Goal: Task Accomplishment & Management: Use online tool/utility

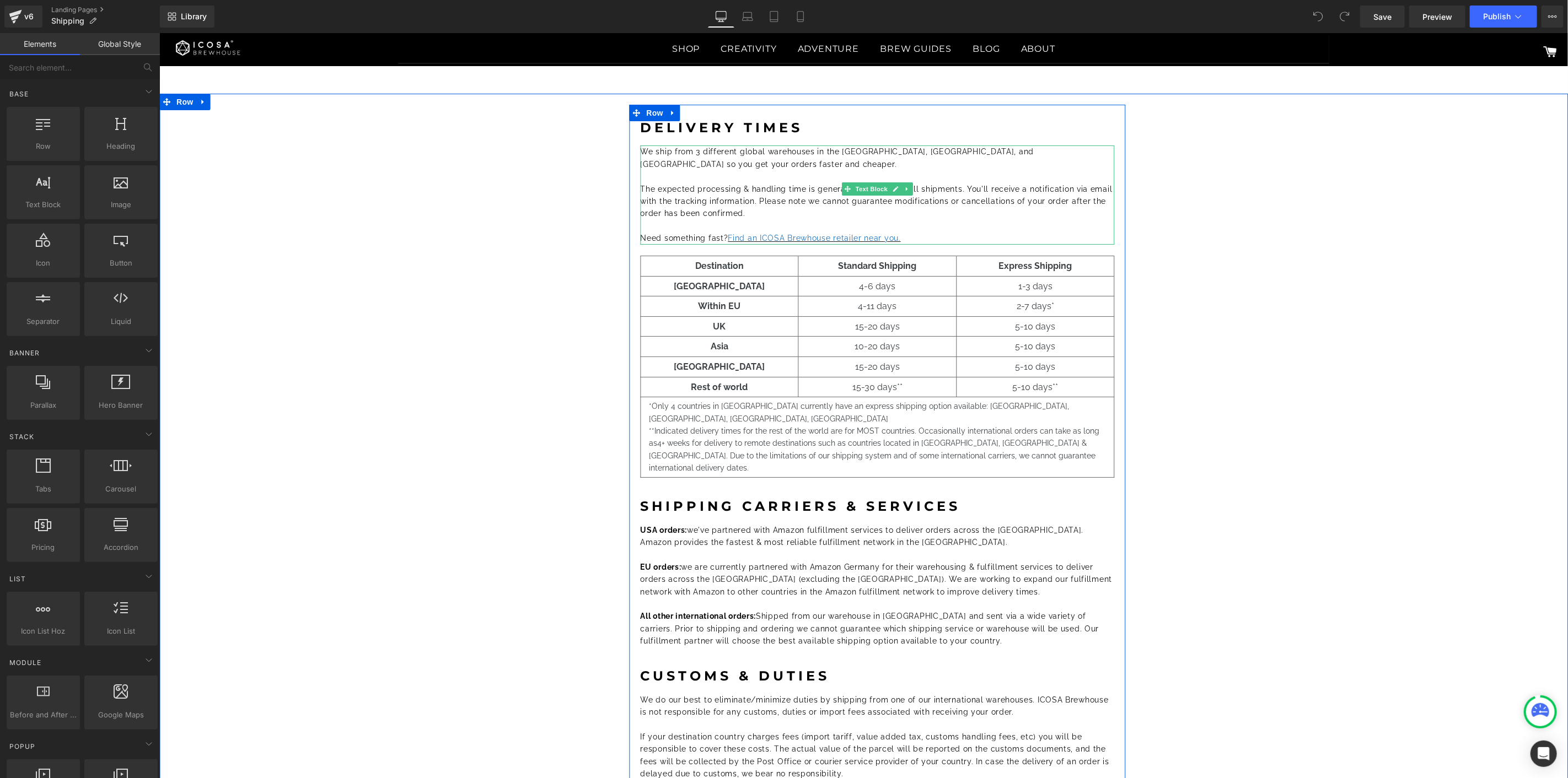
drag, startPoint x: 694, startPoint y: 154, endPoint x: 703, endPoint y: 146, distance: 12.0
click at [694, 154] on span "We ship from 3 different global warehouses in the USA, Germany, and China so yo…" at bounding box center [836, 157] width 393 height 21
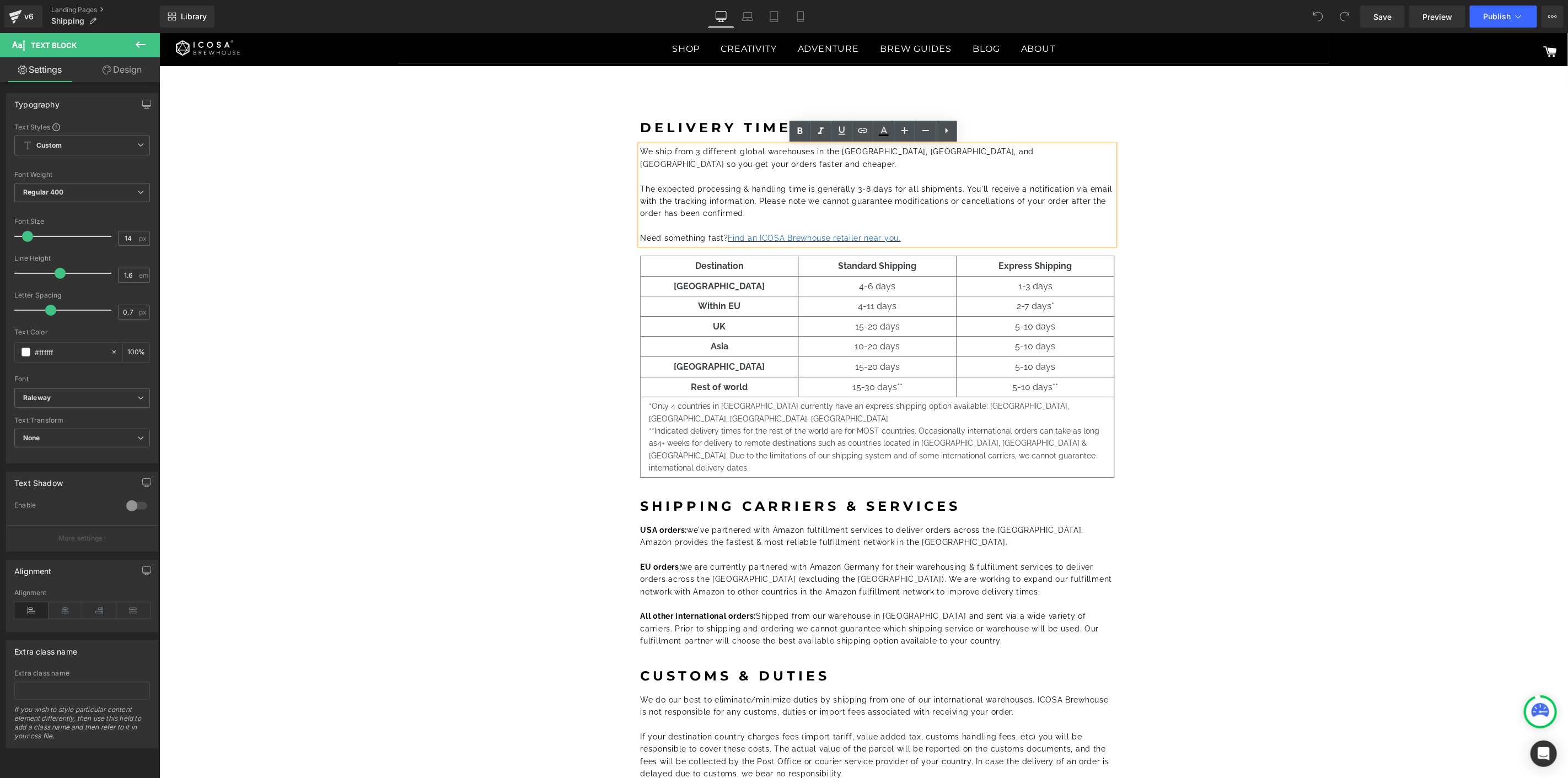
click at [694, 147] on span "We ship from 3 different global warehouses in the USA, Germany, and China so yo…" at bounding box center [836, 157] width 393 height 21
click at [874, 147] on span "We ship from 2 different global warehouses in the USA, Germany, and China so yo…" at bounding box center [836, 157] width 393 height 21
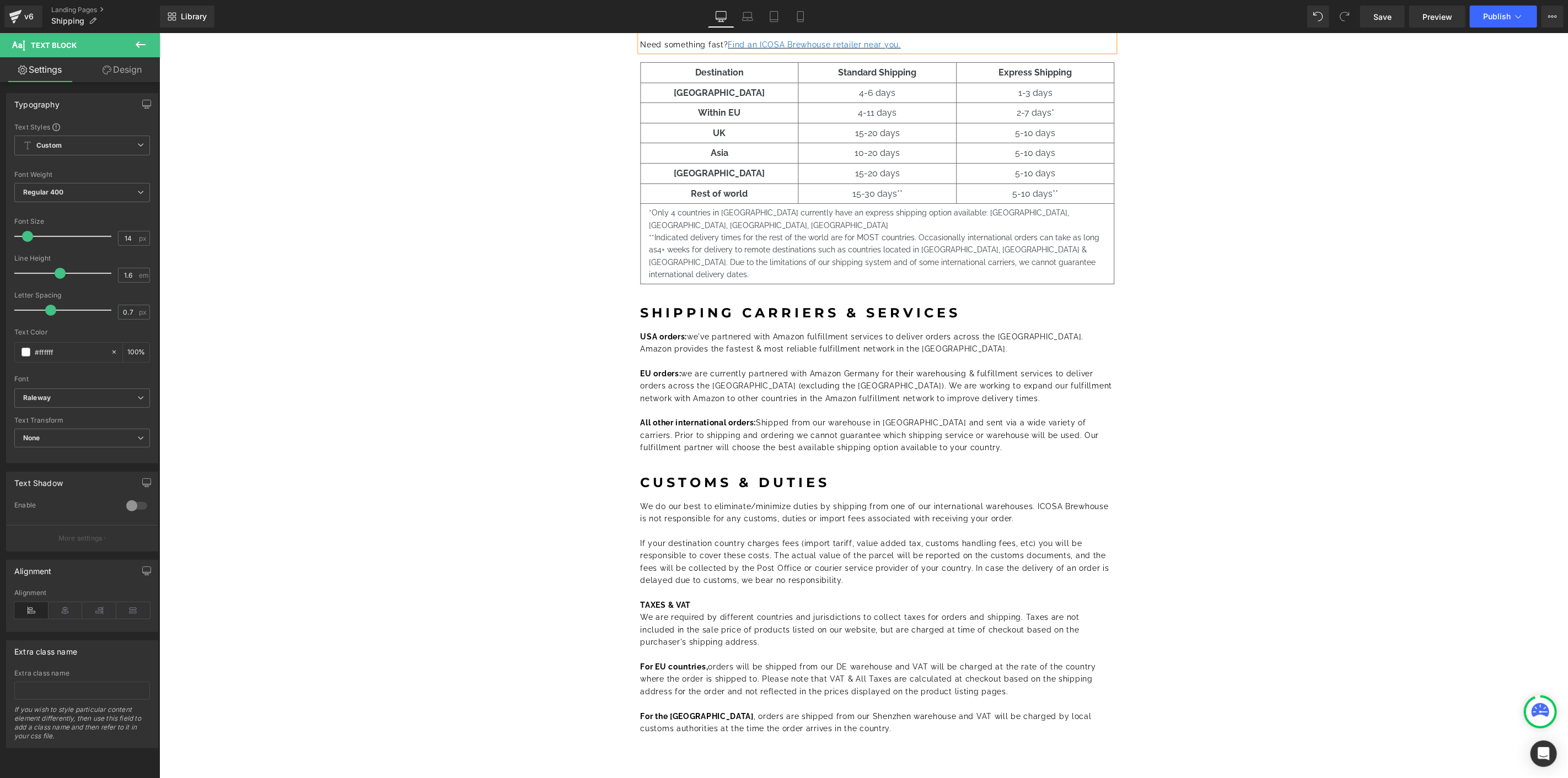
scroll to position [306, 0]
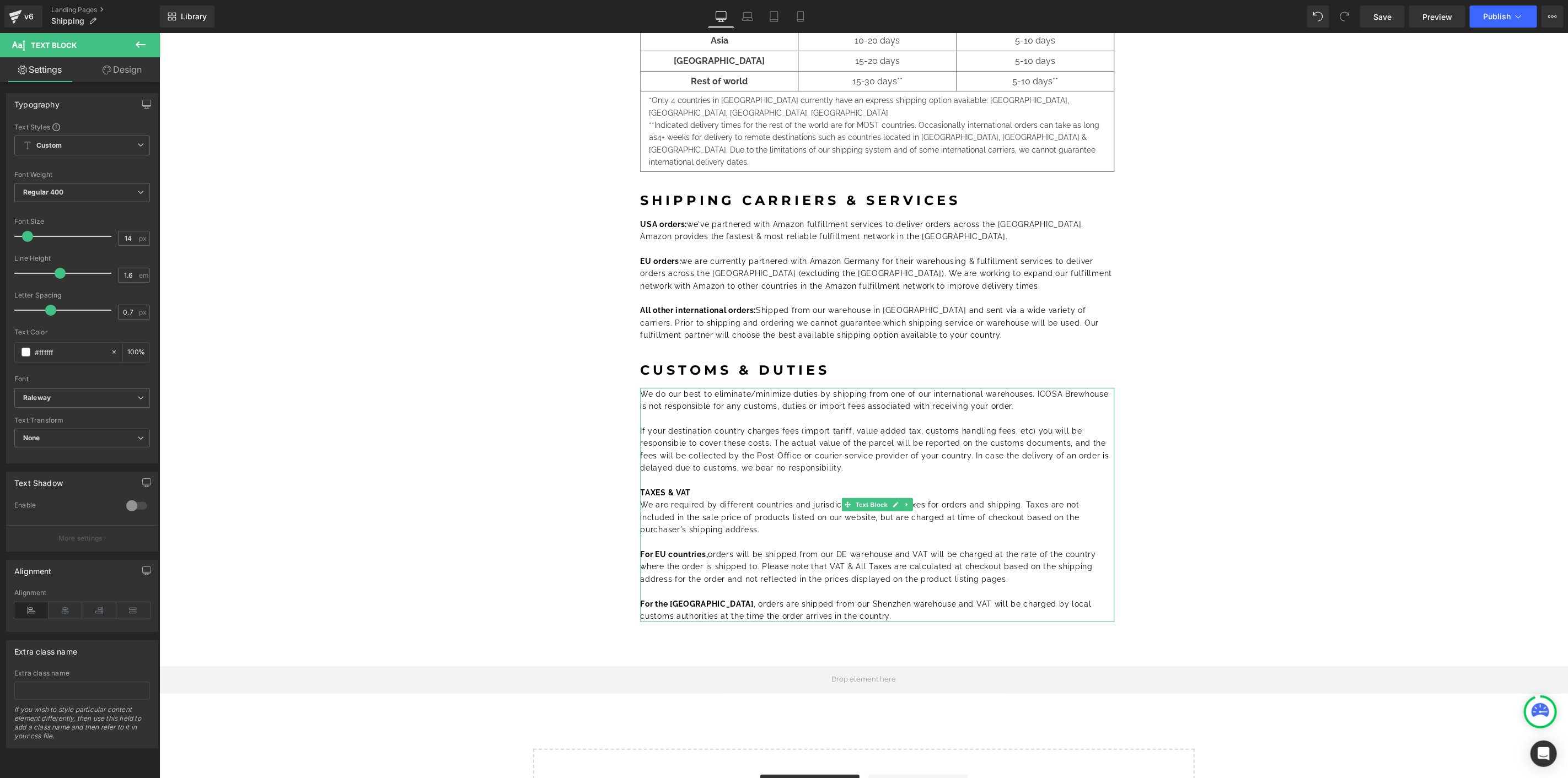
click at [749, 500] on font "We are required by different countries and jurisdictions to collect taxes for o…" at bounding box center [859, 517] width 438 height 34
click at [803, 486] on p "TAXES & VAT" at bounding box center [877, 492] width 474 height 12
copy div "We do our best to eliminate/minimize duties by shipping from one of our interna…"
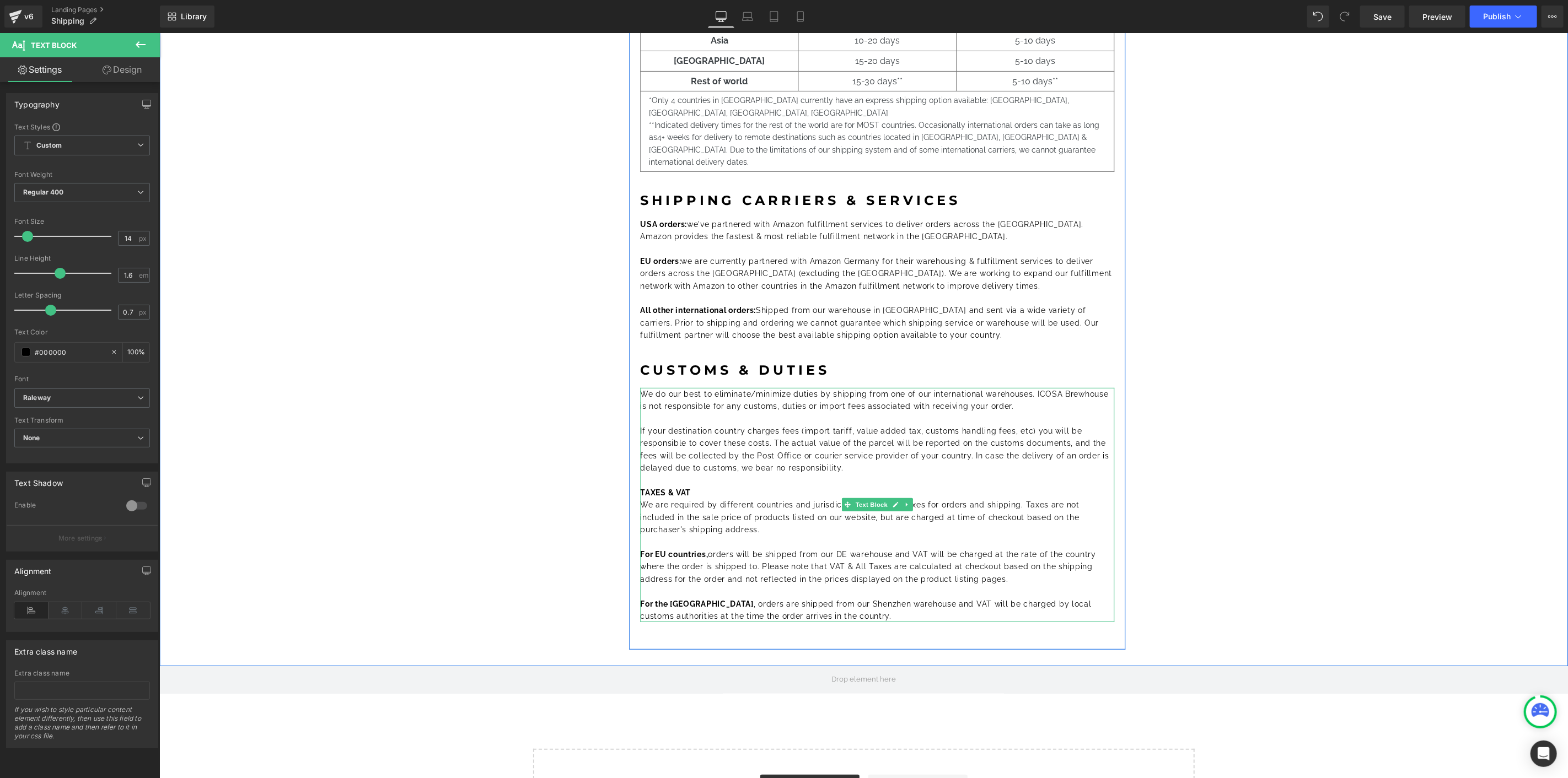
click at [930, 553] on font "For EU countries, orders will be shipped from our DE warehouse and VAT will be …" at bounding box center [867, 566] width 455 height 34
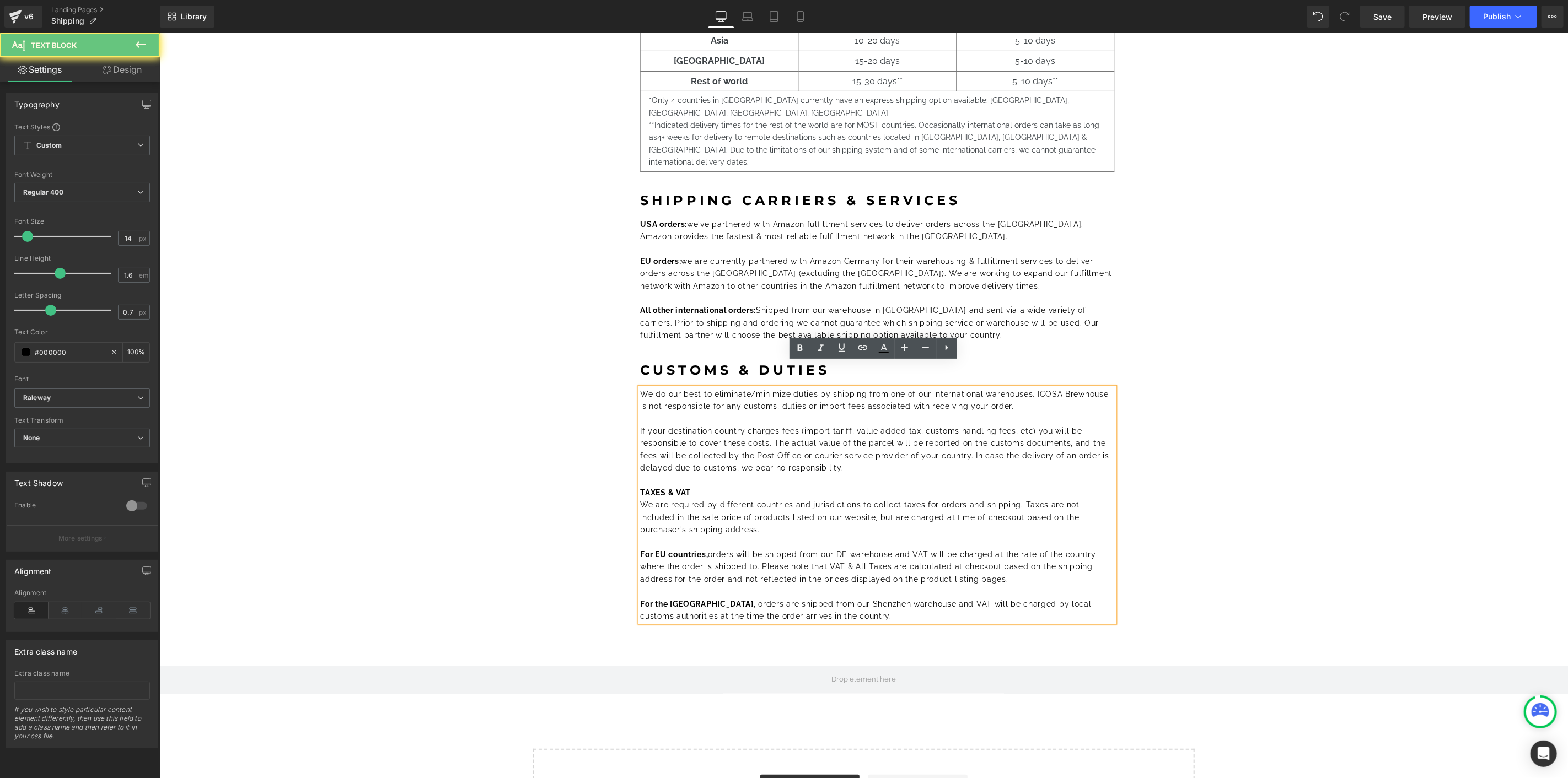
click at [840, 550] on font "For EU countries, orders will be shipped from our DE warehouse and VAT will be …" at bounding box center [867, 566] width 455 height 34
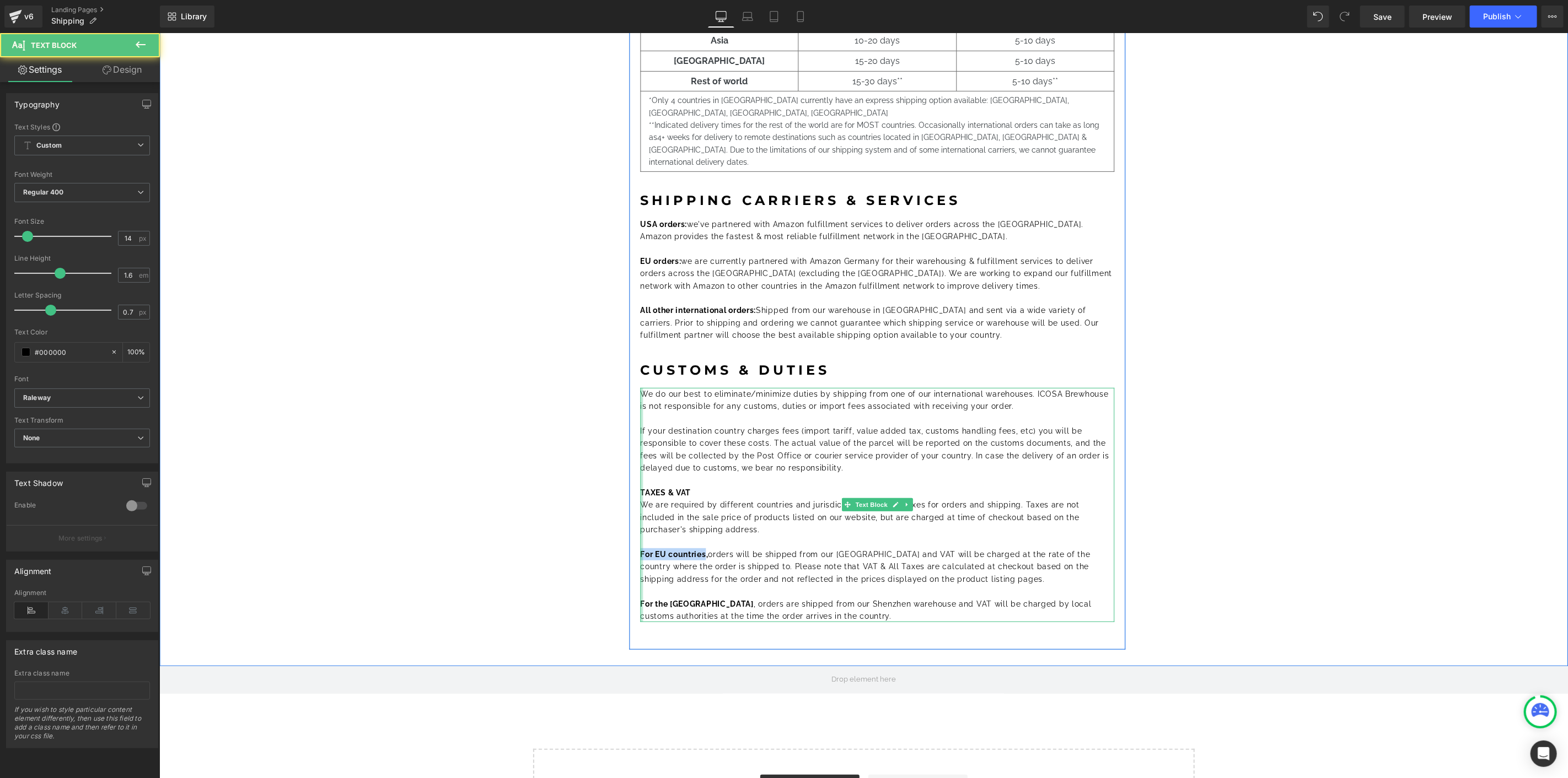
drag, startPoint x: 701, startPoint y: 527, endPoint x: 634, endPoint y: 527, distance: 67.0
click at [640, 527] on div "We do our best to eliminate/minimize duties by shipping from one of our interna…" at bounding box center [877, 505] width 474 height 235
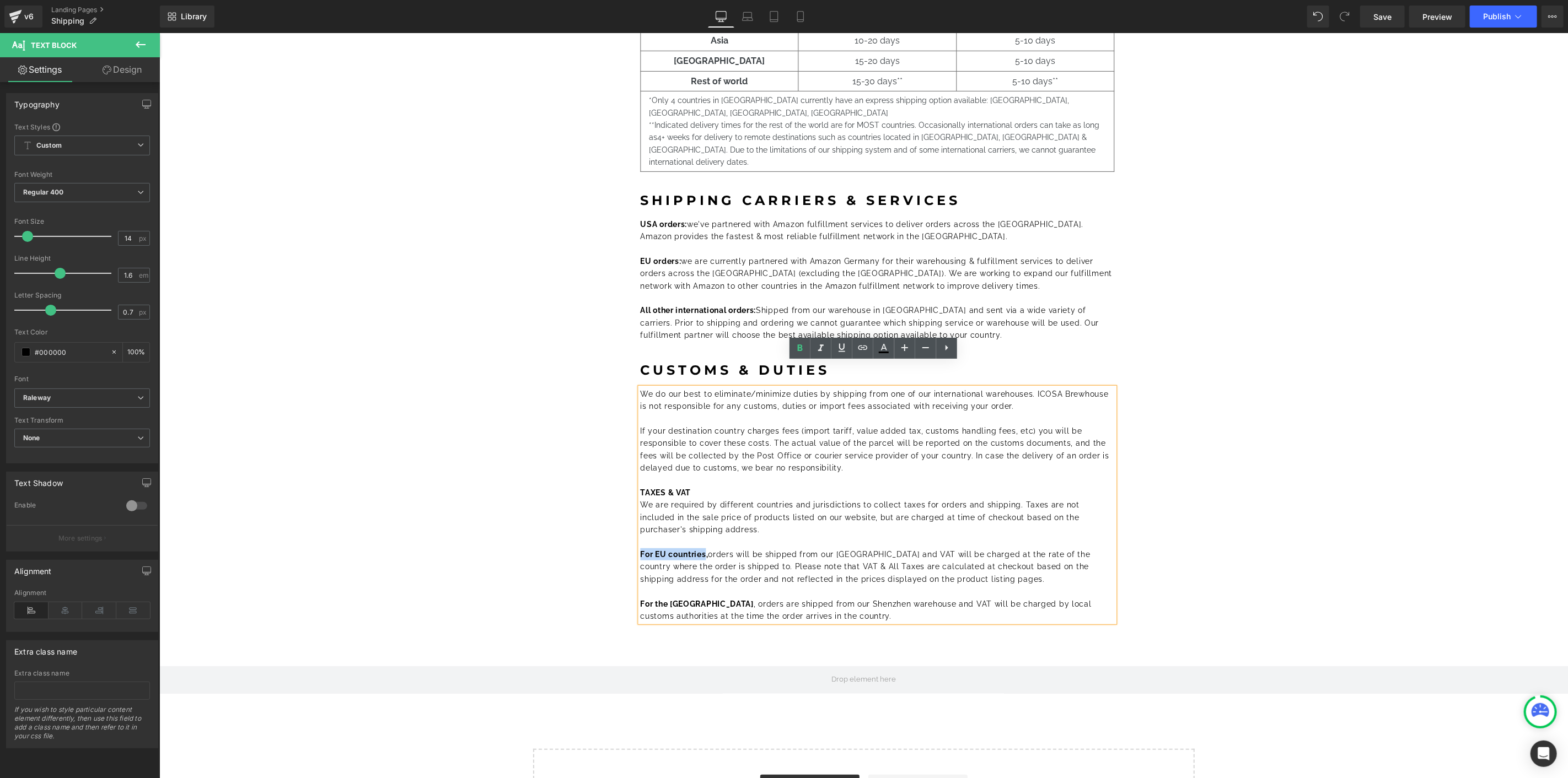
copy b "For EU countries"
drag, startPoint x: 677, startPoint y: 577, endPoint x: 637, endPoint y: 577, distance: 40.0
click at [640, 599] on font "For the UK , orders are shipped from our Shenzhen warehouse and VAT will be cha…" at bounding box center [865, 609] width 451 height 21
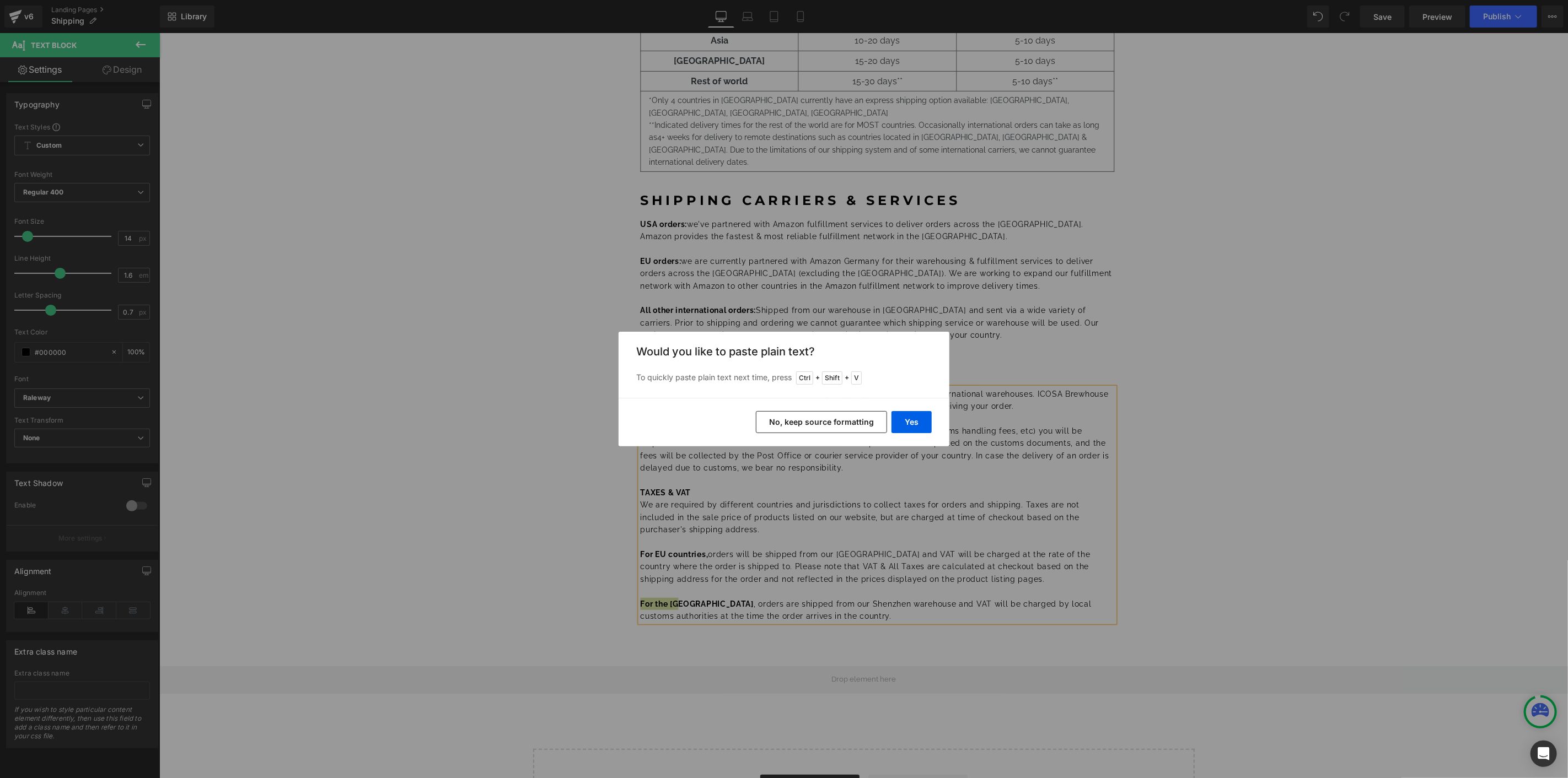
click at [874, 419] on button "No, keep source formatting" at bounding box center [821, 422] width 131 height 22
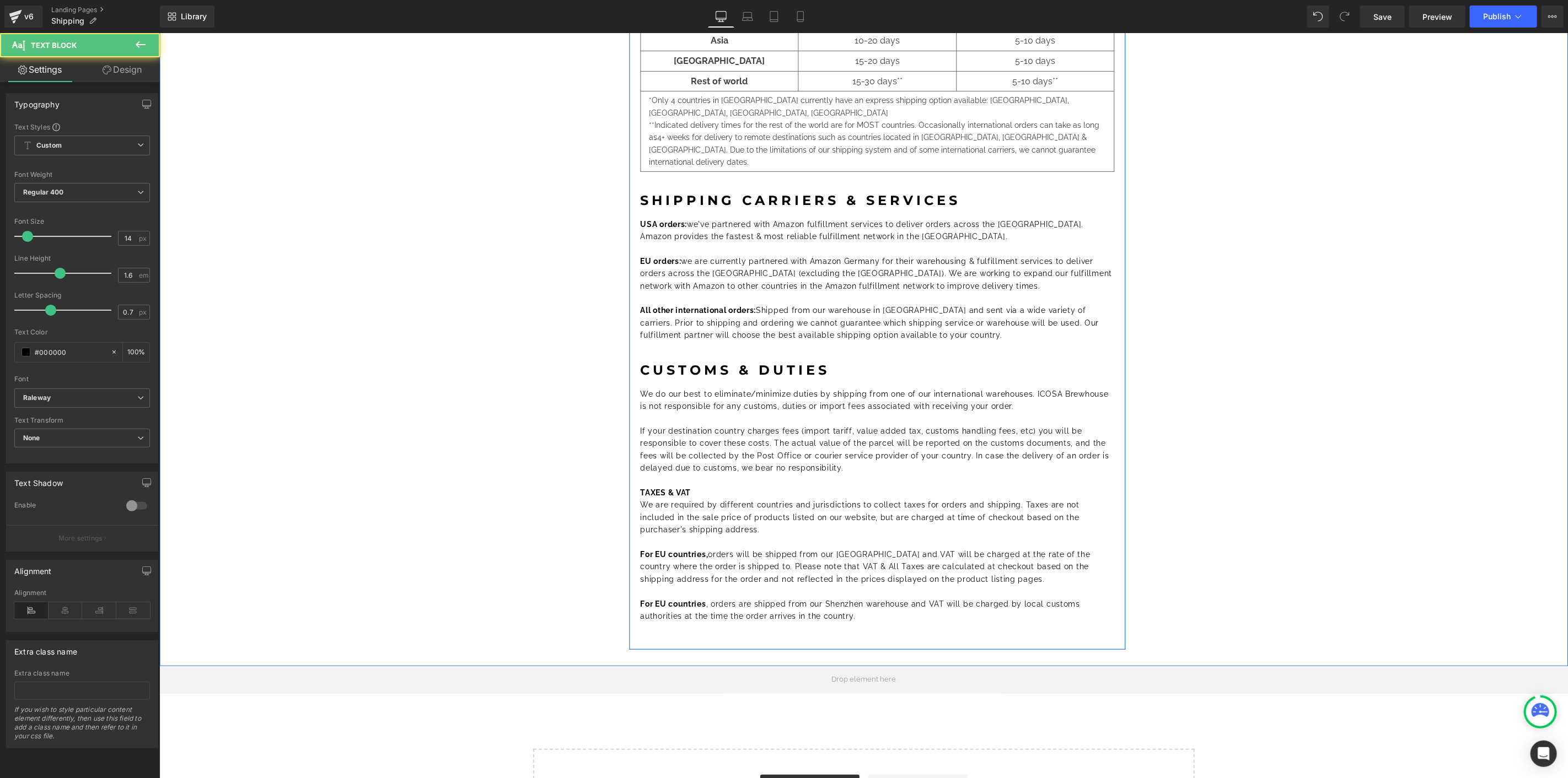
drag, startPoint x: 1005, startPoint y: 552, endPoint x: 667, endPoint y: 526, distance: 339.0
click at [640, 548] on p "For EU countries, orders will be shipped from our Shenzhen warehouse and VAT wi…" at bounding box center [877, 565] width 474 height 37
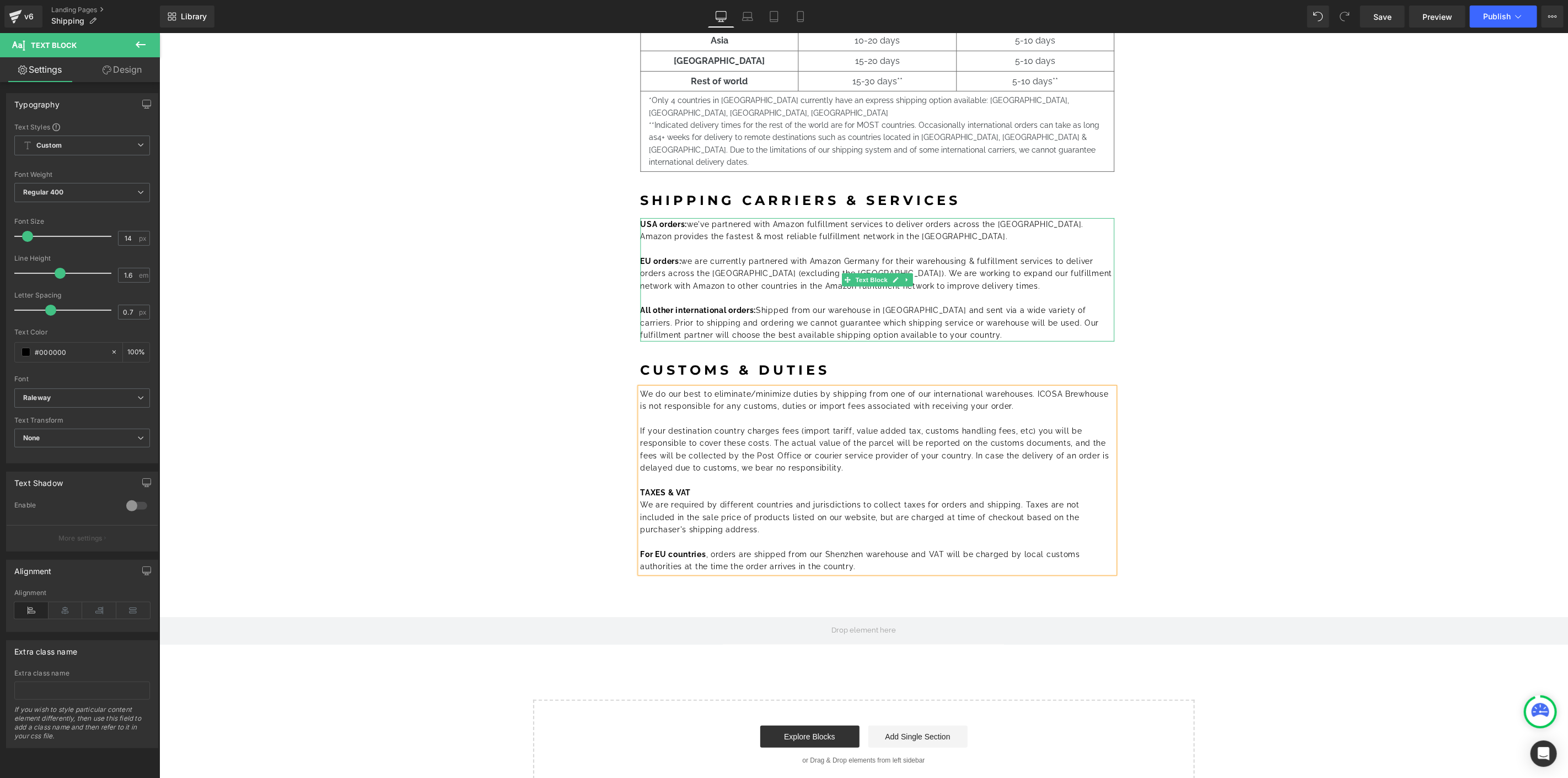
click at [747, 258] on font "EU orders: we are currently partnered with Amazon Germany for their warehousing…" at bounding box center [876, 273] width 472 height 34
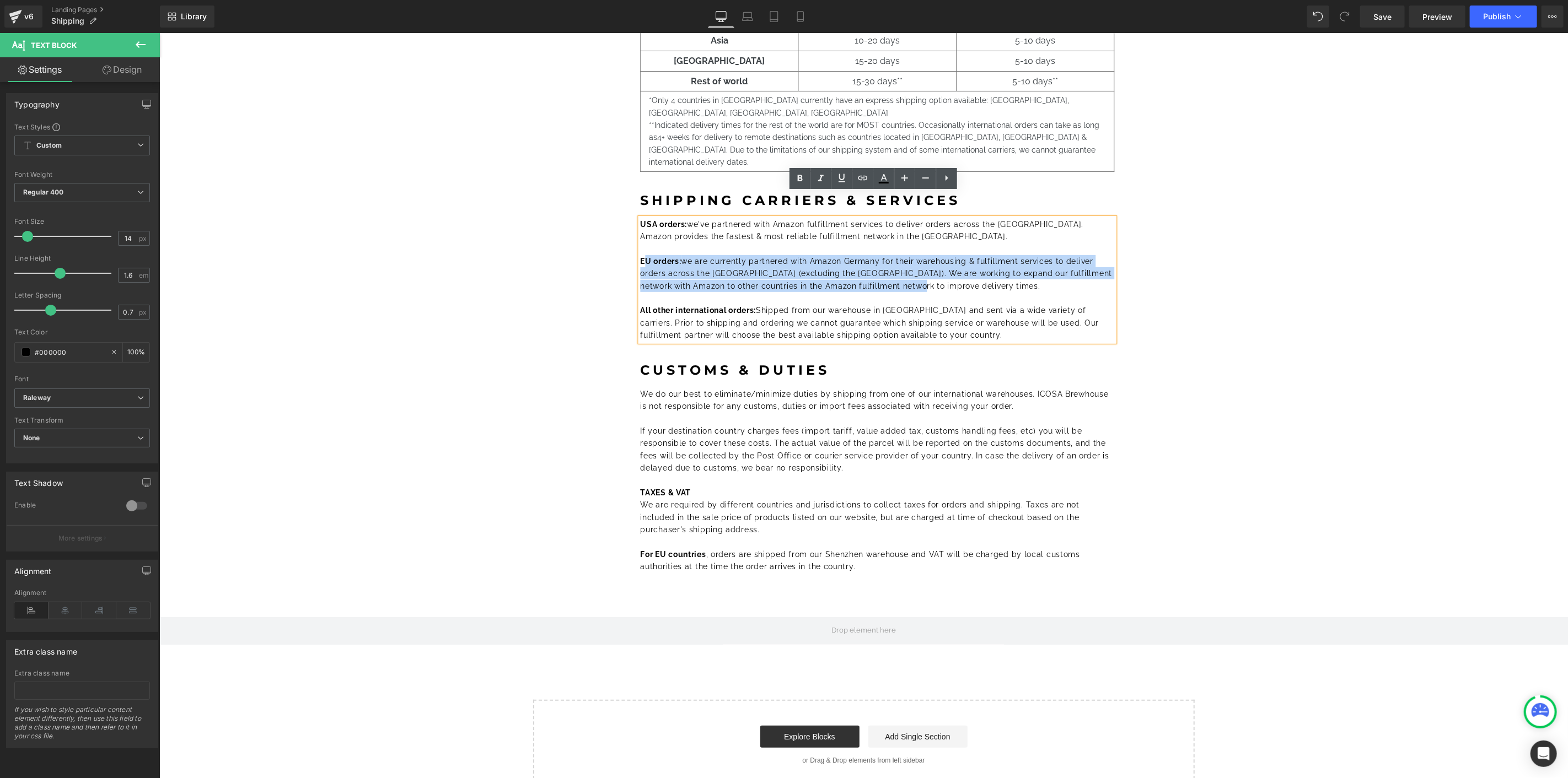
drag, startPoint x: 919, startPoint y: 264, endPoint x: 638, endPoint y: 236, distance: 282.4
click at [640, 255] on p "EU orders: we are currently partnered with Amazon Germany for their warehousing…" at bounding box center [877, 272] width 474 height 37
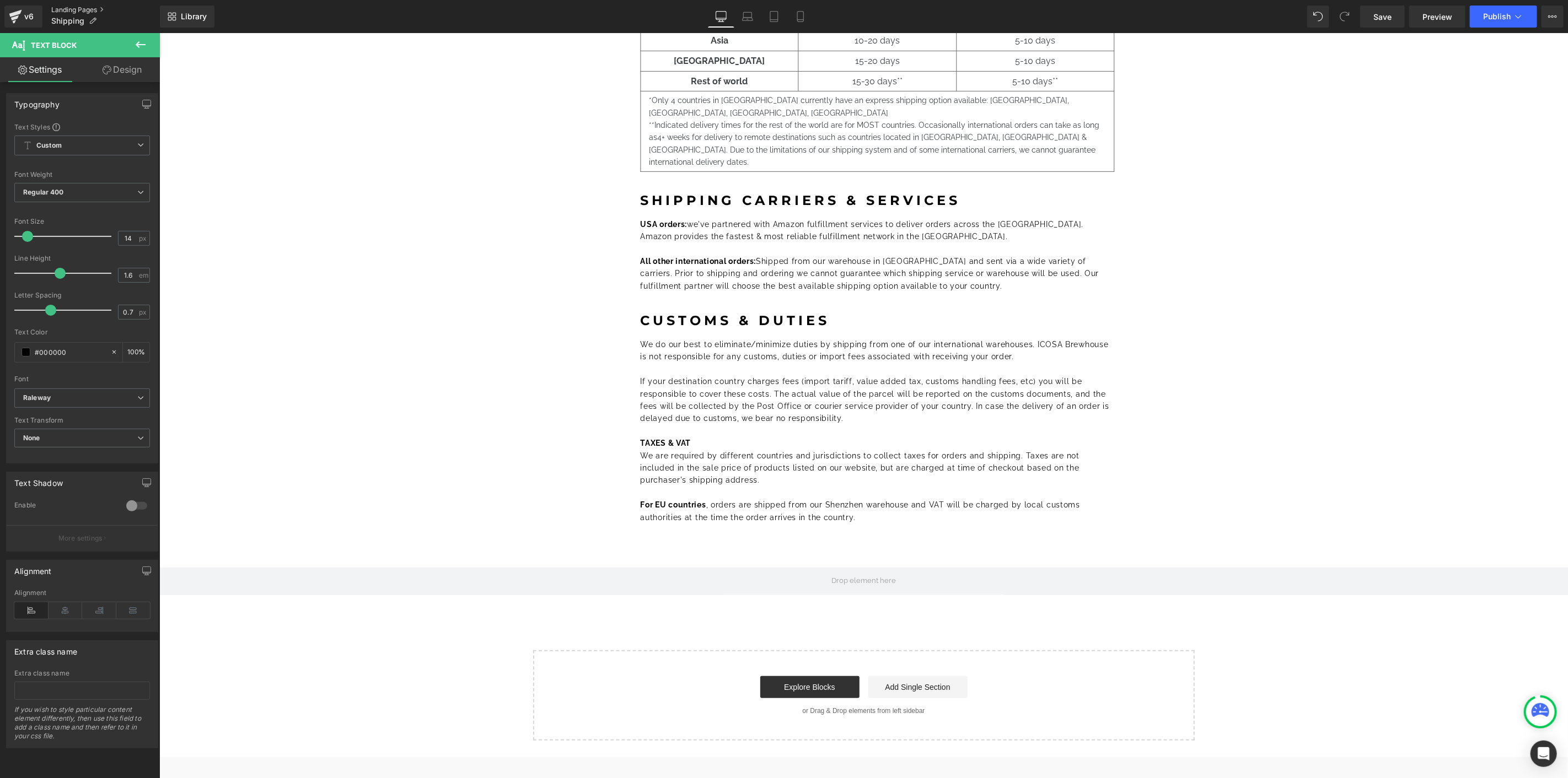
click at [70, 7] on link "Landing Pages" at bounding box center [106, 9] width 109 height 8
click at [91, 7] on link "Landing Pages" at bounding box center [106, 9] width 109 height 8
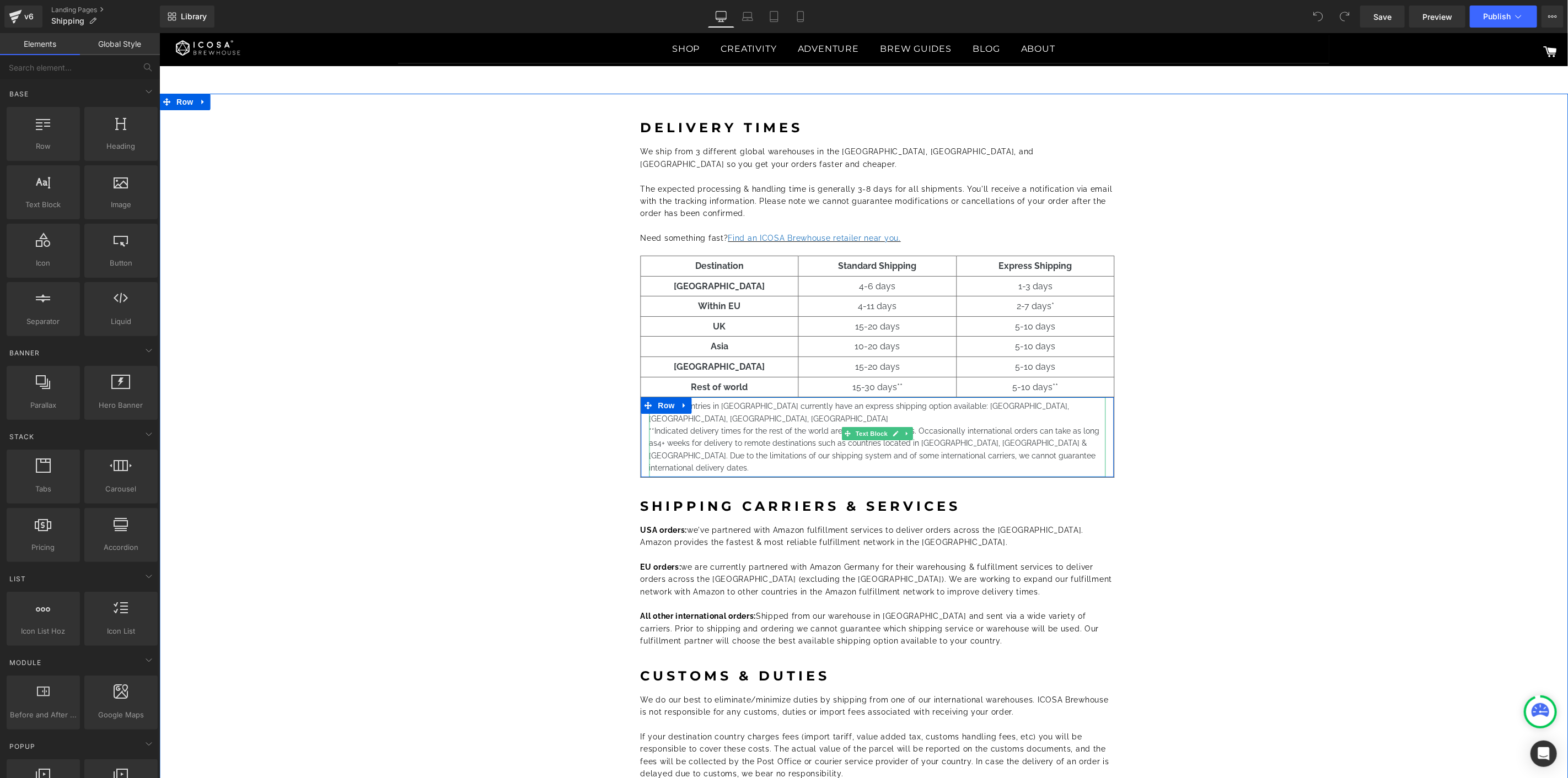
click at [1023, 400] on p "*Only 4 countries in EU currently have an express shipping option available: Ge…" at bounding box center [877, 412] width 456 height 24
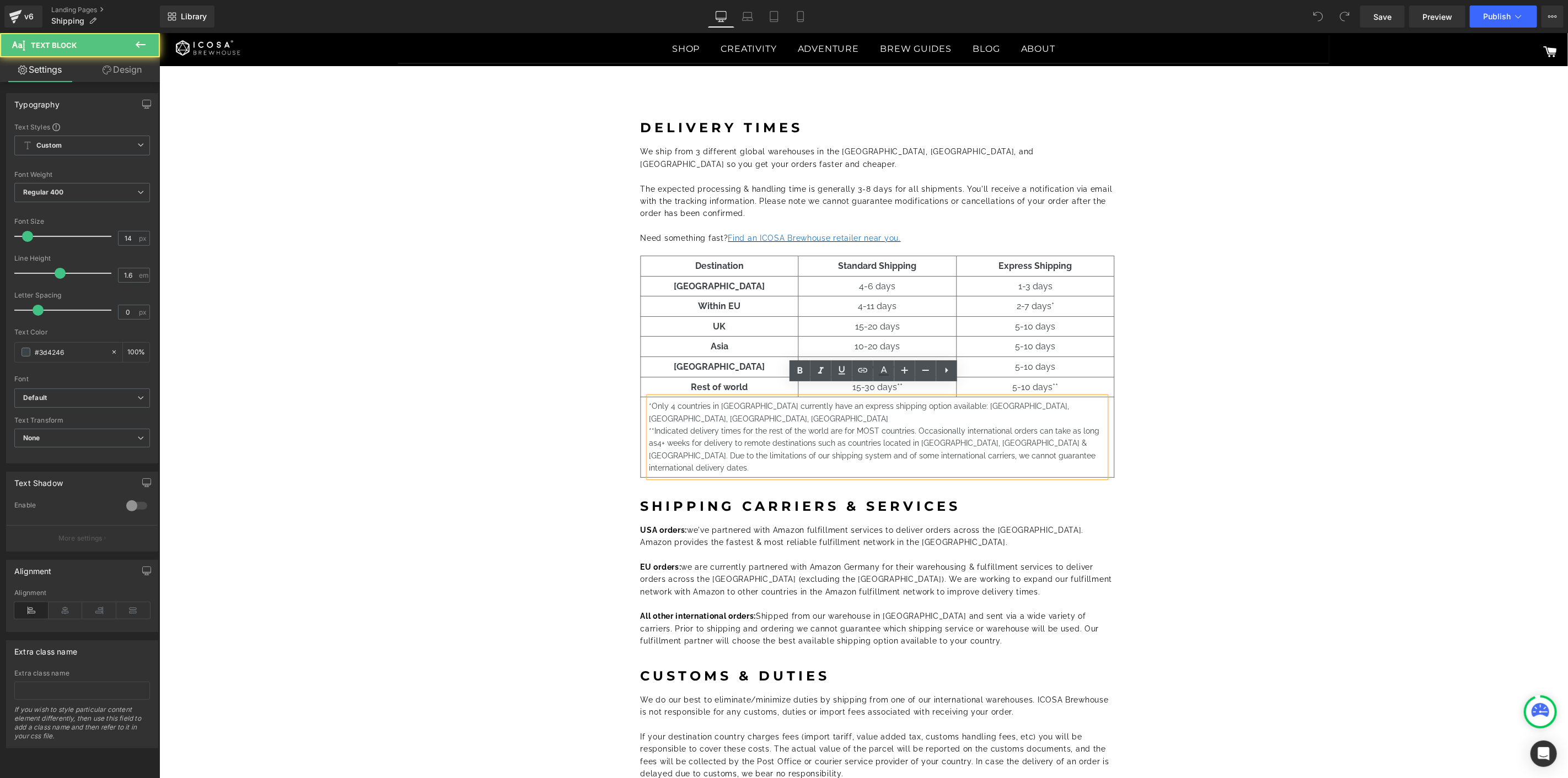
click at [925, 436] on p "**Indicated delivery times for the rest of the world are for MOST countries. Oc…" at bounding box center [877, 448] width 456 height 50
click at [744, 611] on b "All other international orders:" at bounding box center [698, 615] width 116 height 8
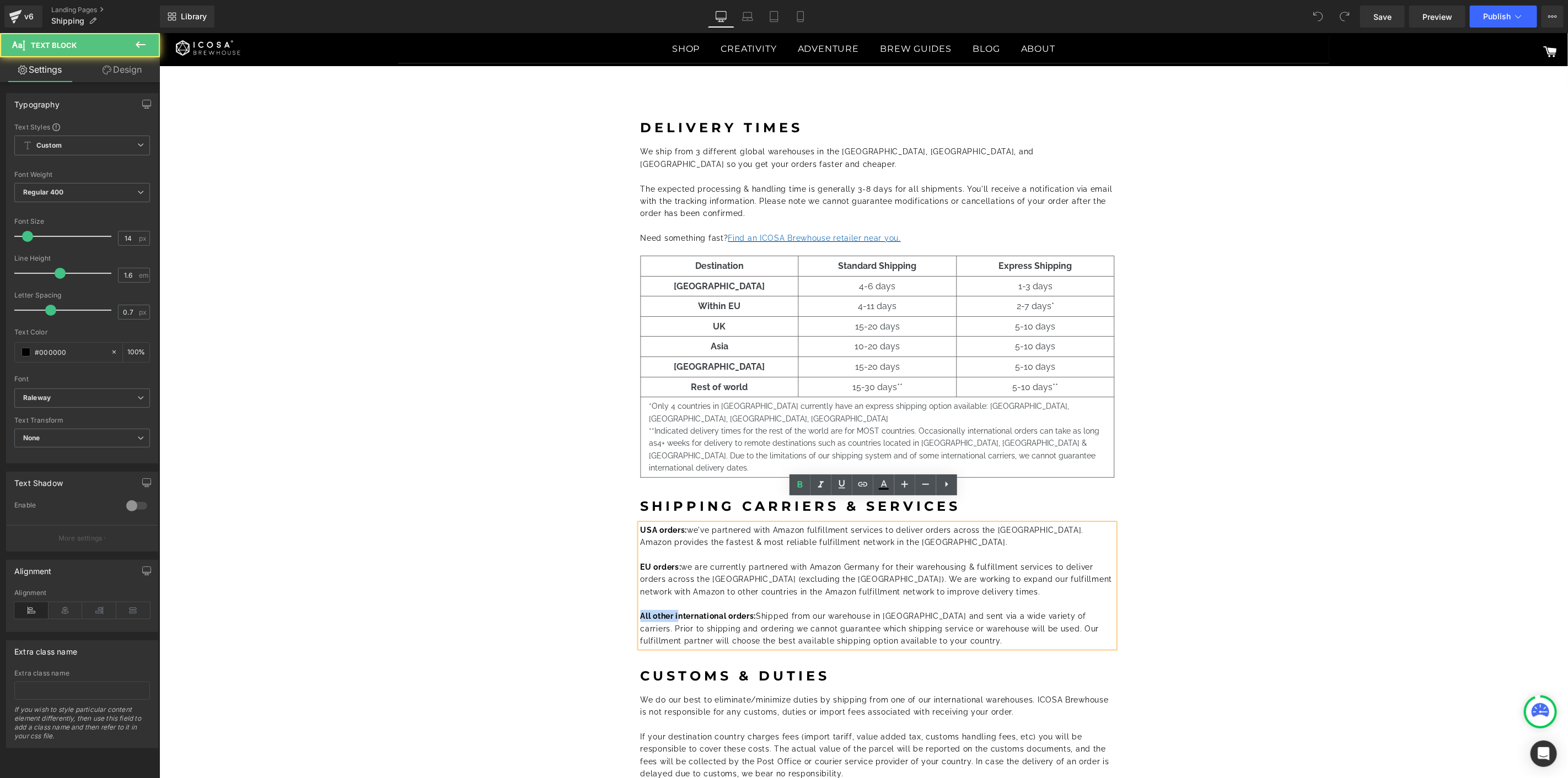
drag, startPoint x: 675, startPoint y: 592, endPoint x: 626, endPoint y: 591, distance: 49.0
click at [629, 591] on div "DELIVERY TIMES Heading We ship from 3 different global warehouses in the USA, G…" at bounding box center [877, 529] width 496 height 817
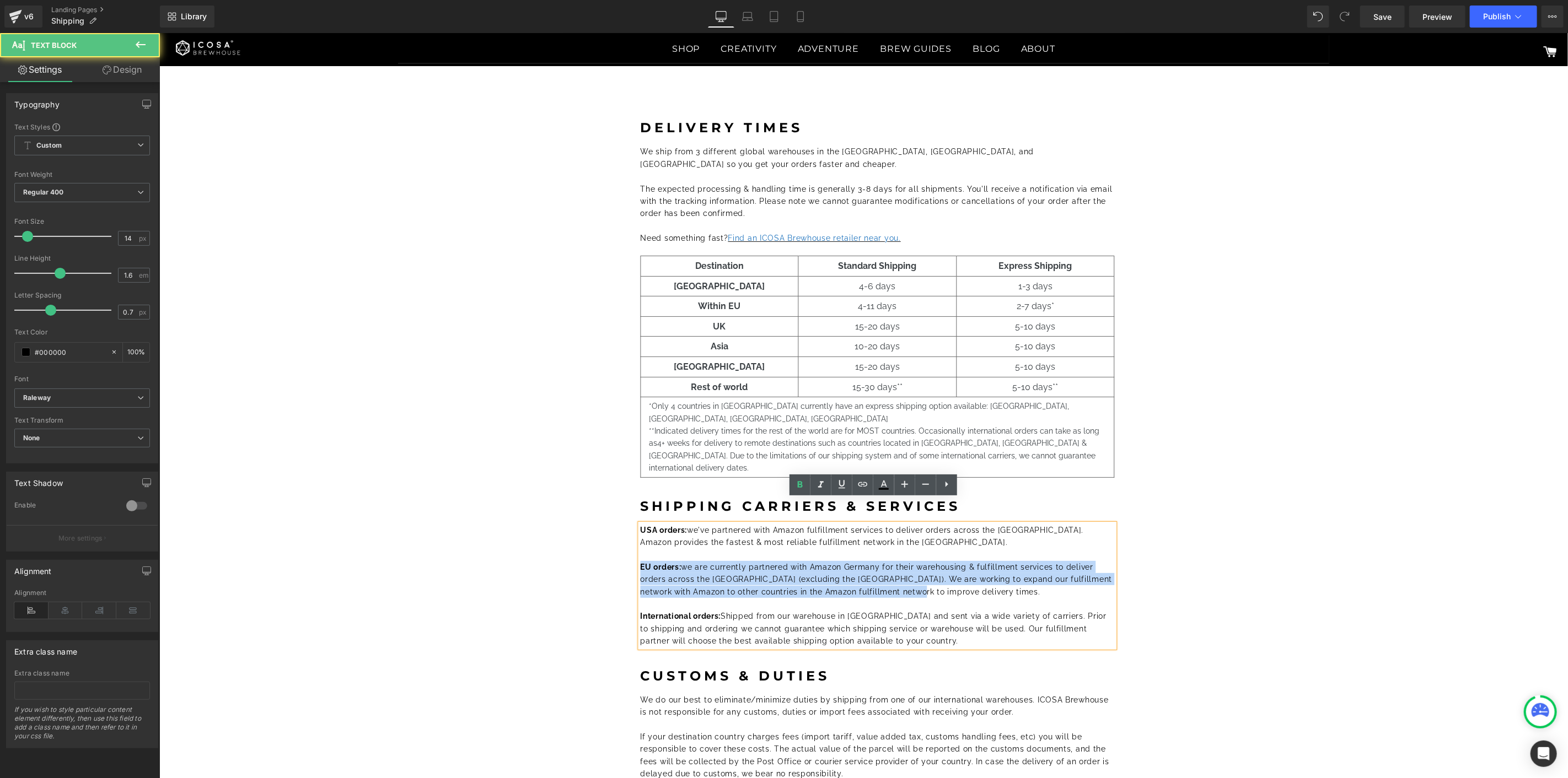
drag, startPoint x: 880, startPoint y: 563, endPoint x: 635, endPoint y: 538, distance: 246.3
click at [640, 560] on p "EU orders: we are currently partnered with Amazon Germany for their warehousing…" at bounding box center [877, 578] width 474 height 37
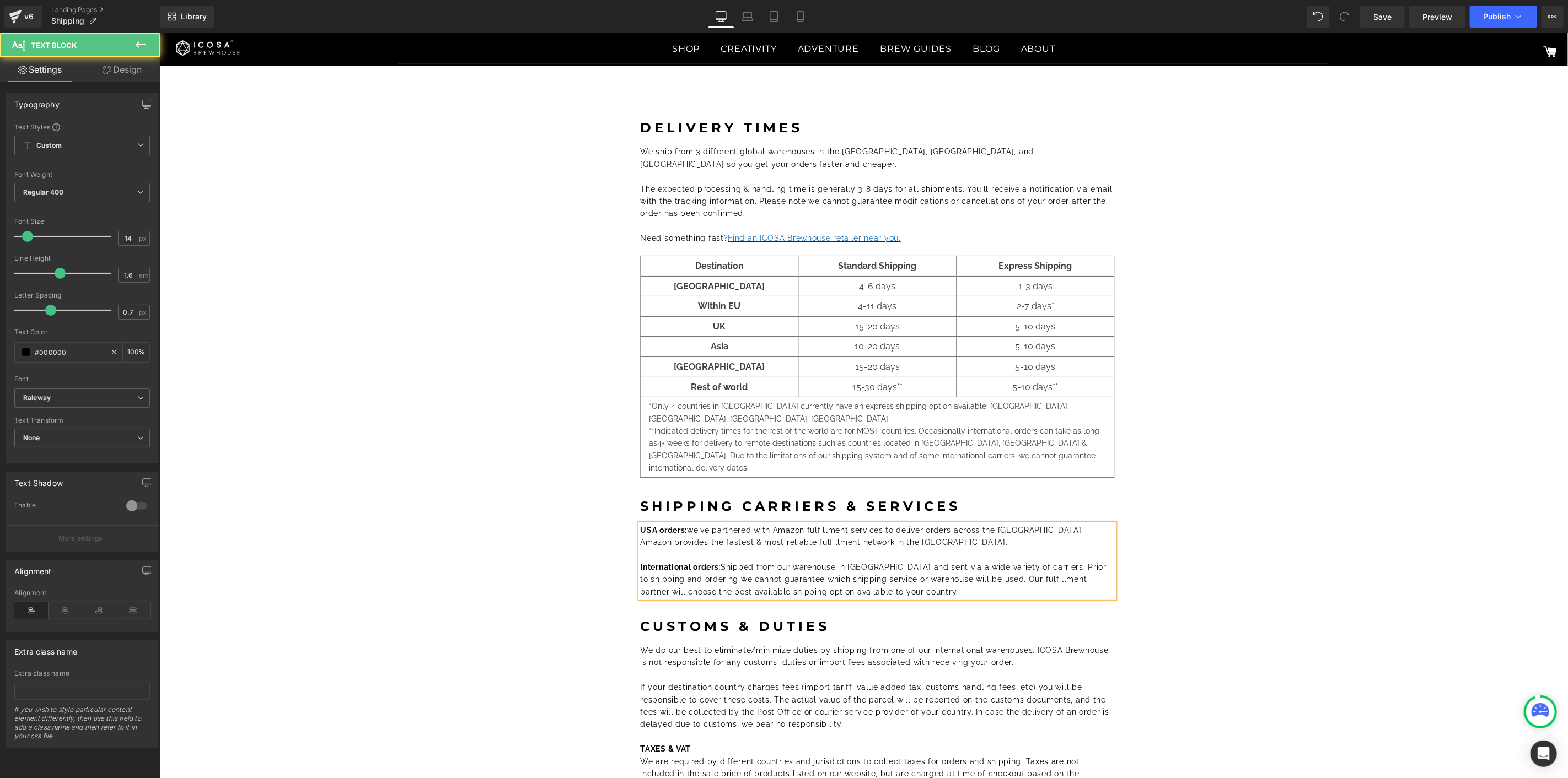
click at [896, 569] on p "International orders: Shipped from our warehouse in Shenzhen and sent via a wid…" at bounding box center [877, 578] width 474 height 37
click at [1291, 618] on div "DELIVERY TIMES Heading We ship from 3 different global warehouses in the USA, G…" at bounding box center [877, 505] width 1369 height 801
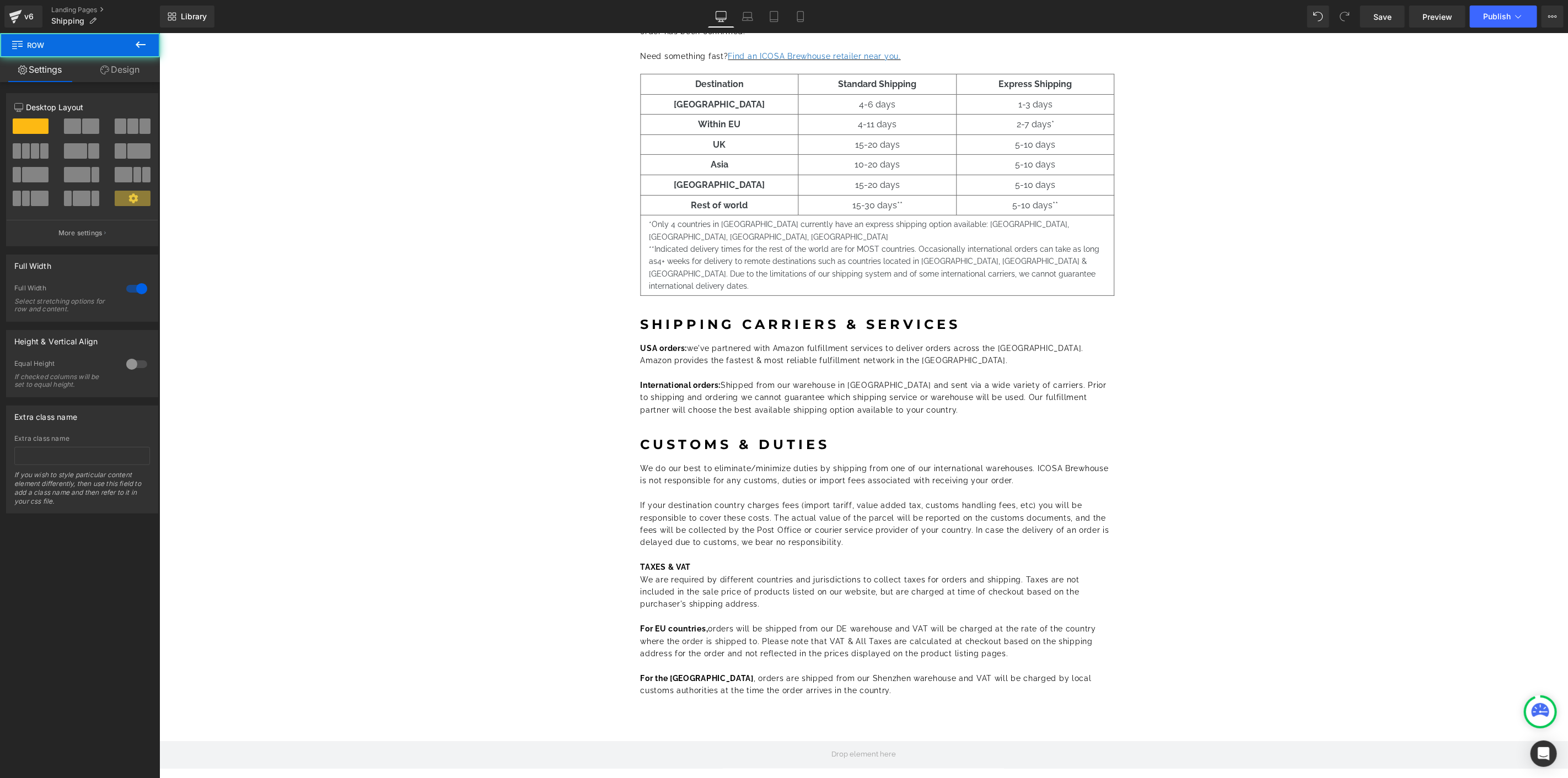
scroll to position [183, 0]
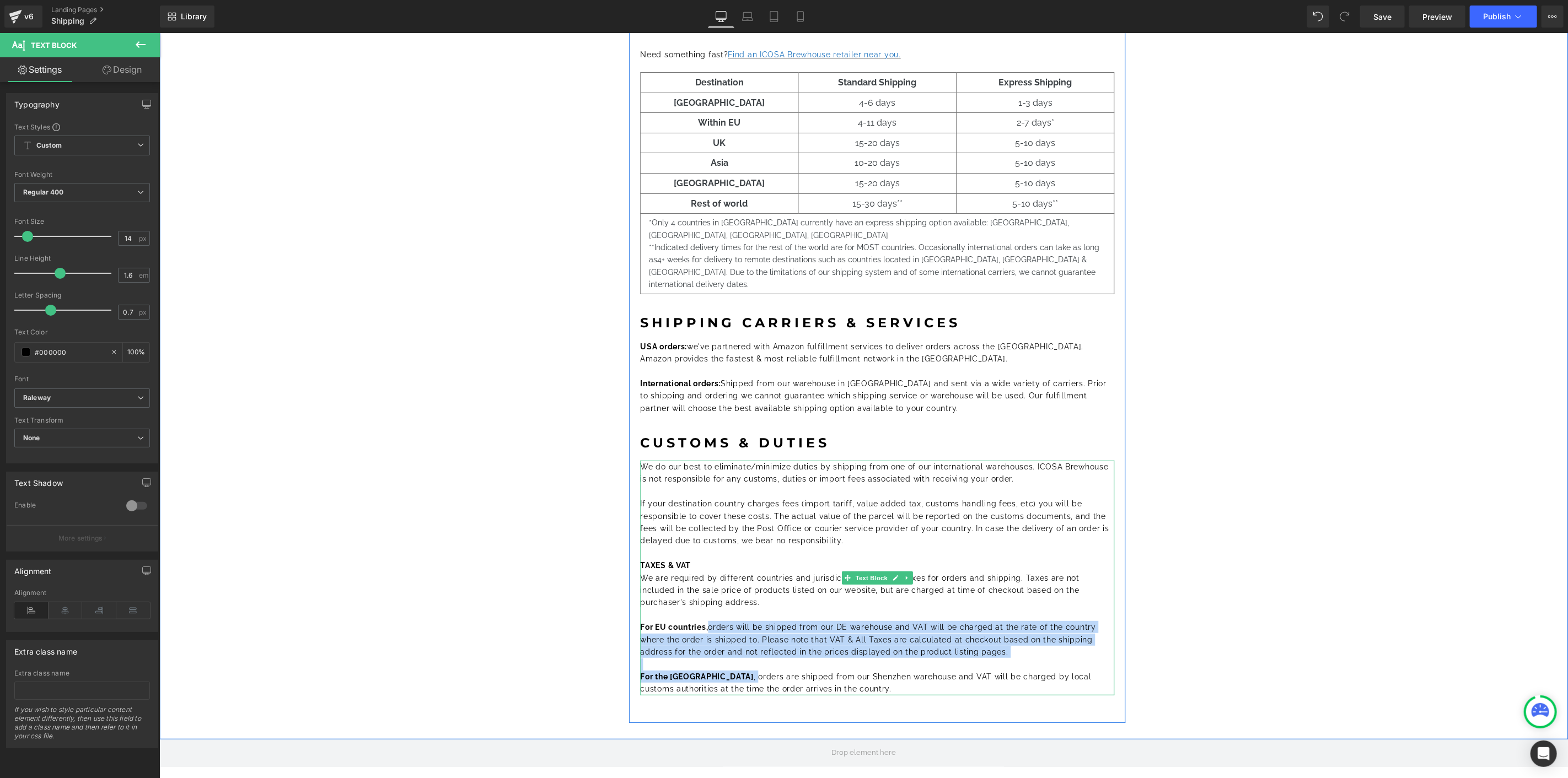
drag, startPoint x: 682, startPoint y: 652, endPoint x: 708, endPoint y: 606, distance: 52.8
click at [708, 606] on div "We do our best to eliminate/minimize duties by shipping from one of our interna…" at bounding box center [877, 577] width 474 height 235
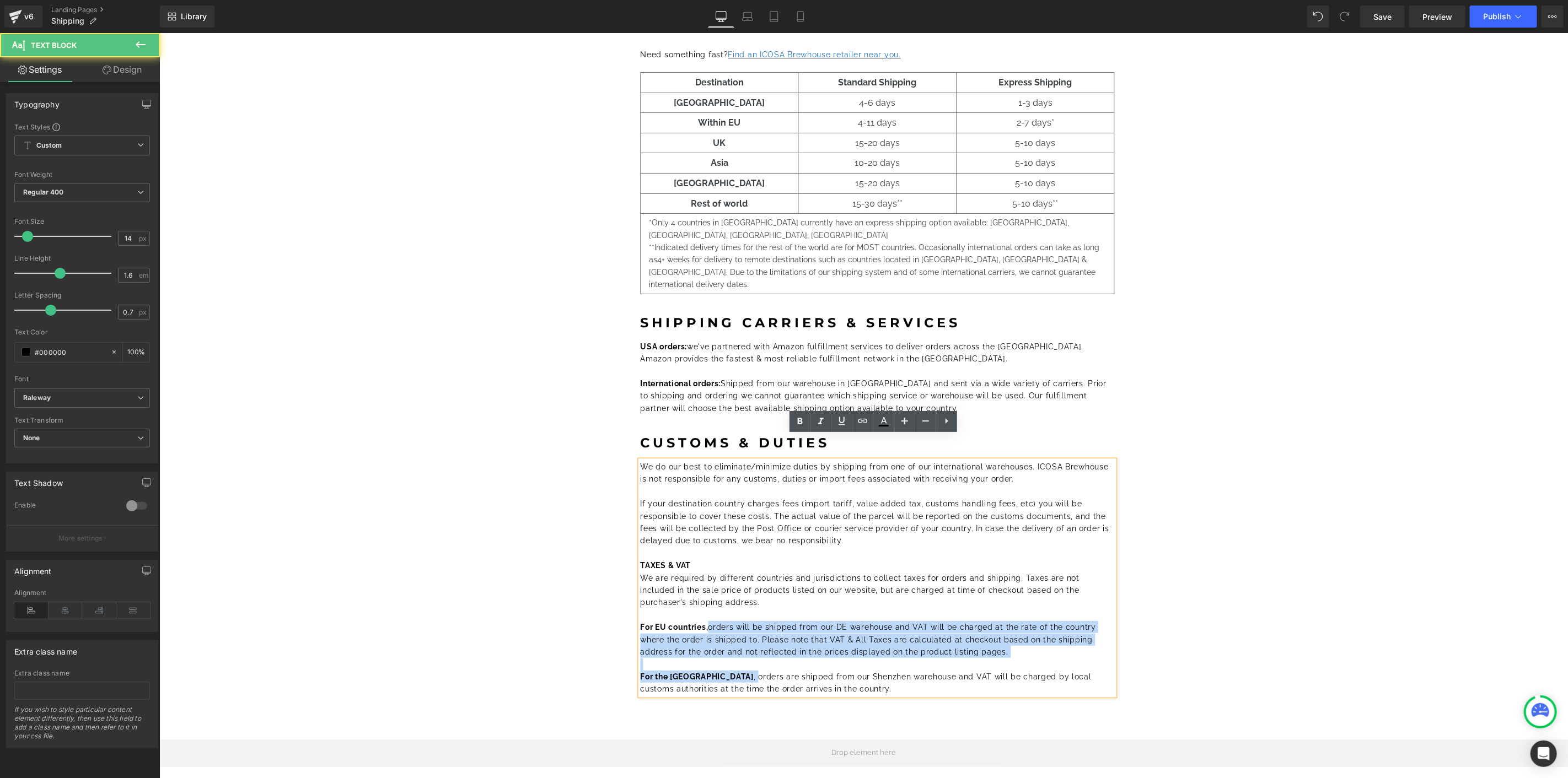
click at [703, 624] on font "For EU countries, orders will be shipped from our DE warehouse and VAT will be …" at bounding box center [867, 639] width 455 height 34
drag, startPoint x: 683, startPoint y: 649, endPoint x: 708, endPoint y: 604, distance: 51.5
click at [708, 604] on div "We do our best to eliminate/minimize duties by shipping from one of our interna…" at bounding box center [877, 577] width 474 height 235
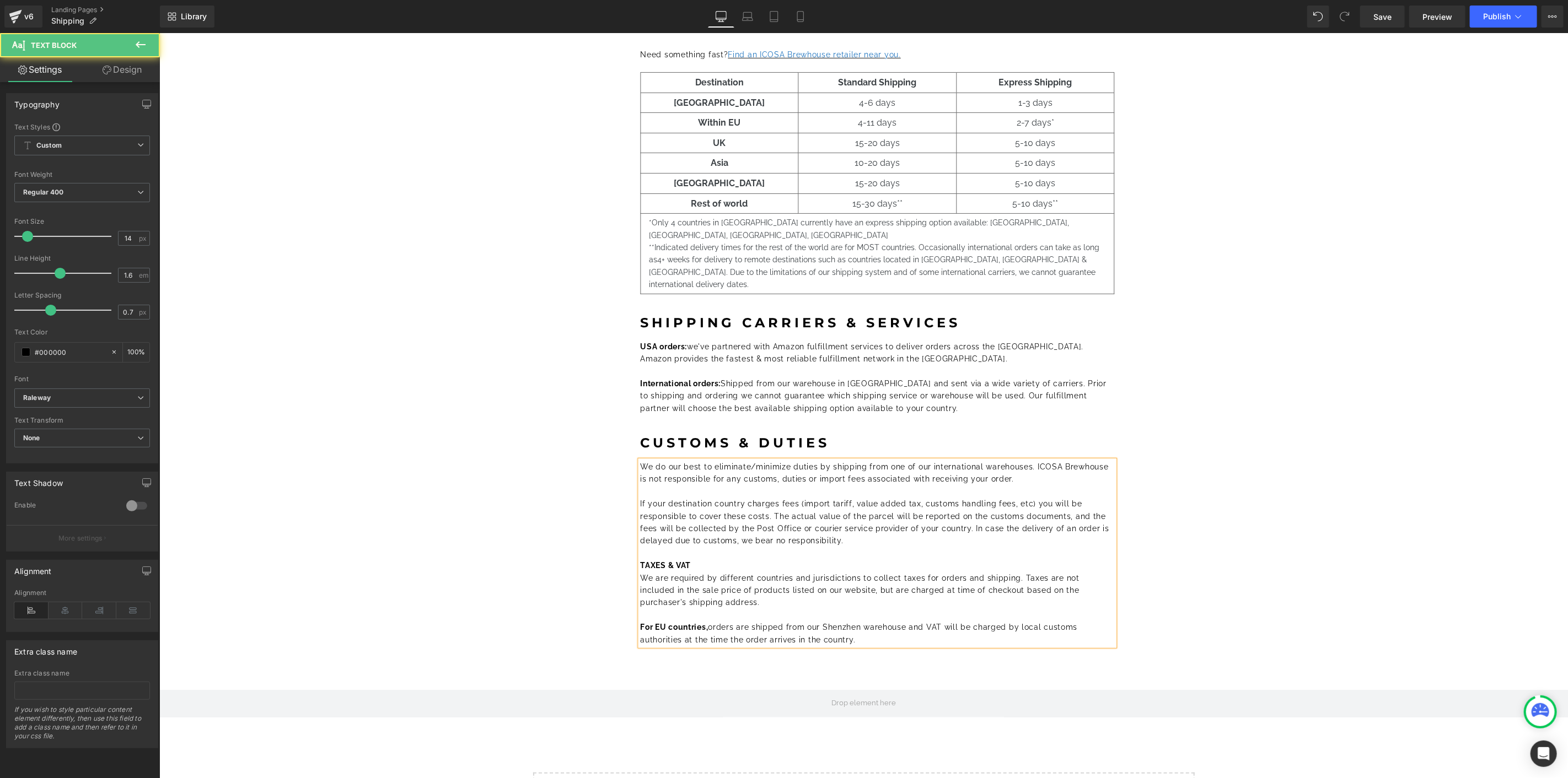
drag, startPoint x: 854, startPoint y: 614, endPoint x: 852, endPoint y: 593, distance: 21.1
click at [852, 593] on div "We do our best to eliminate/minimize duties by shipping from one of our interna…" at bounding box center [877, 552] width 474 height 185
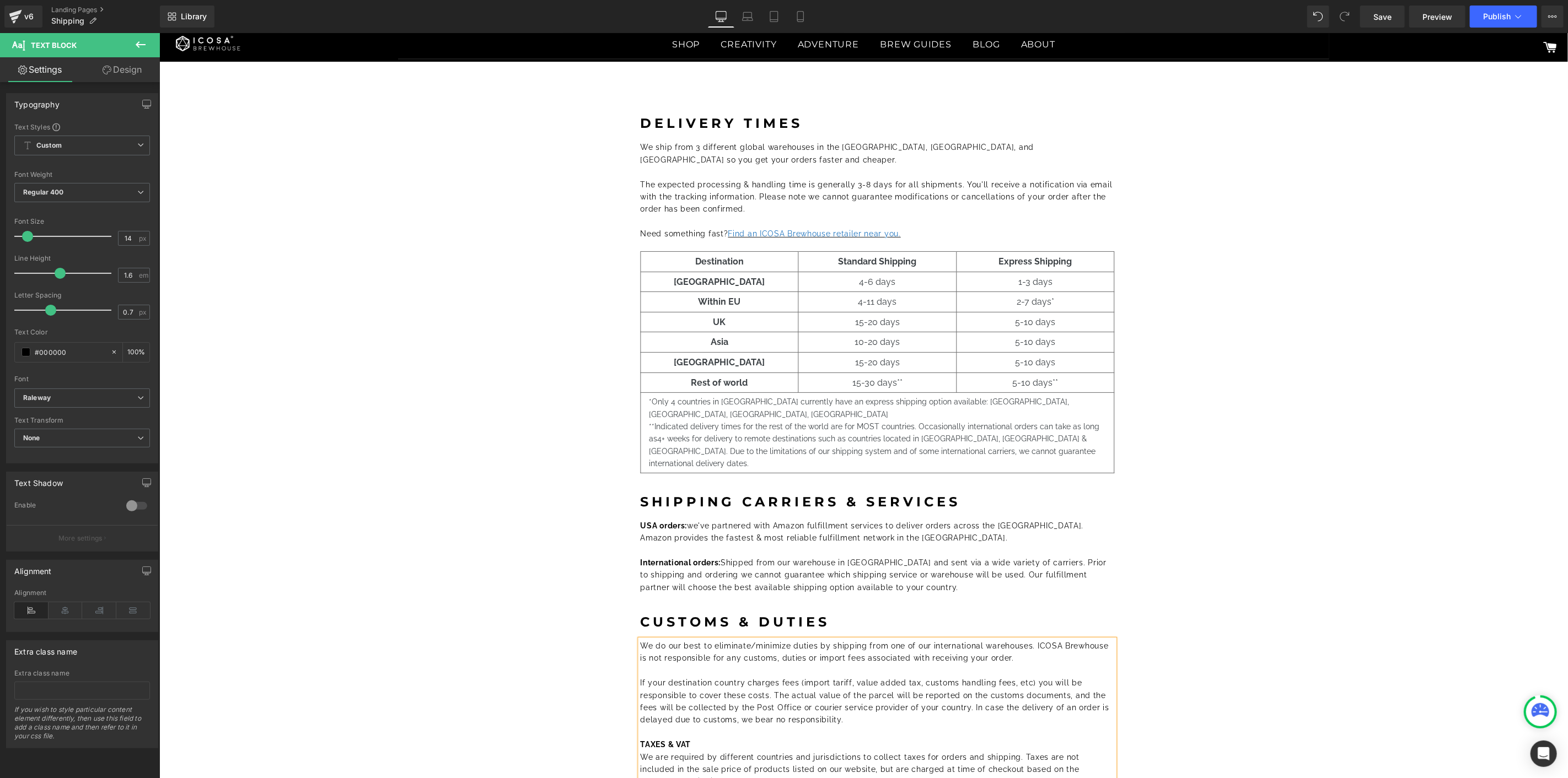
scroll to position [0, 0]
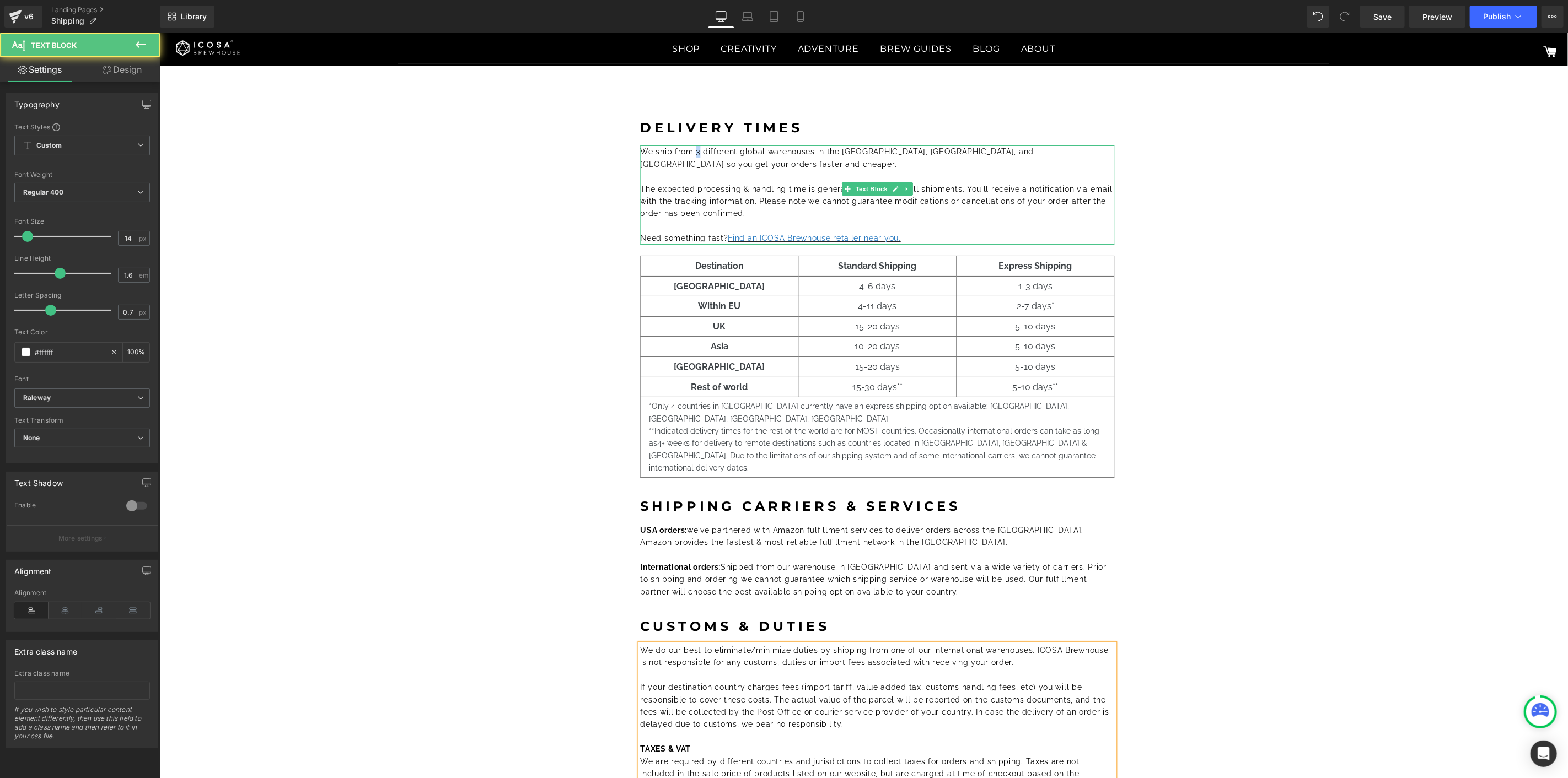
click at [689, 151] on span "We ship from 3 different global warehouses in the USA, Germany, and China so yo…" at bounding box center [836, 157] width 393 height 21
click at [703, 169] on p at bounding box center [877, 175] width 474 height 12
click at [689, 153] on span "We ship from 3 different global warehouses in the USA, Germany, and China so yo…" at bounding box center [836, 157] width 393 height 21
drag, startPoint x: 892, startPoint y: 152, endPoint x: 852, endPoint y: 152, distance: 40.0
click at [852, 152] on span "We ship from 2 different global warehouses in the USA, Germany, and China so yo…" at bounding box center [836, 157] width 393 height 21
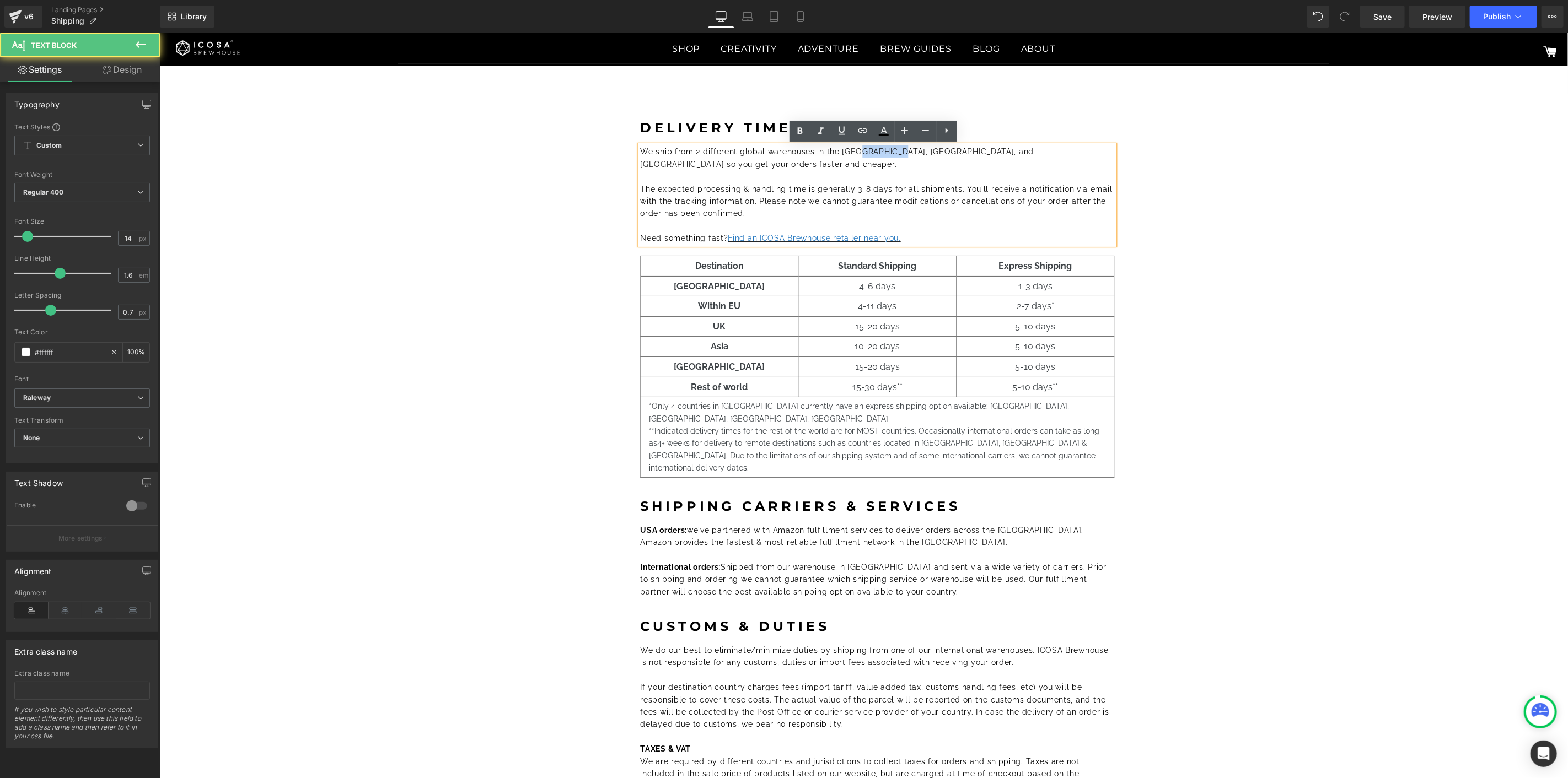
drag, startPoint x: 851, startPoint y: 152, endPoint x: 892, endPoint y: 151, distance: 41.0
click at [892, 151] on span "We ship from 2 different global warehouses in the USA, Germany, and China so yo…" at bounding box center [836, 157] width 393 height 21
click at [1316, 275] on div "DELIVERY TIMES Heading We ship from 2 different global warehouses in the USA an…" at bounding box center [877, 462] width 1369 height 715
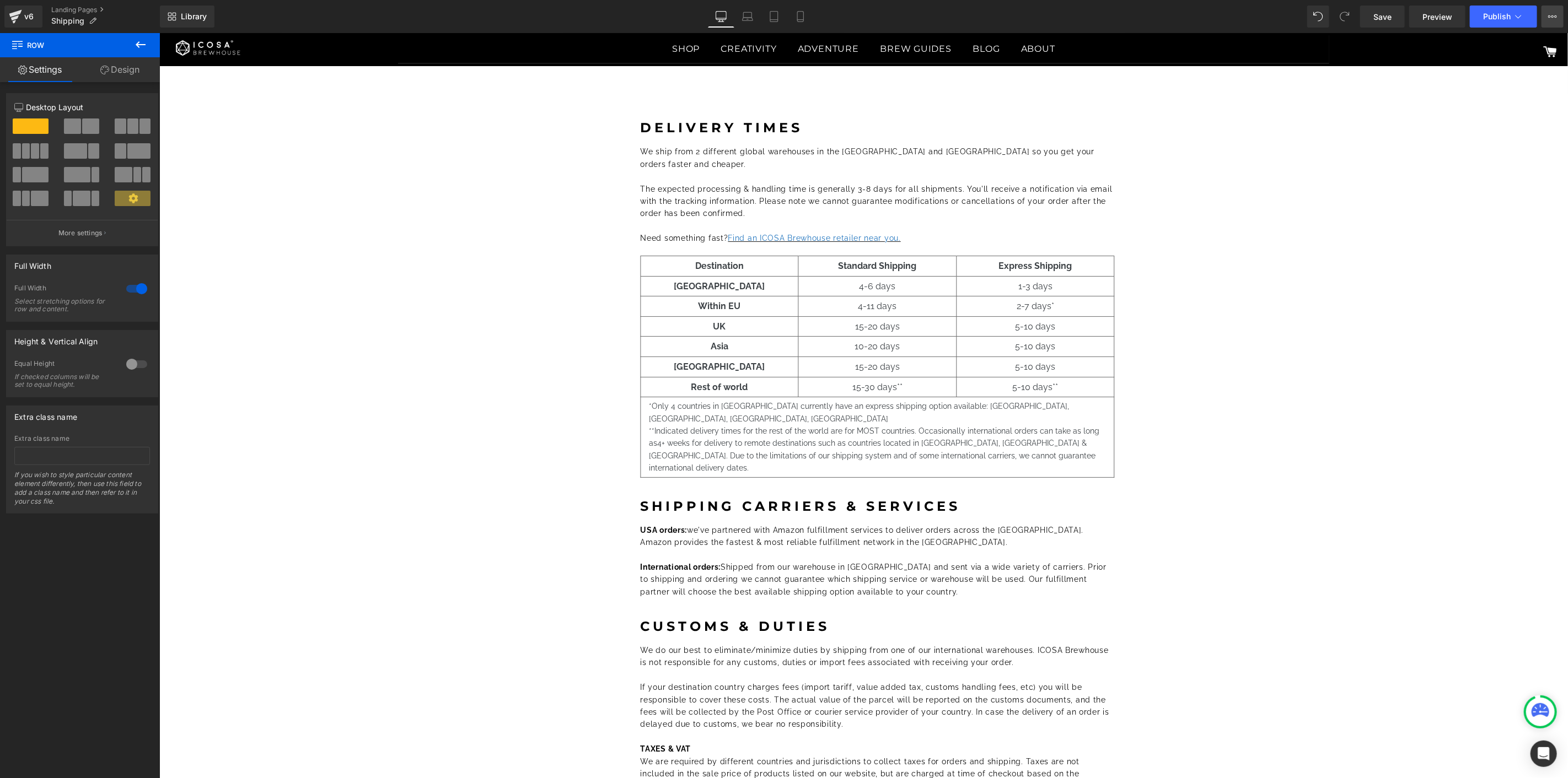
click at [1551, 17] on icon at bounding box center [1551, 16] width 8 height 8
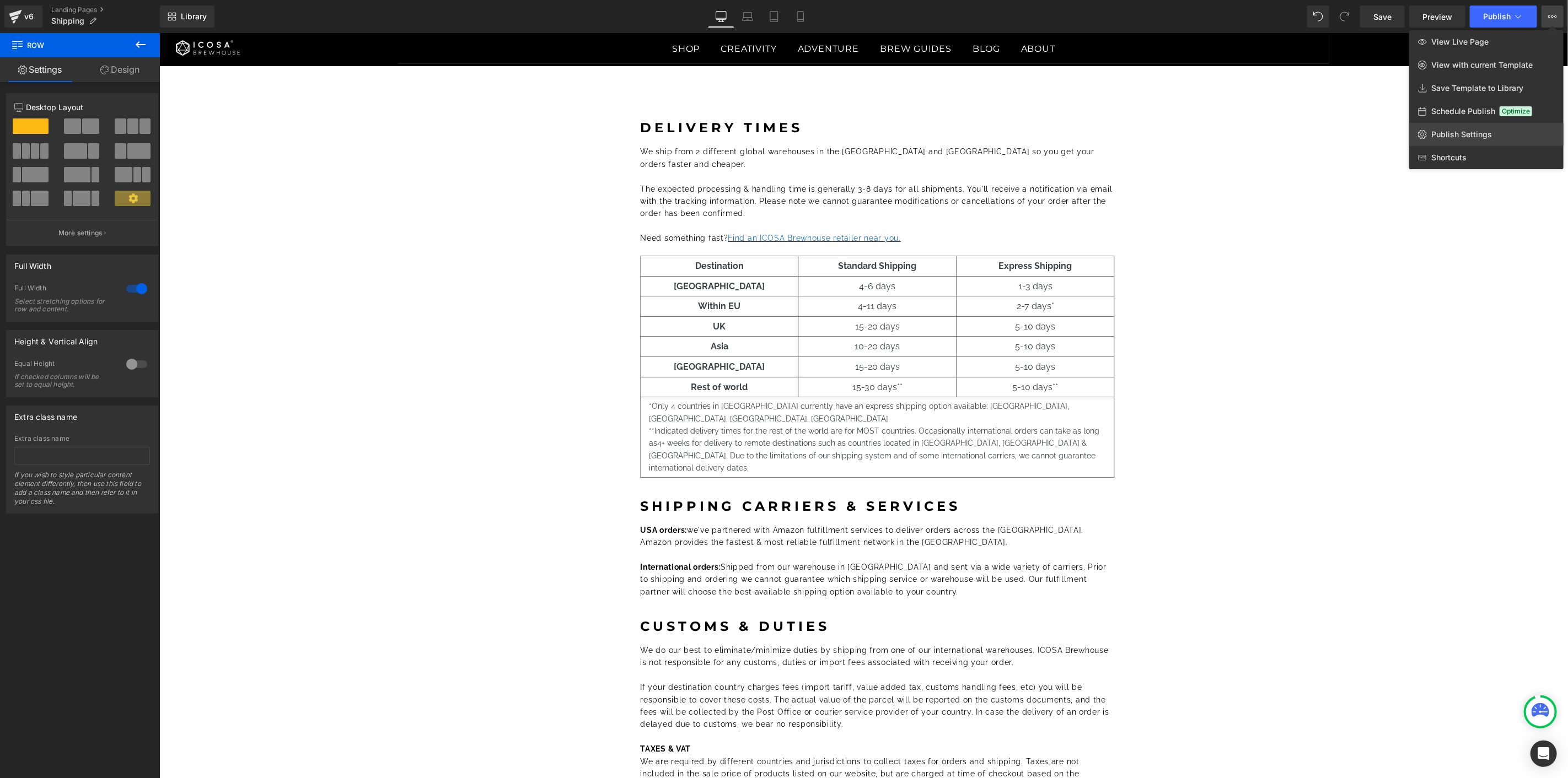
click at [1459, 136] on span "Publish Settings" at bounding box center [1461, 134] width 61 height 10
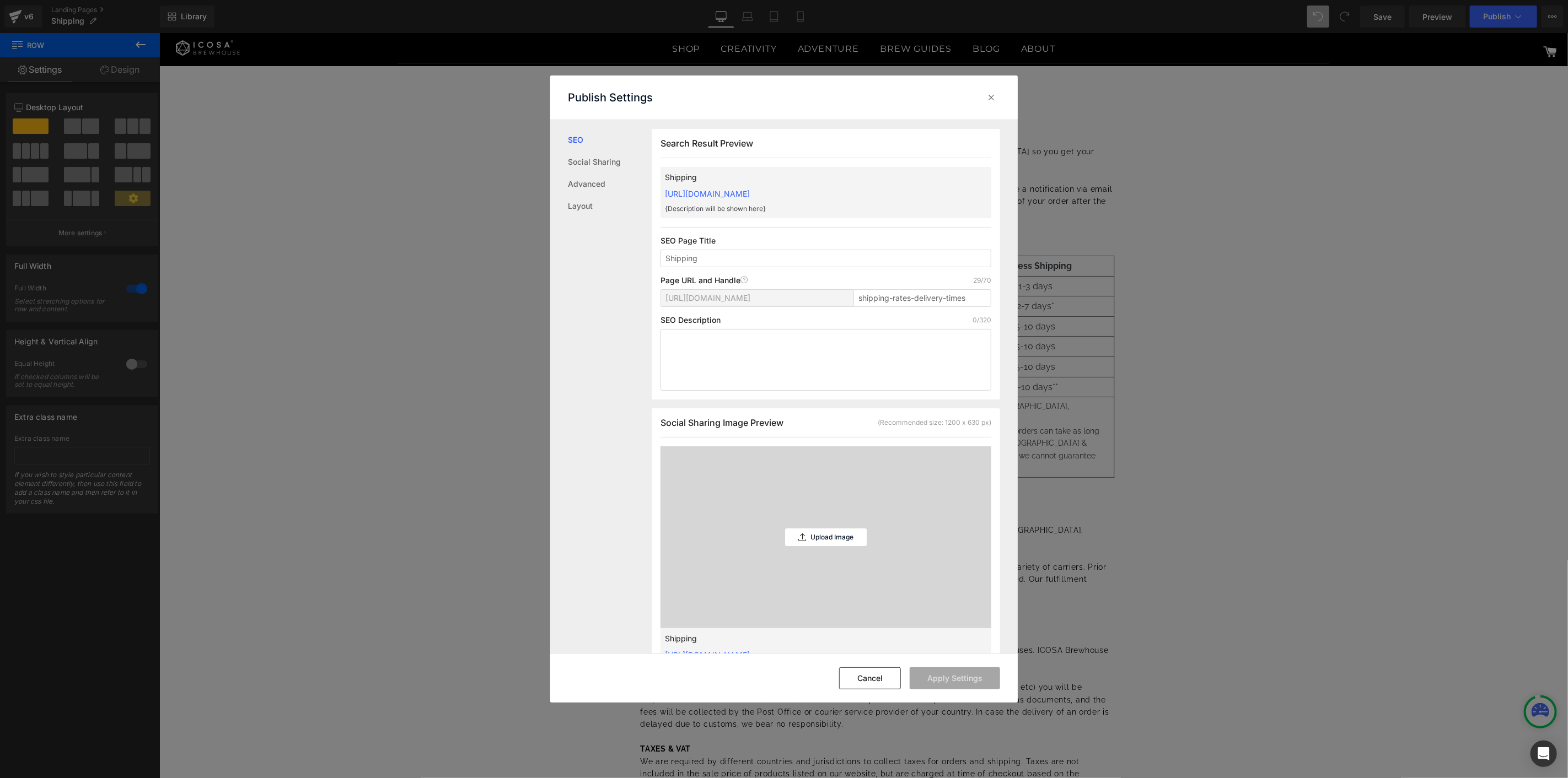
scroll to position [1, 0]
click at [730, 263] on input "Shipping" at bounding box center [825, 257] width 331 height 18
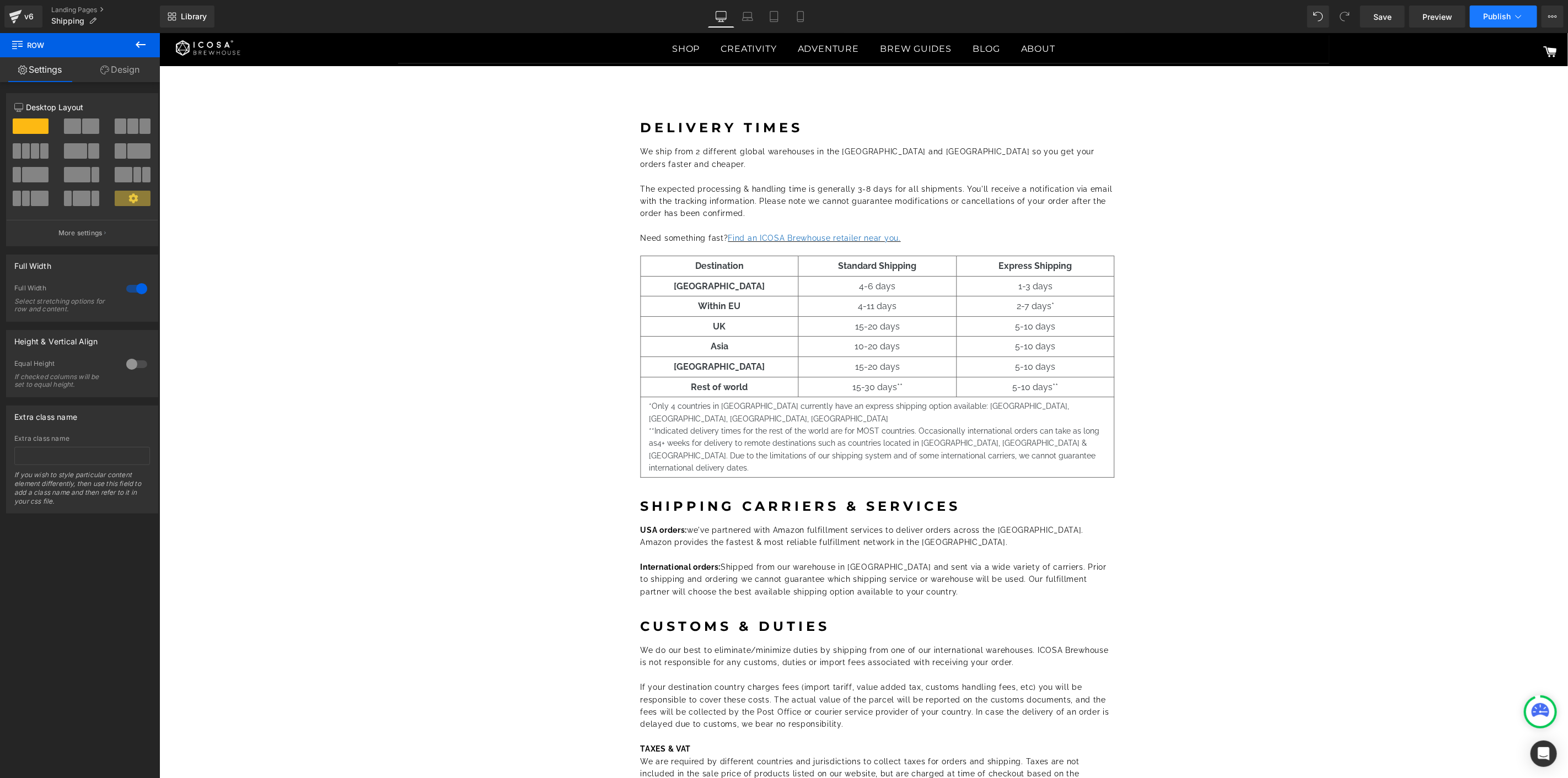
click at [1505, 17] on span "Publish" at bounding box center [1496, 16] width 27 height 8
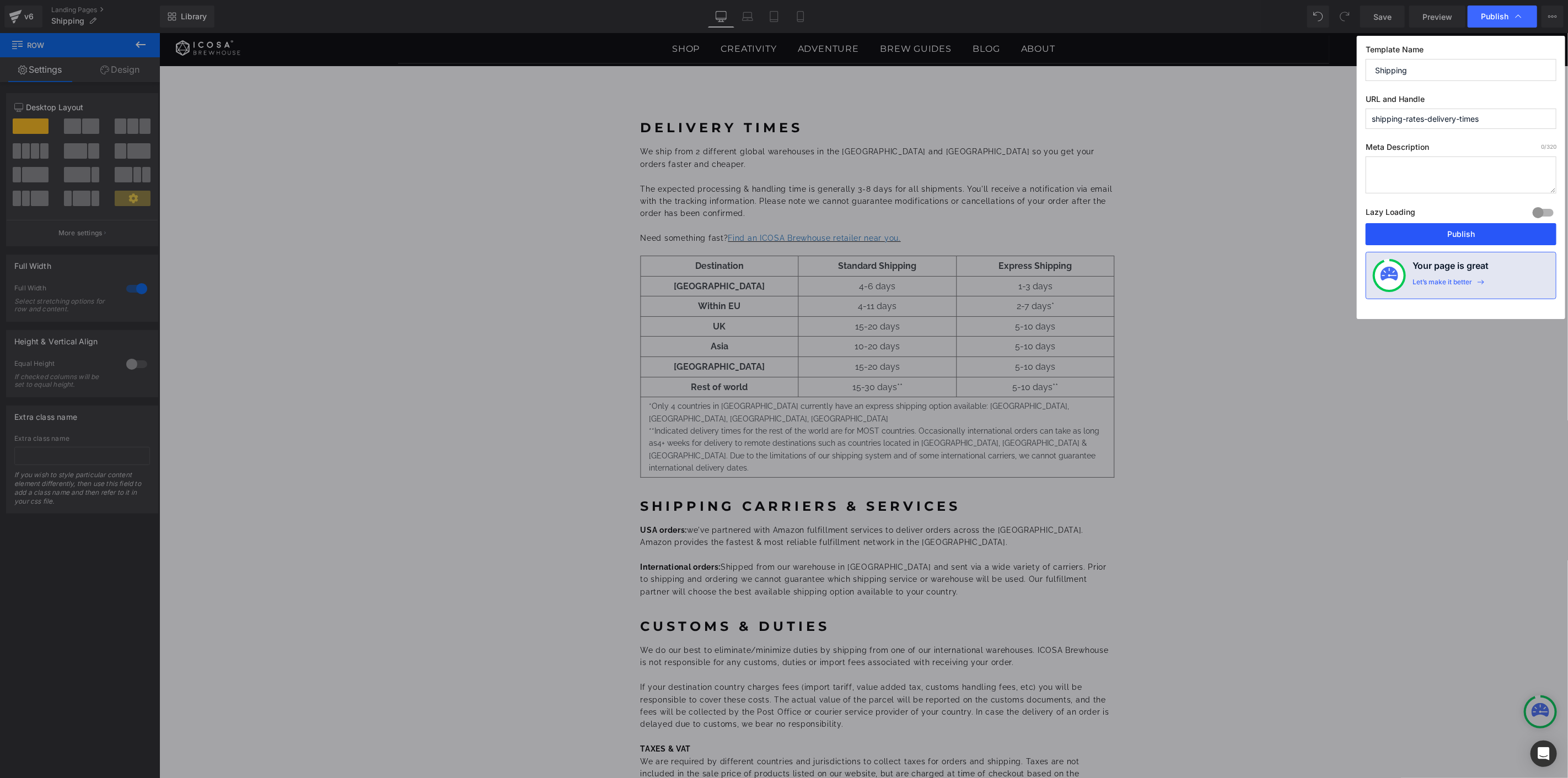
click at [1437, 232] on button "Publish" at bounding box center [1461, 234] width 191 height 22
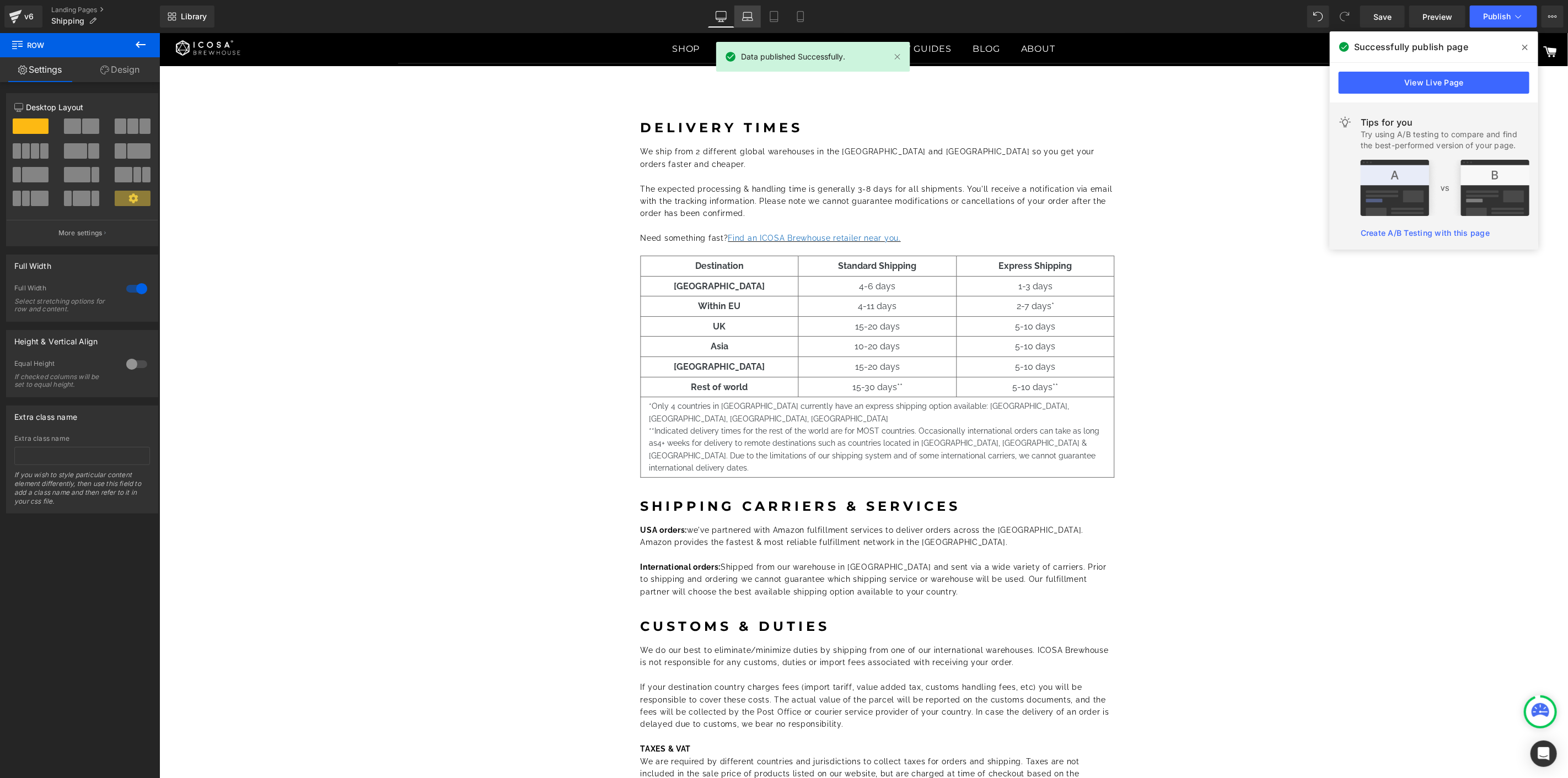
click at [756, 20] on link "Laptop" at bounding box center [747, 17] width 26 height 22
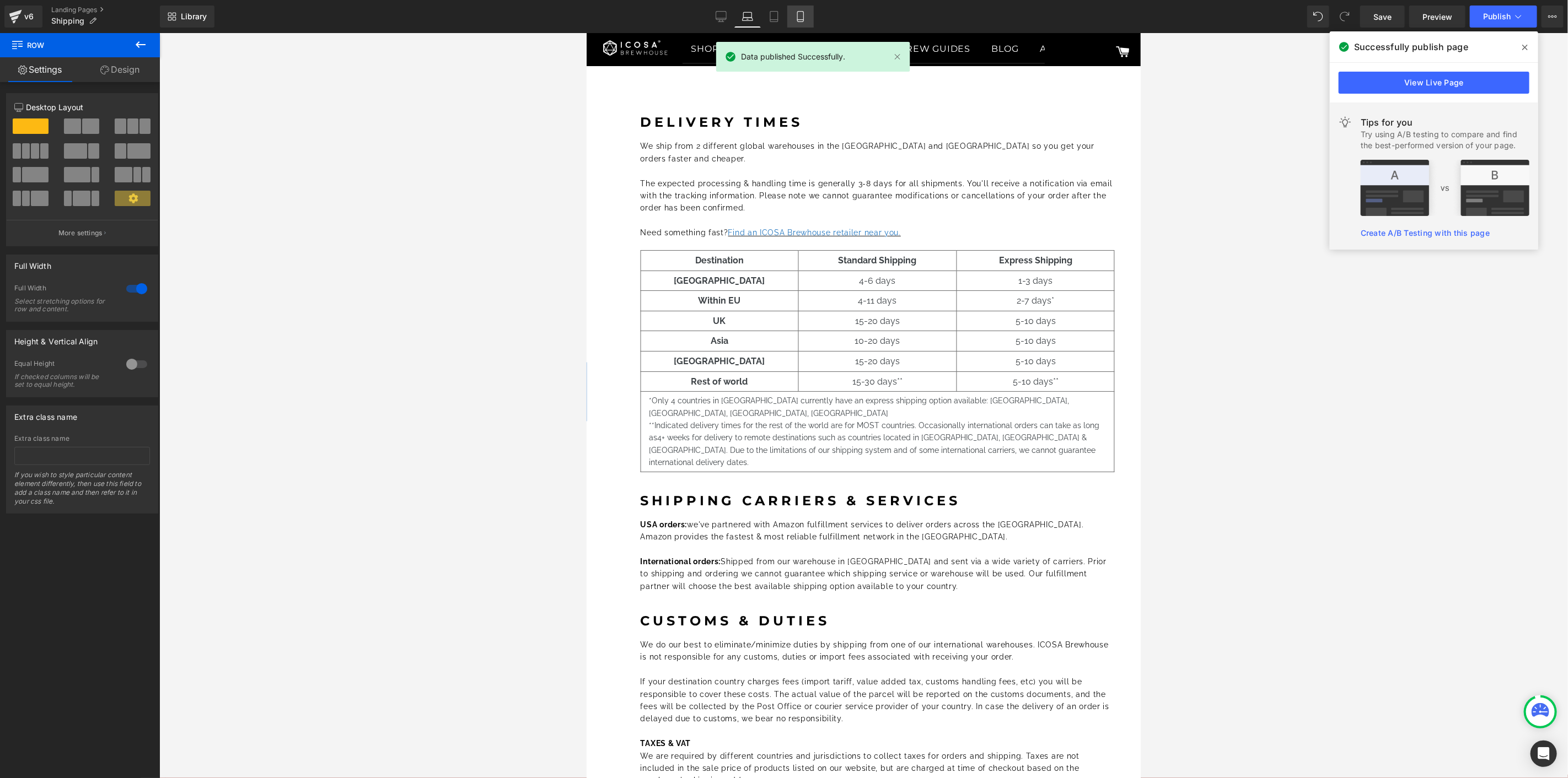
click at [787, 19] on link "Mobile" at bounding box center [800, 17] width 26 height 22
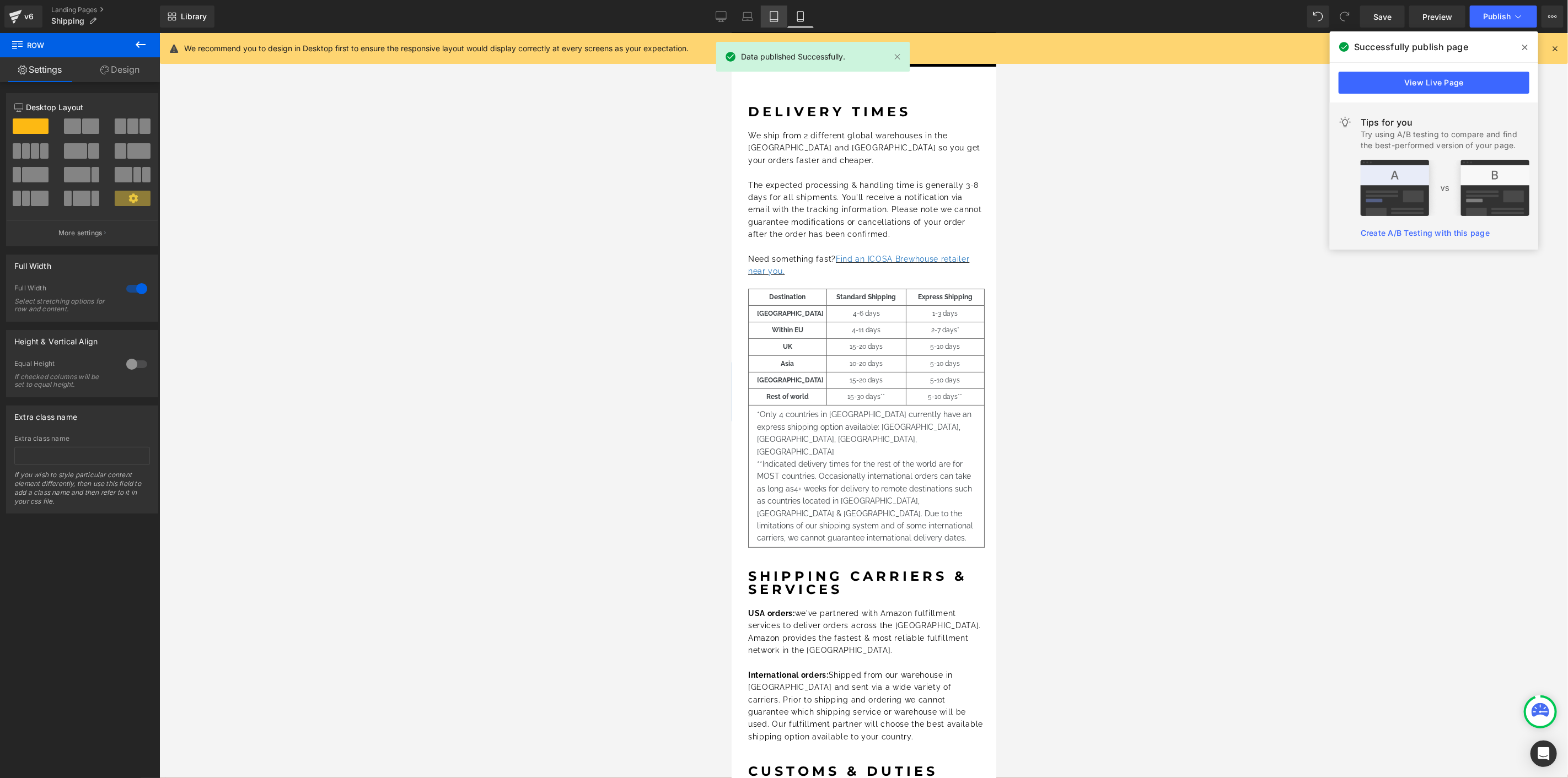
click at [777, 18] on icon at bounding box center [774, 17] width 11 height 11
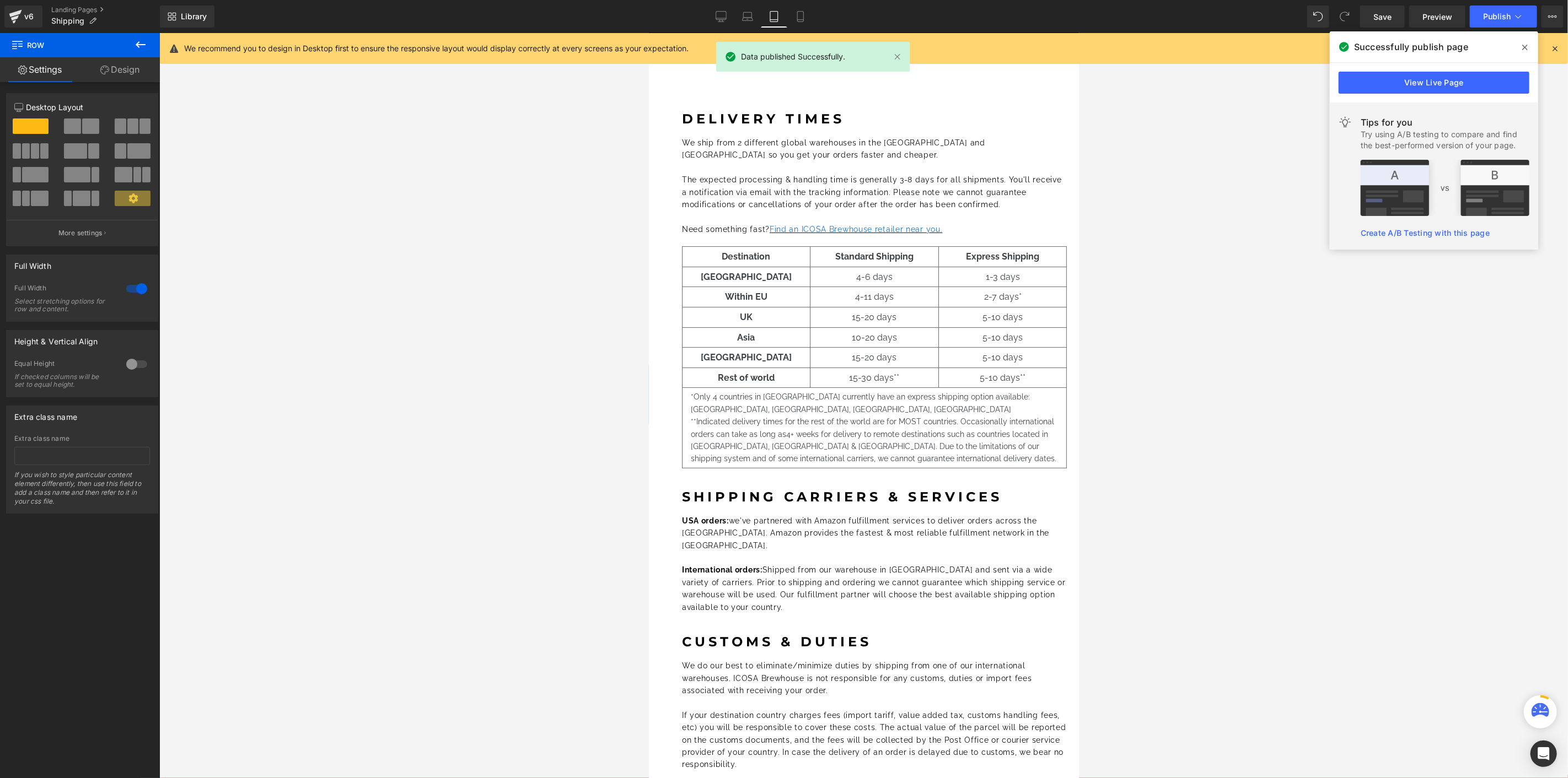
scroll to position [0, 0]
click at [748, 18] on icon at bounding box center [747, 17] width 11 height 11
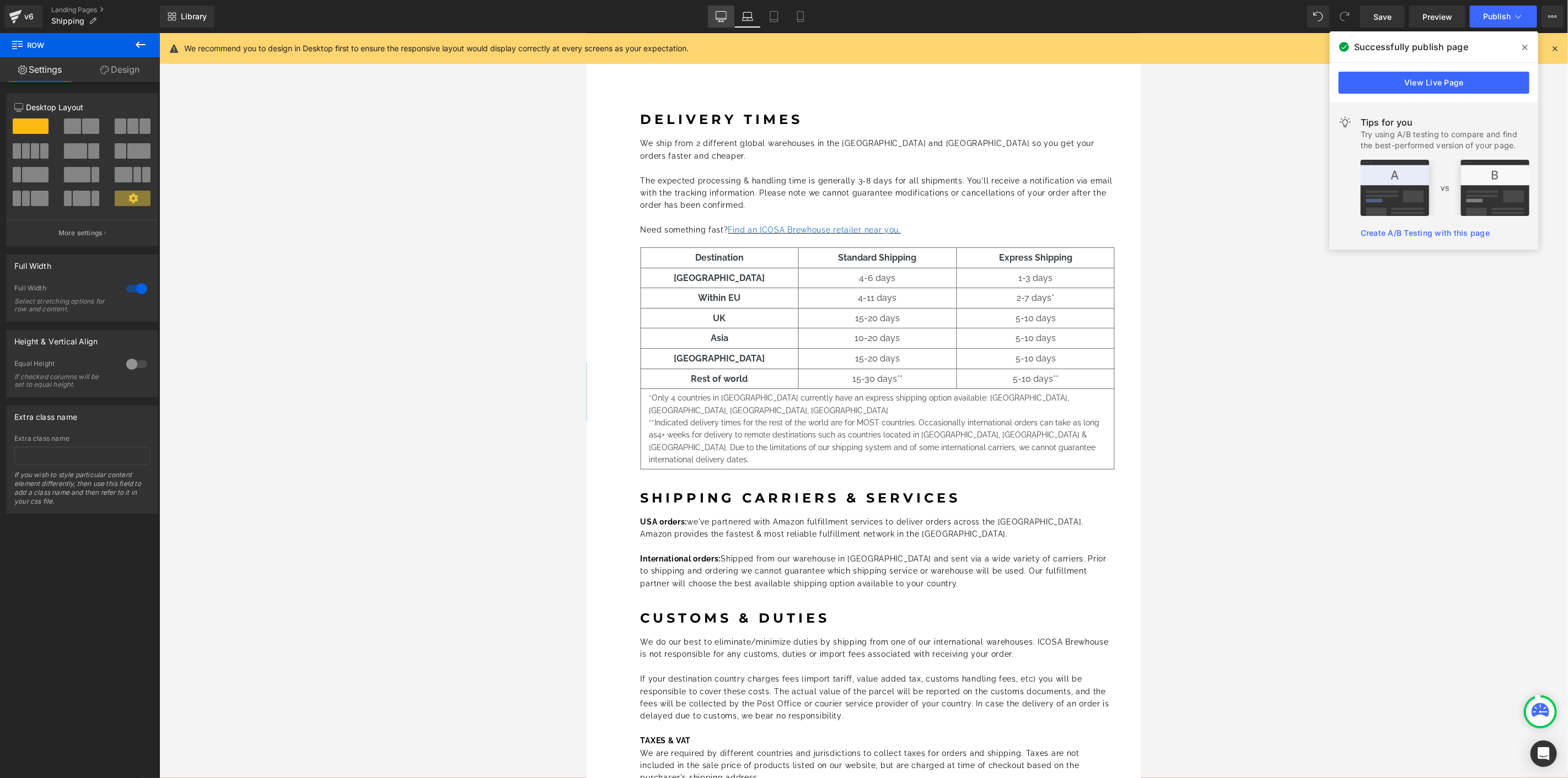
drag, startPoint x: 725, startPoint y: 20, endPoint x: 40, endPoint y: 199, distance: 708.0
click at [725, 20] on icon at bounding box center [721, 17] width 11 height 11
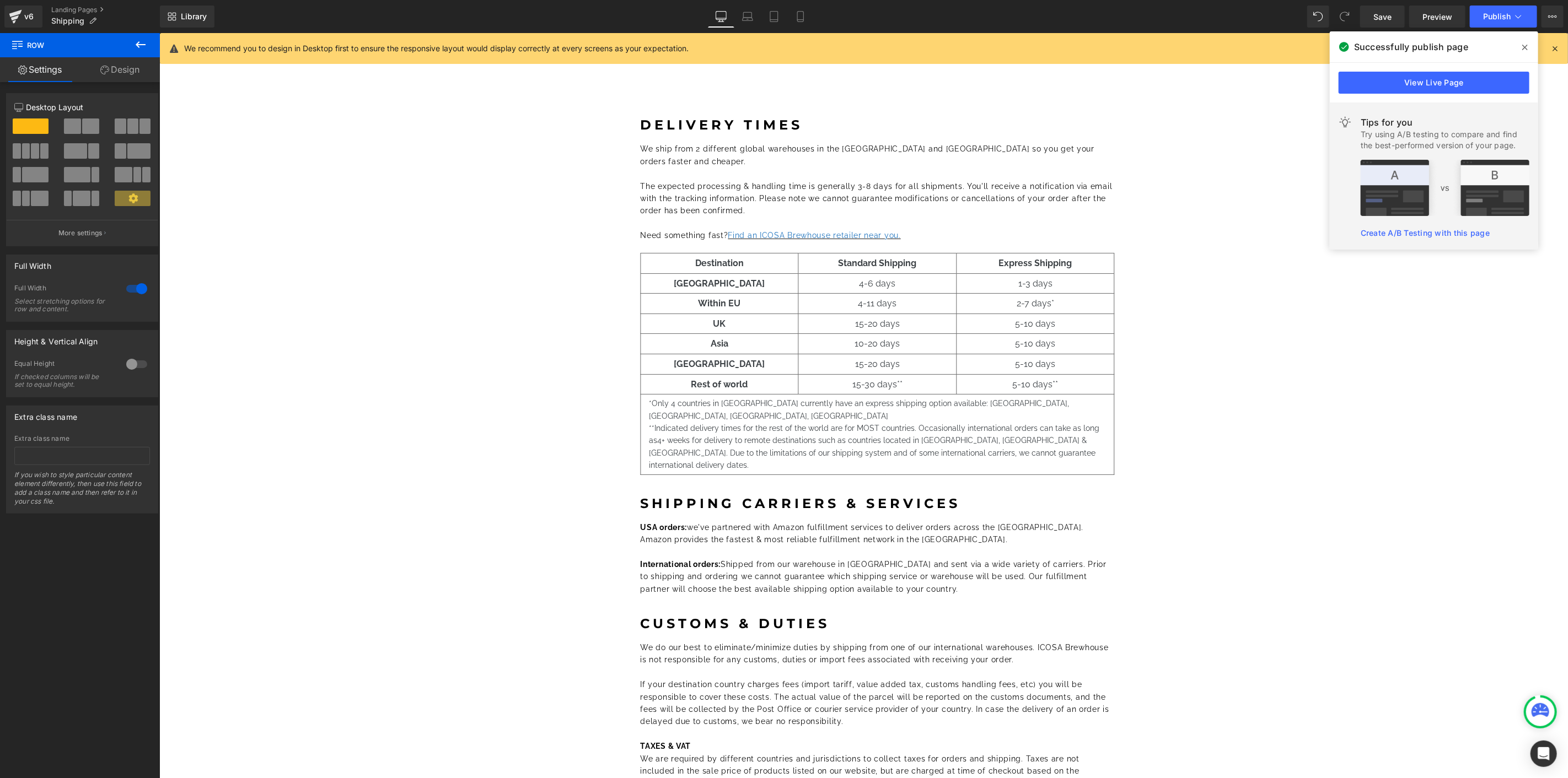
drag, startPoint x: 169, startPoint y: 49, endPoint x: 116, endPoint y: 64, distance: 55.1
click at [1311, 422] on div "DELIVERY TIMES Heading We ship from 2 different global warehouses in the USA an…" at bounding box center [877, 459] width 1369 height 715
click at [76, 11] on link "Landing Pages" at bounding box center [106, 9] width 109 height 8
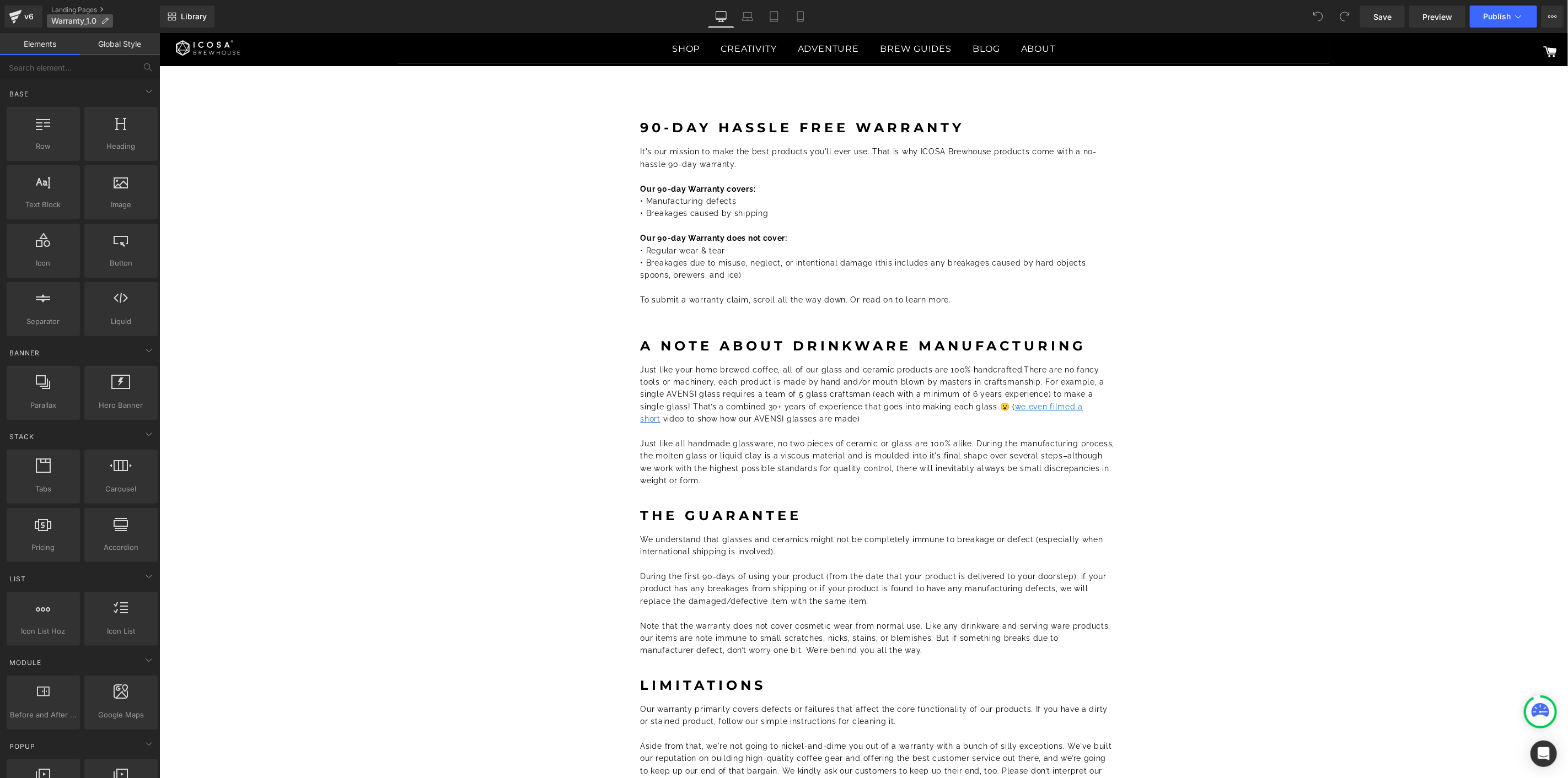
click at [106, 20] on icon at bounding box center [105, 21] width 7 height 7
click at [1546, 14] on button "View Live Page View with current Template Save Template to Library Schedule Pub…" at bounding box center [1552, 17] width 22 height 22
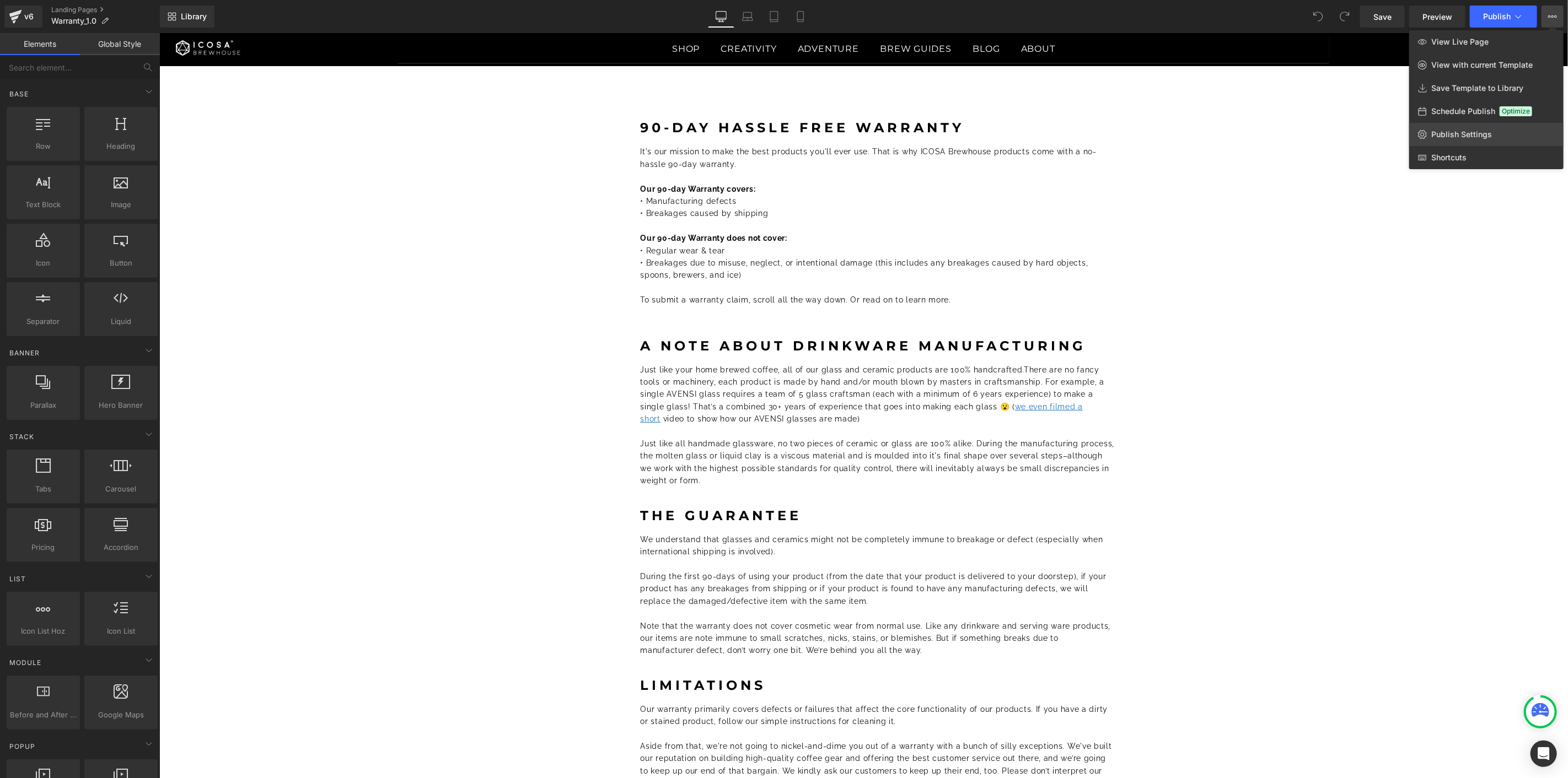
click at [1461, 135] on span "Publish Settings" at bounding box center [1461, 134] width 61 height 10
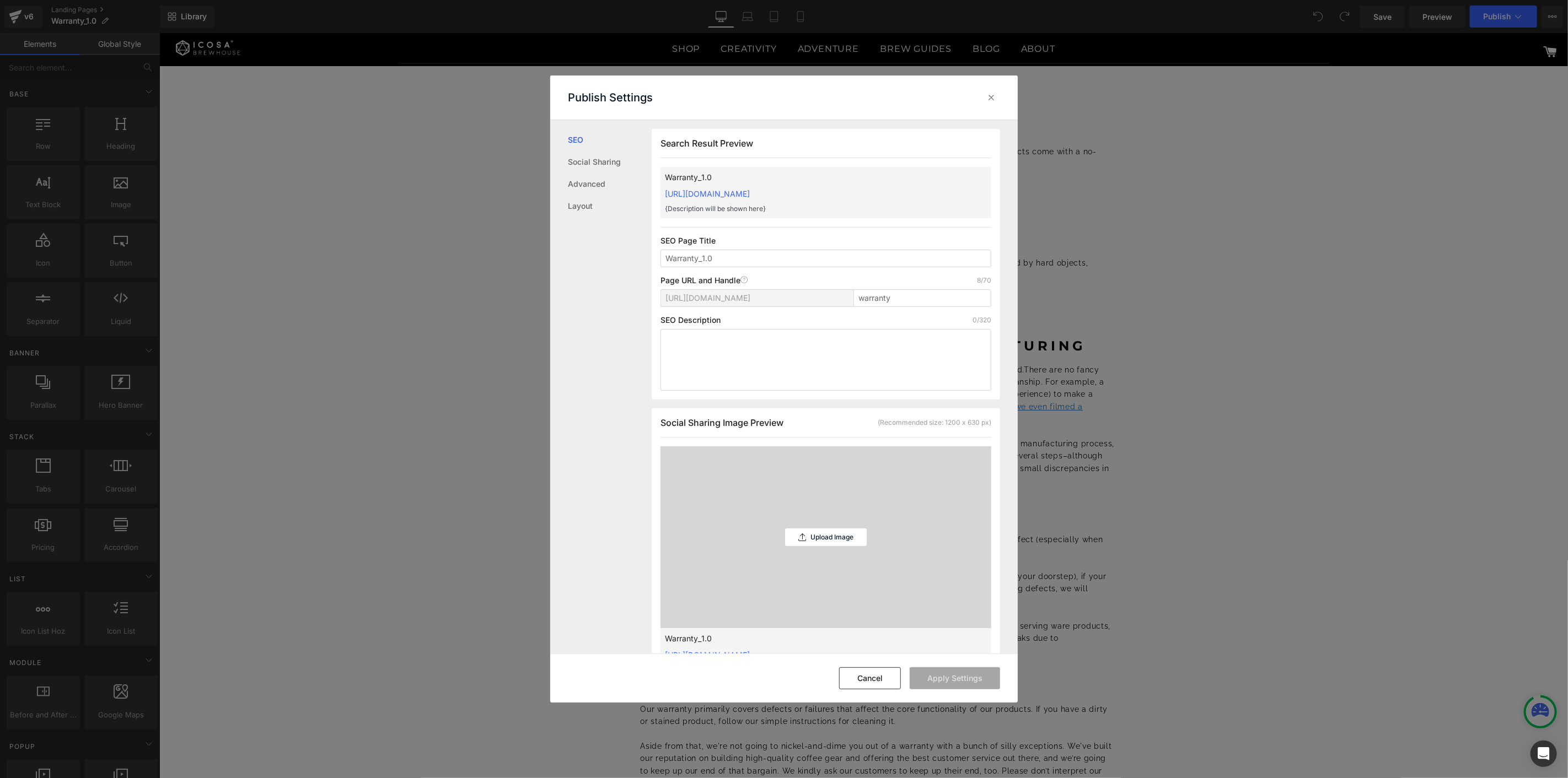
scroll to position [1, 0]
drag, startPoint x: 699, startPoint y: 257, endPoint x: 748, endPoint y: 255, distance: 49.0
click at [747, 255] on input "Warranty_1.0" at bounding box center [825, 257] width 331 height 18
type input "Warranty"
click at [959, 680] on button "Apply Settings" at bounding box center [954, 679] width 91 height 22
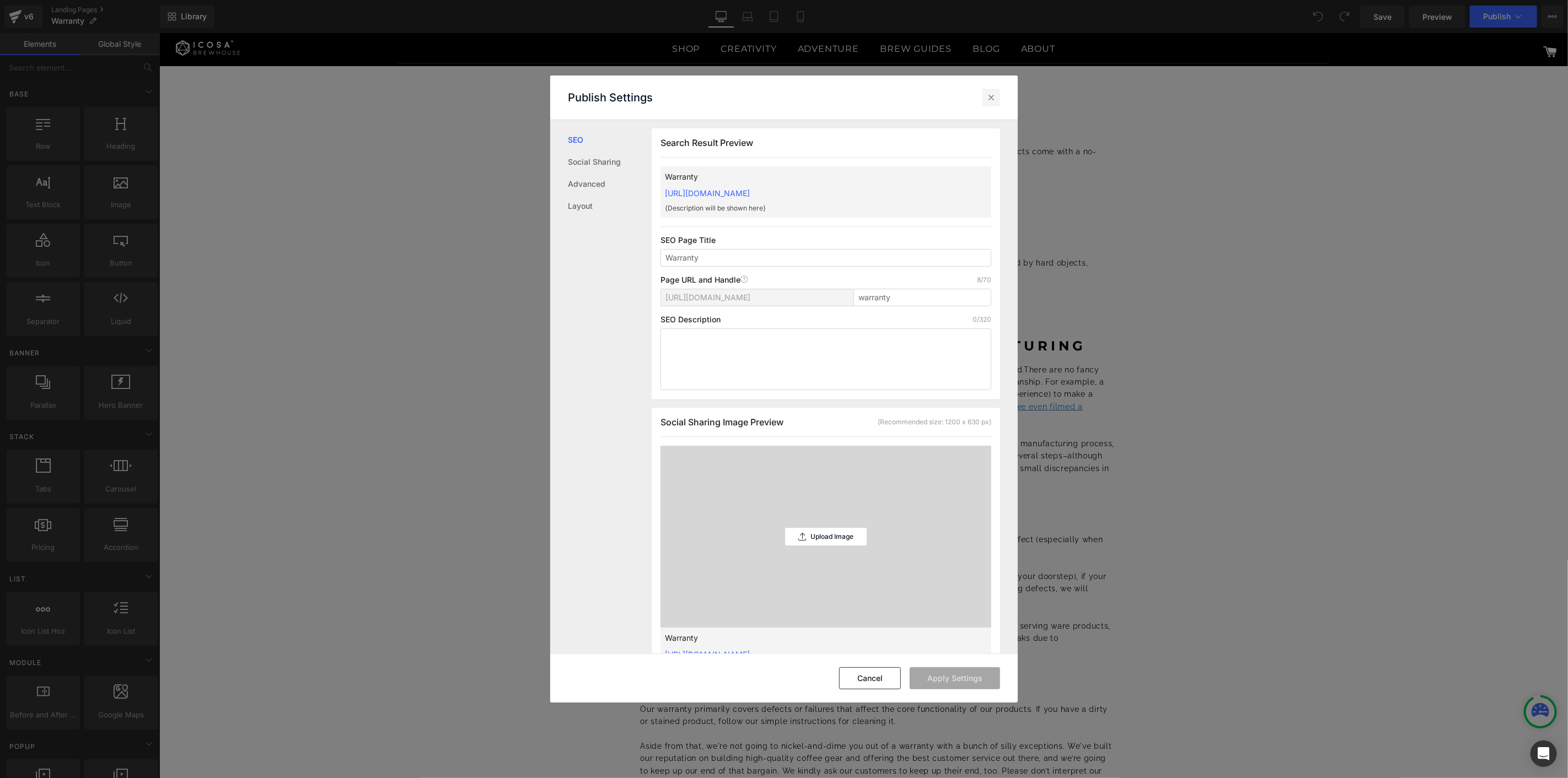
click at [996, 95] on icon at bounding box center [991, 97] width 11 height 11
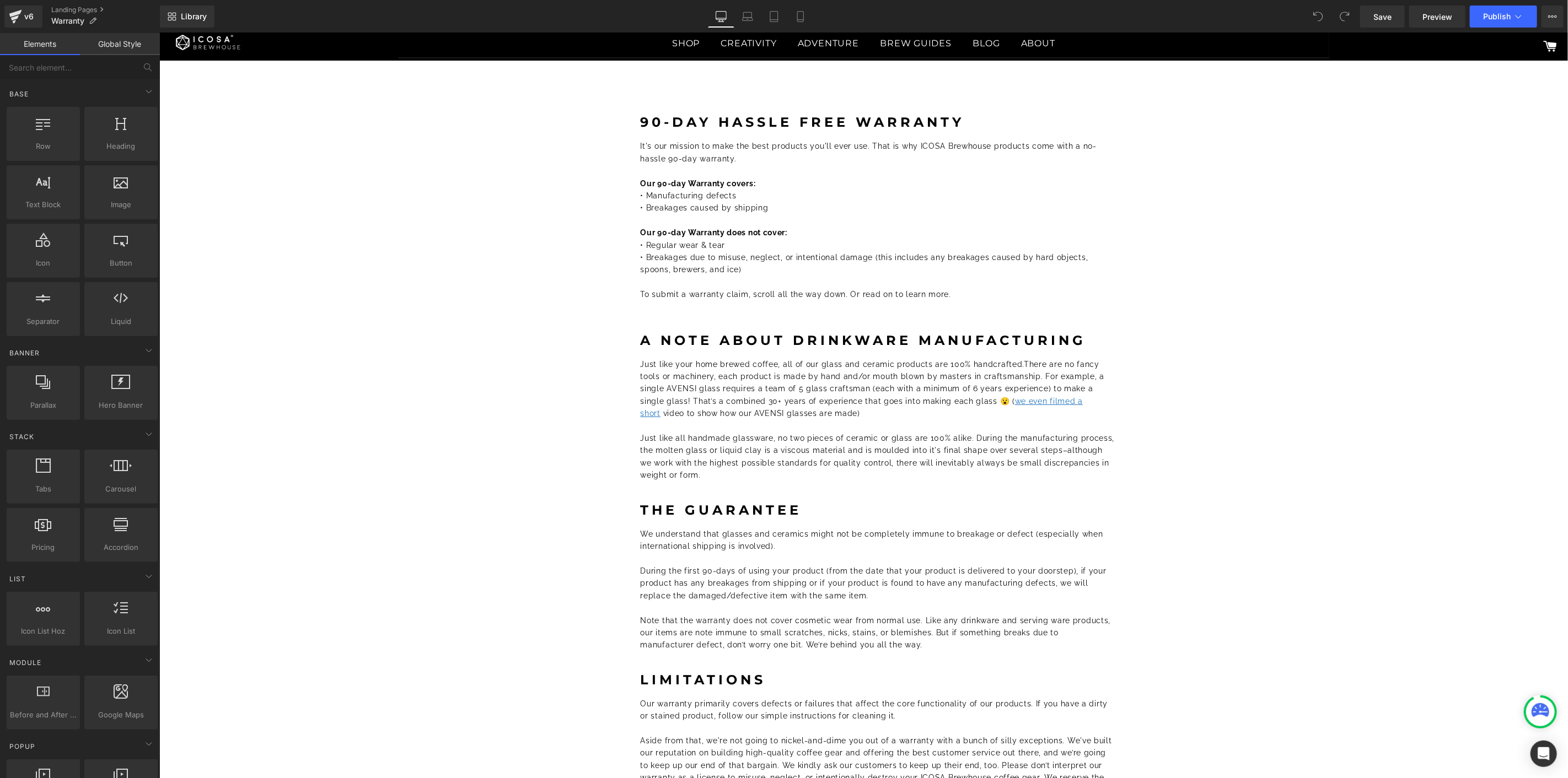
scroll to position [0, 0]
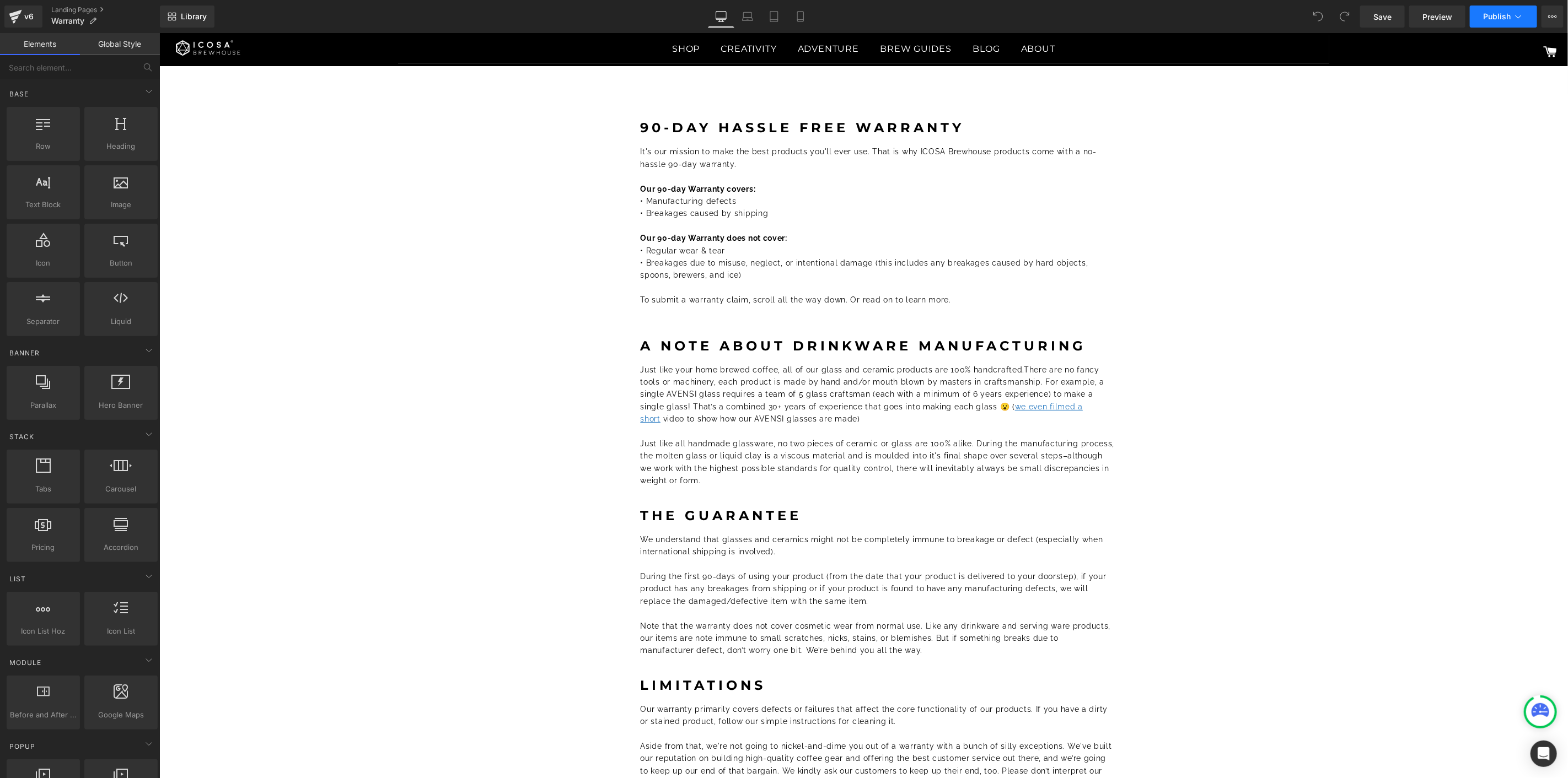
click at [1524, 22] on button "Publish" at bounding box center [1503, 17] width 67 height 22
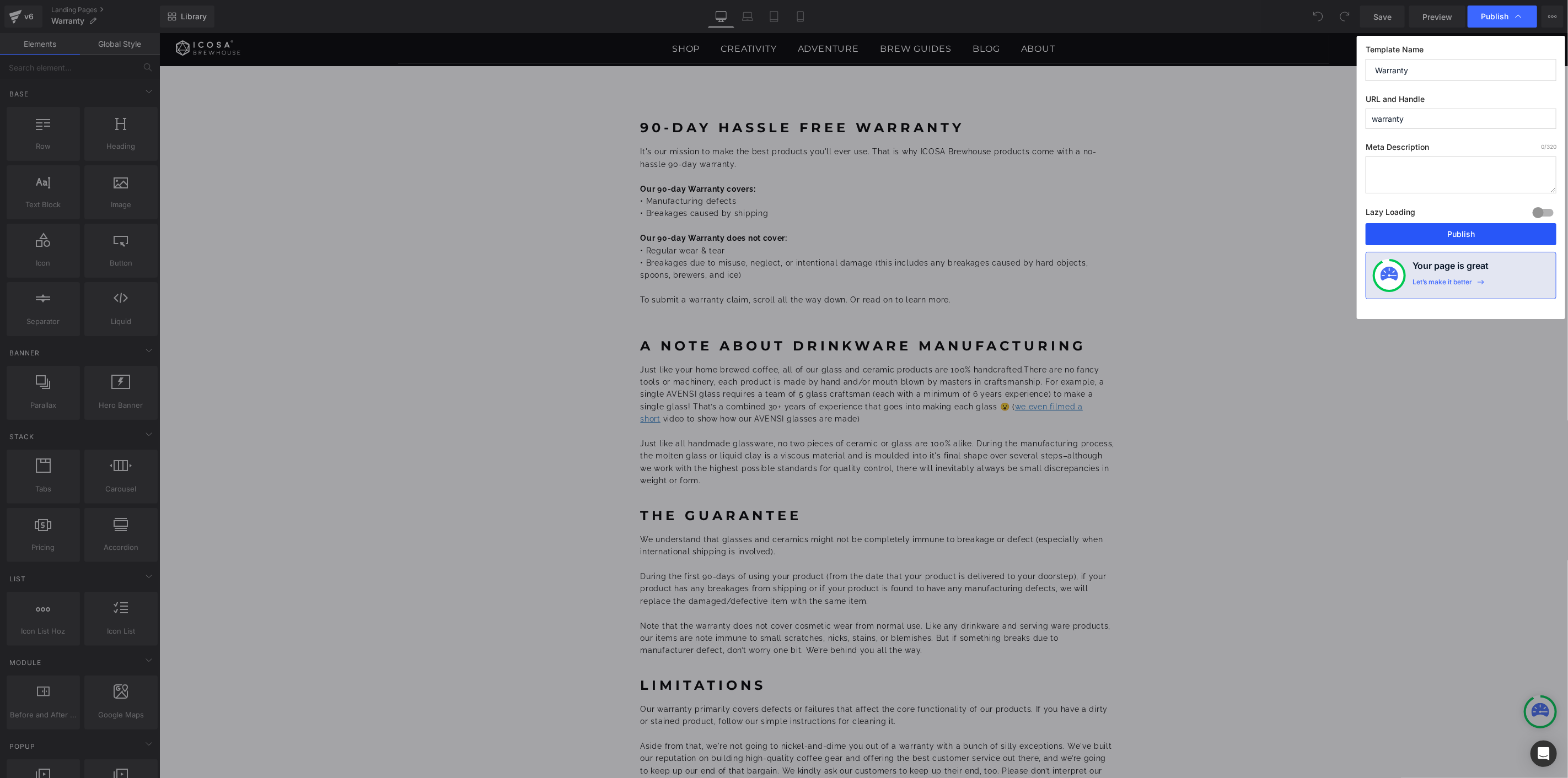
click at [1439, 228] on button "Publish" at bounding box center [1461, 234] width 191 height 22
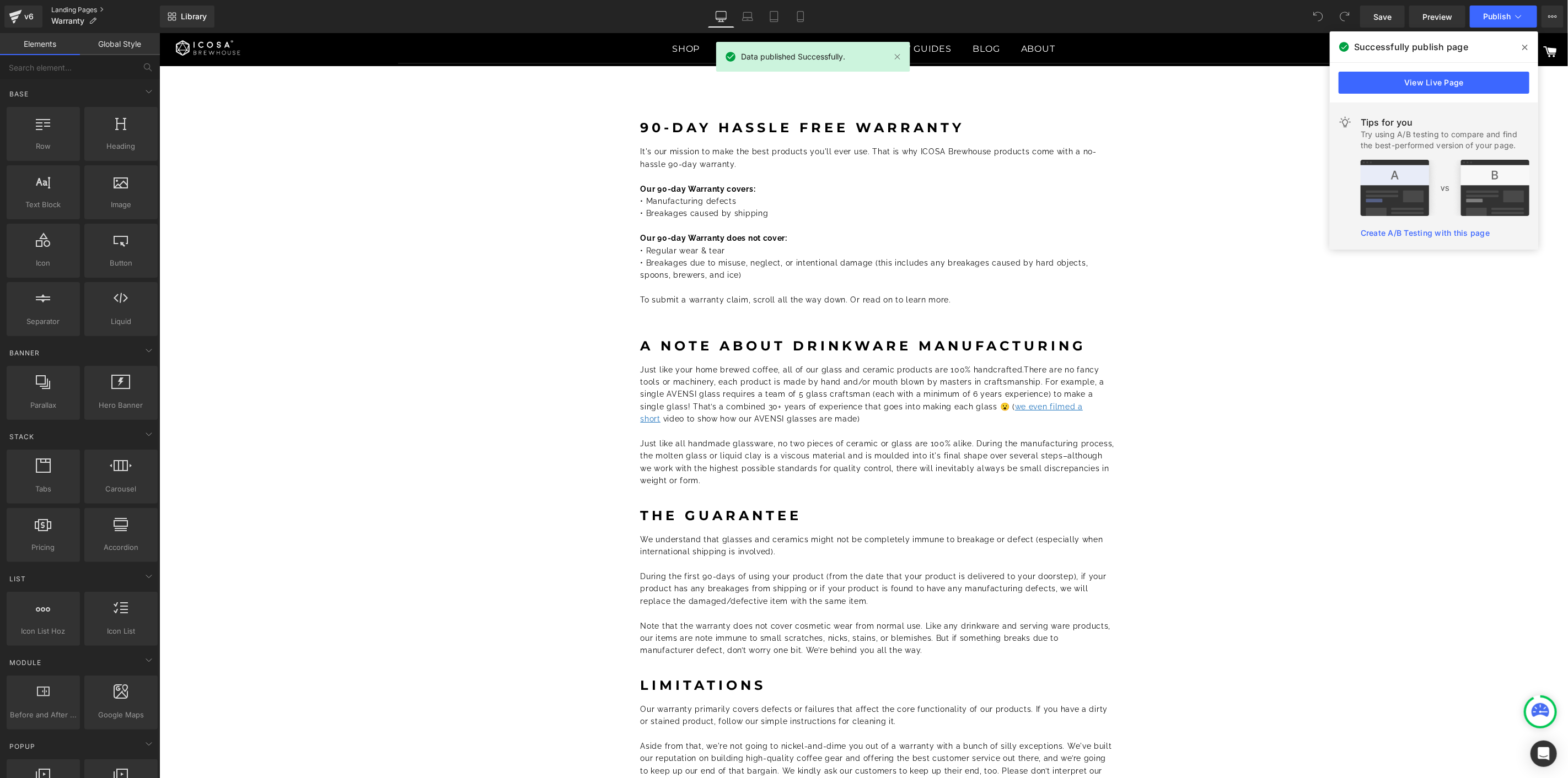
click at [77, 10] on link "Landing Pages" at bounding box center [106, 9] width 109 height 8
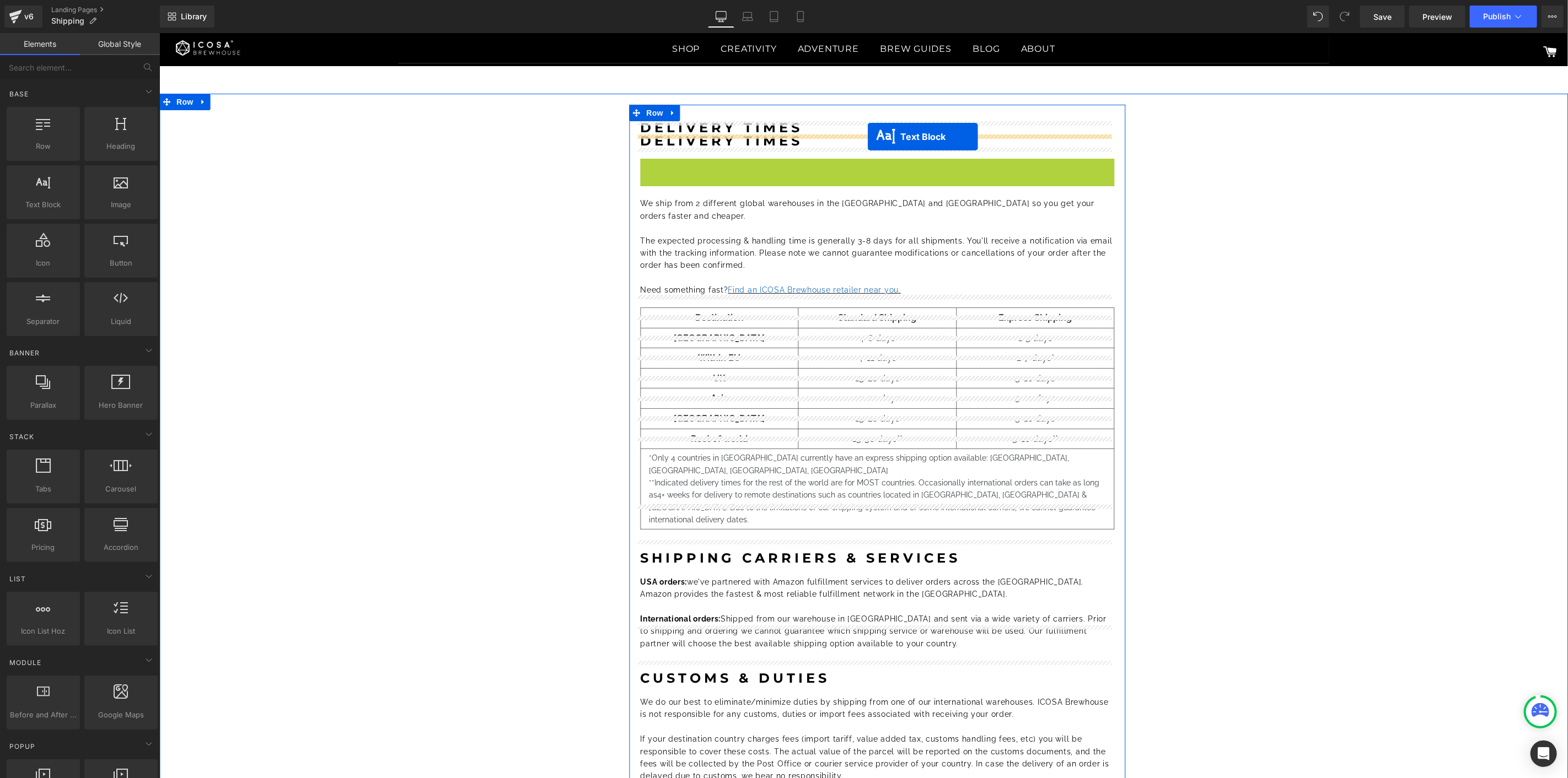
drag, startPoint x: 864, startPoint y: 201, endPoint x: 867, endPoint y: 136, distance: 65.1
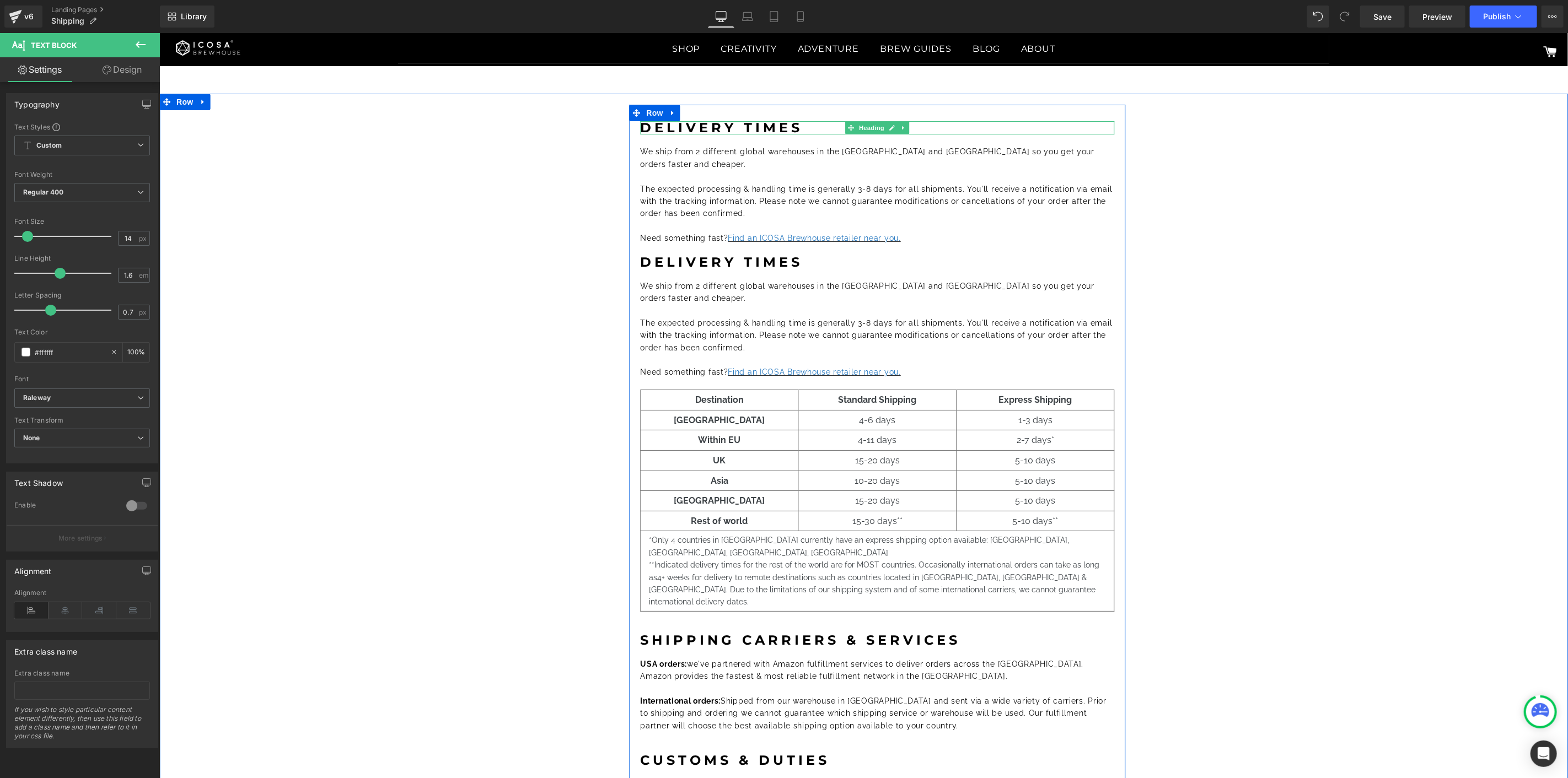
click at [755, 128] on strong "DELIVERY TIMES" at bounding box center [721, 126] width 163 height 16
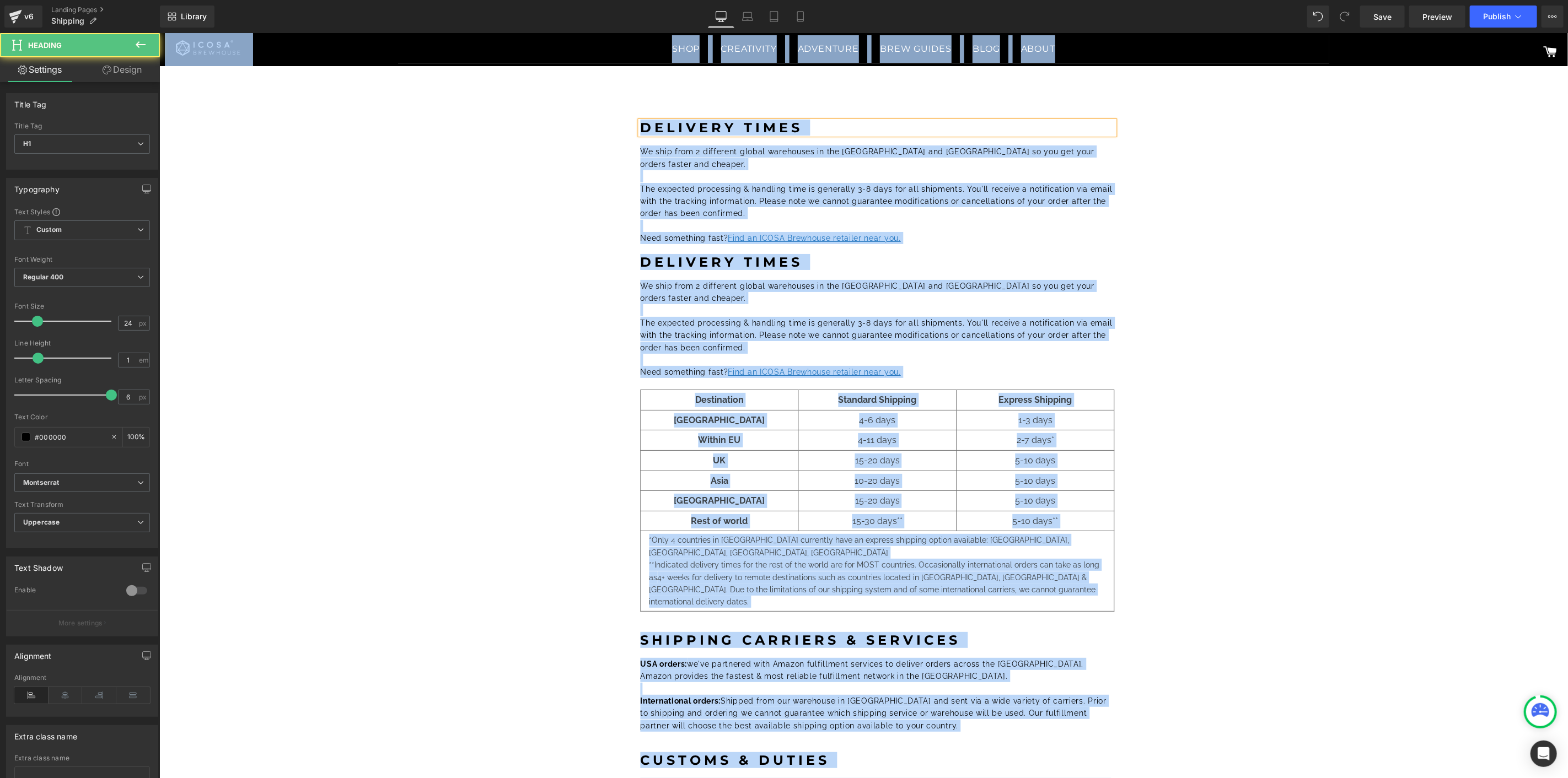
click at [798, 126] on h1 "DELIVERY TIMES" at bounding box center [877, 127] width 474 height 13
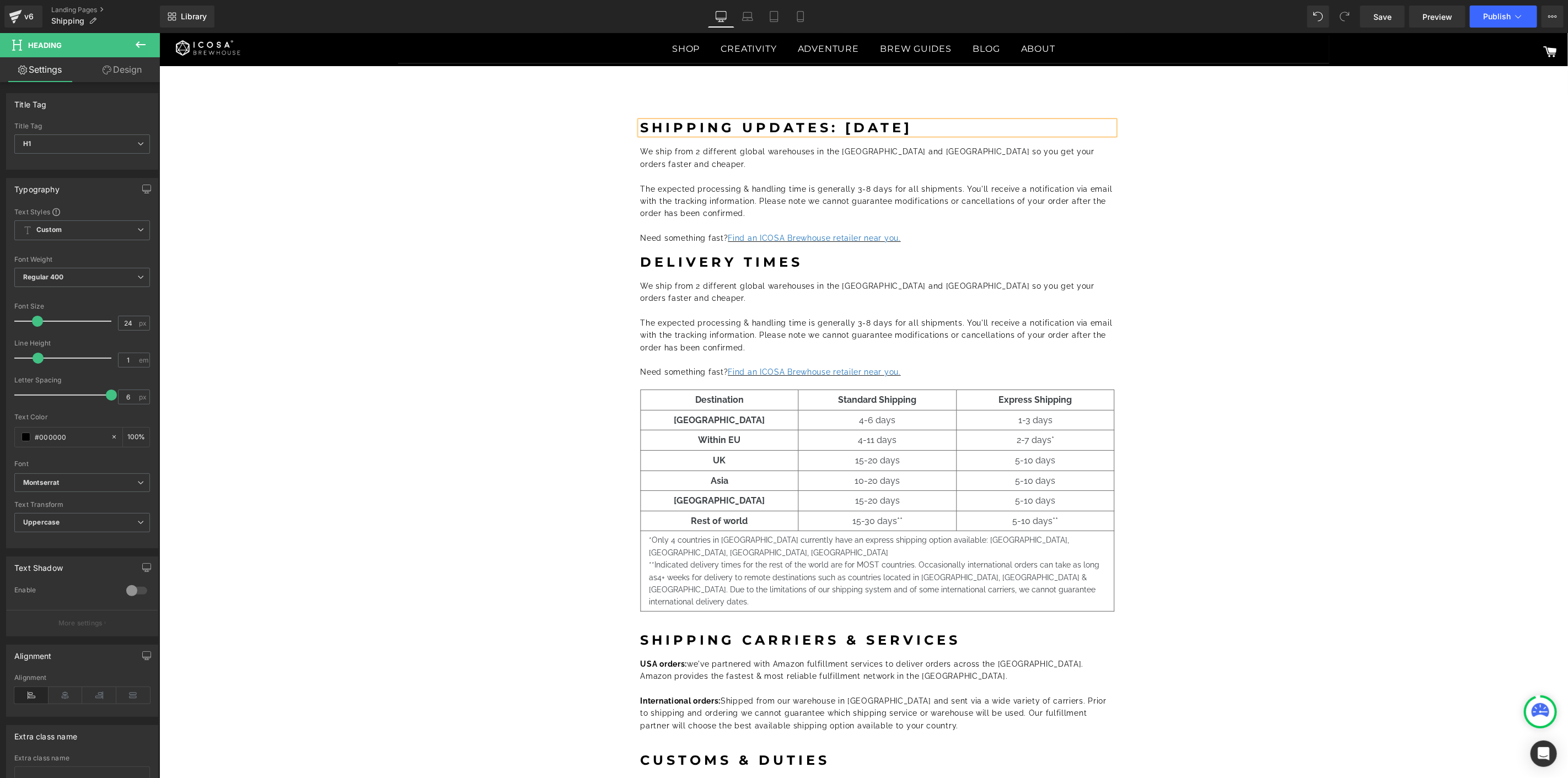
click at [674, 184] on font "The expected processing & handling time is generally 3-8 days for all shipments…" at bounding box center [876, 201] width 472 height 34
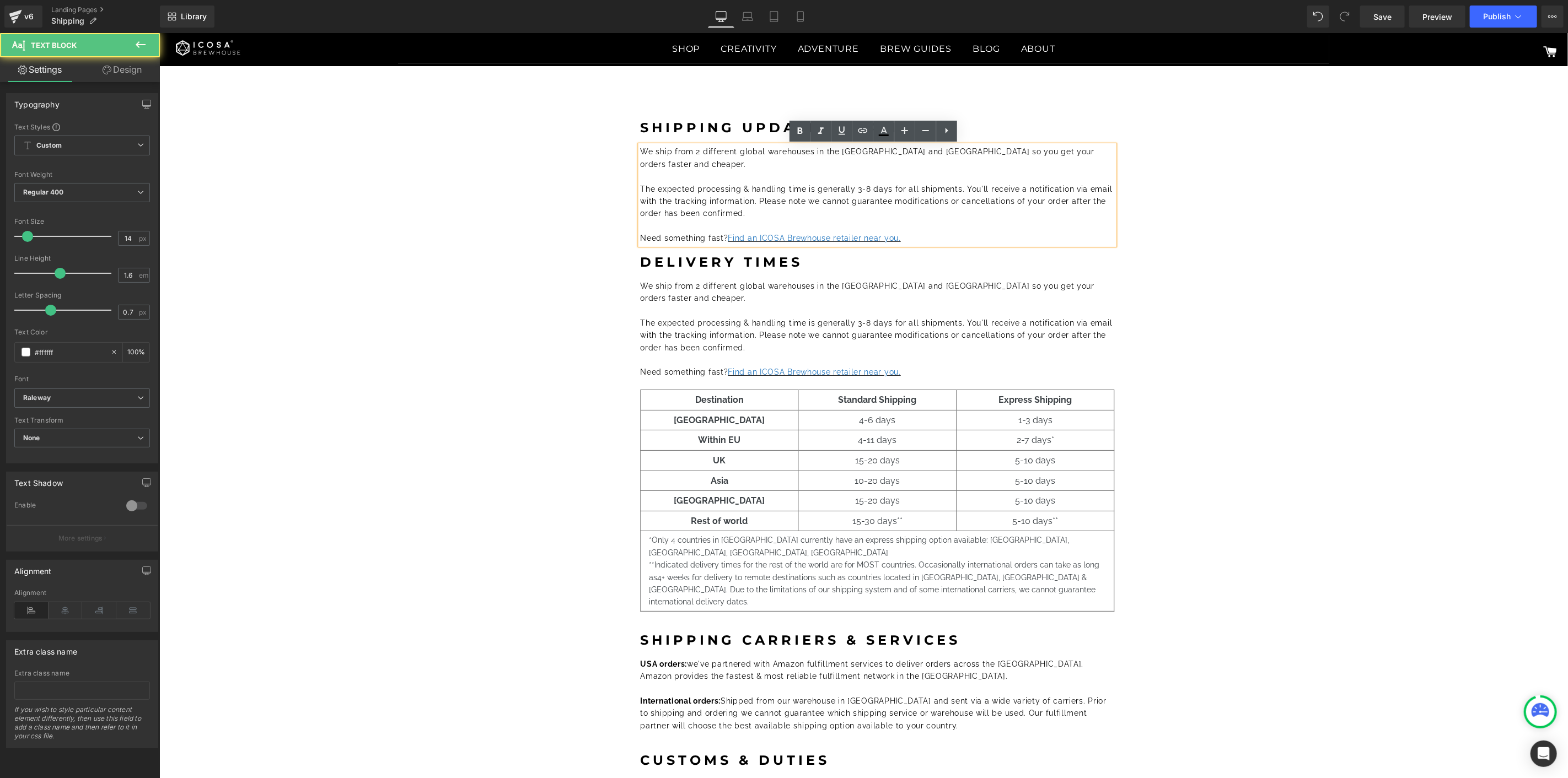
click at [771, 183] on p "The expected processing & handling time is generally 3-8 days for all shipments…" at bounding box center [877, 200] width 474 height 37
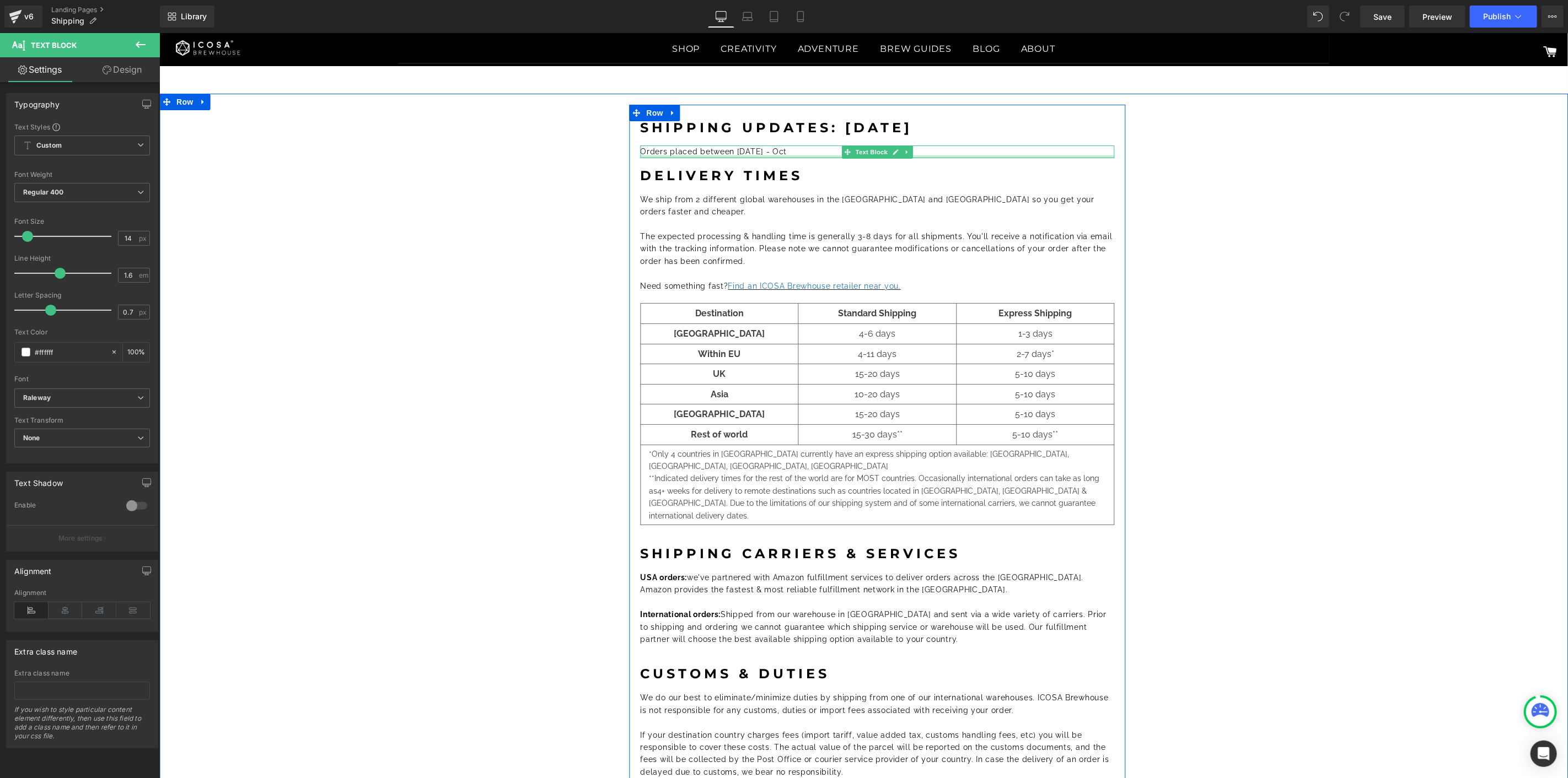
click at [772, 154] on div "Orders placed between Oct 1 - Oct Text Block" at bounding box center [877, 151] width 474 height 12
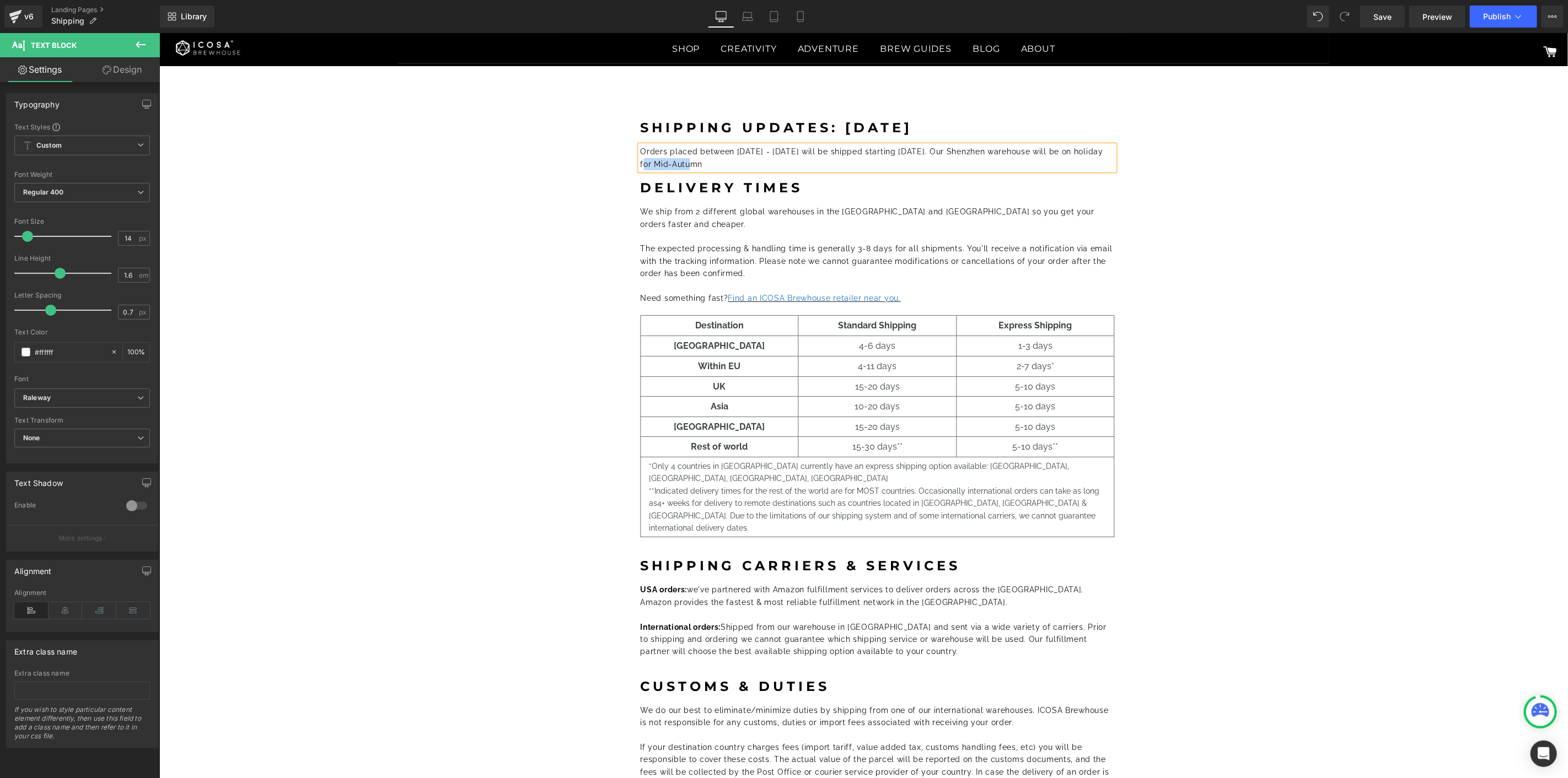
drag, startPoint x: 713, startPoint y: 170, endPoint x: 1086, endPoint y: 154, distance: 373.3
click at [1087, 154] on div "Orders placed between Oct 1 - Oct 7 will be shipped starting Oct 8. Our Shenzhe…" at bounding box center [877, 157] width 474 height 24
drag, startPoint x: 895, startPoint y: 151, endPoint x: 637, endPoint y: 149, distance: 258.0
click at [640, 149] on font "Orders placed between Oct 1 - Oct 7 will be shipped starting Oct 8. Our Shenzhe…" at bounding box center [871, 157] width 463 height 21
click at [1033, 149] on font "Orders placed between Oct 1 - Oct 7 will be shipped starting Oct 8 . Our Shenzh…" at bounding box center [876, 157] width 472 height 21
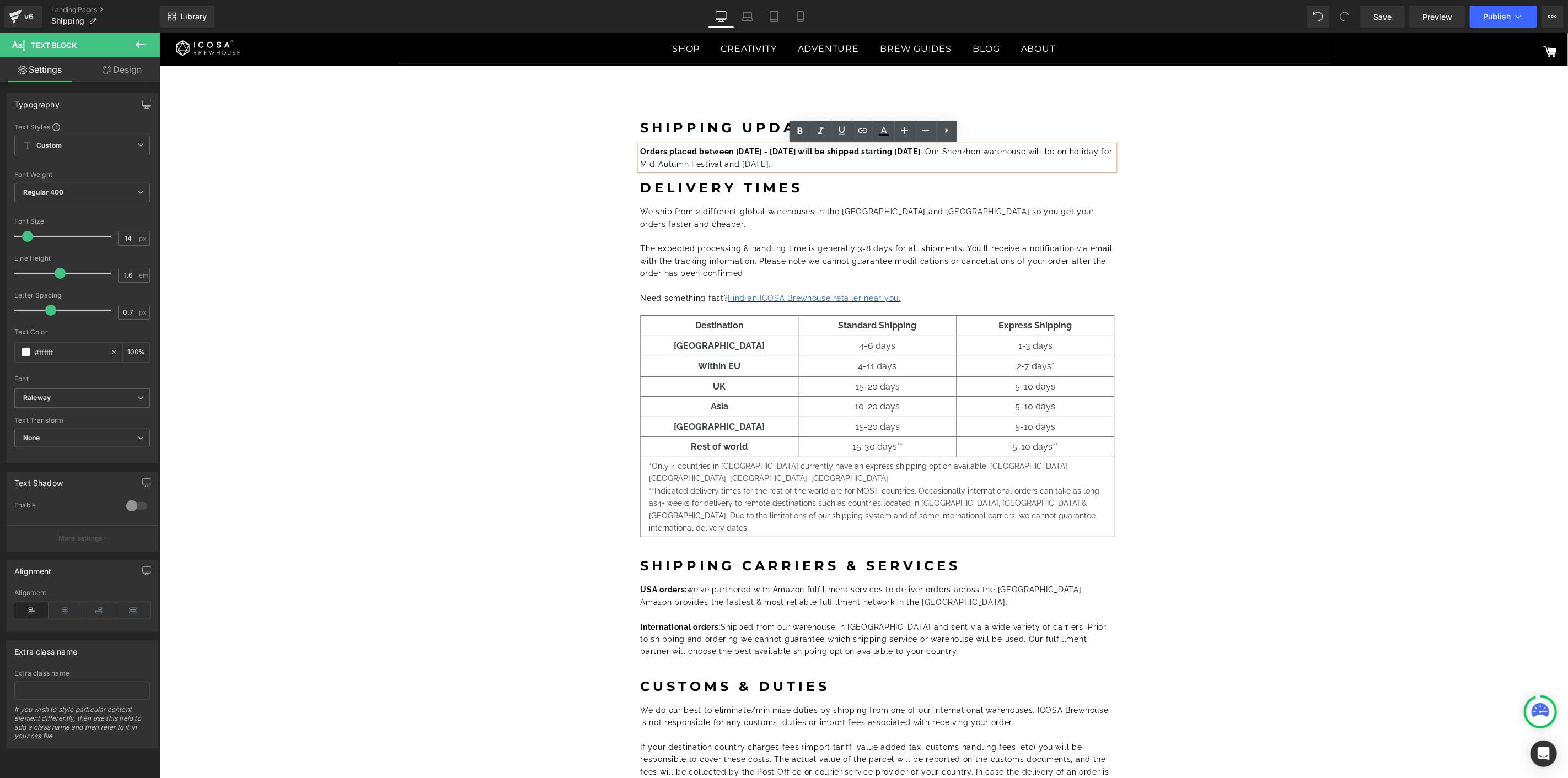
click at [753, 154] on strong "Orders placed between Oct 1 - Oct 7 will be shipped starting Oct 8" at bounding box center [779, 151] width 280 height 8
copy font "Orders placed between Oct 1 - Oct 7 will be shipped starting Oct 8 . Our Shenzh…"
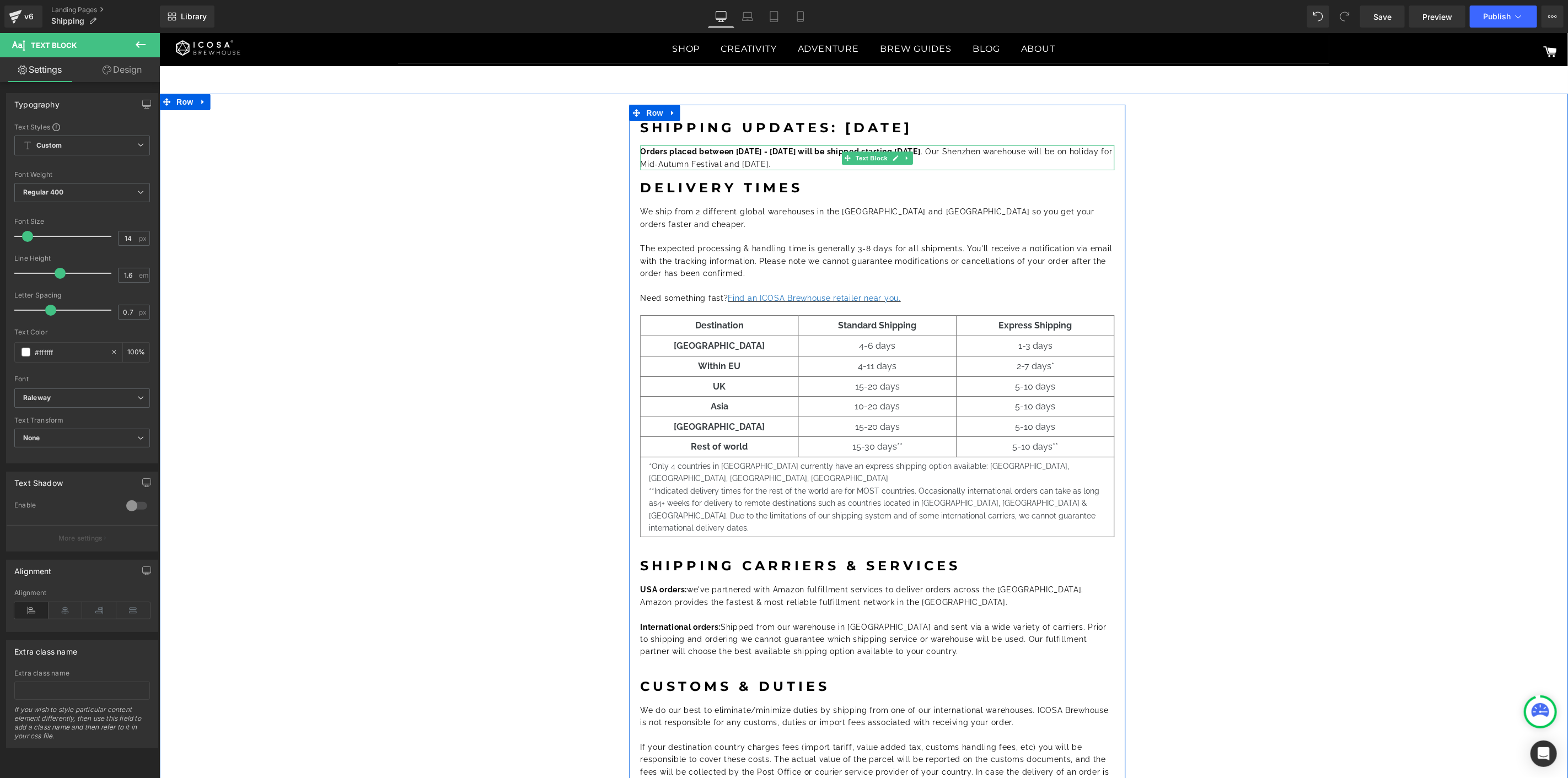
click at [764, 161] on font "Orders placed between Oct 1 - Oct 7 will be shipped starting Oct 8 . Our Shenzh…" at bounding box center [876, 157] width 472 height 21
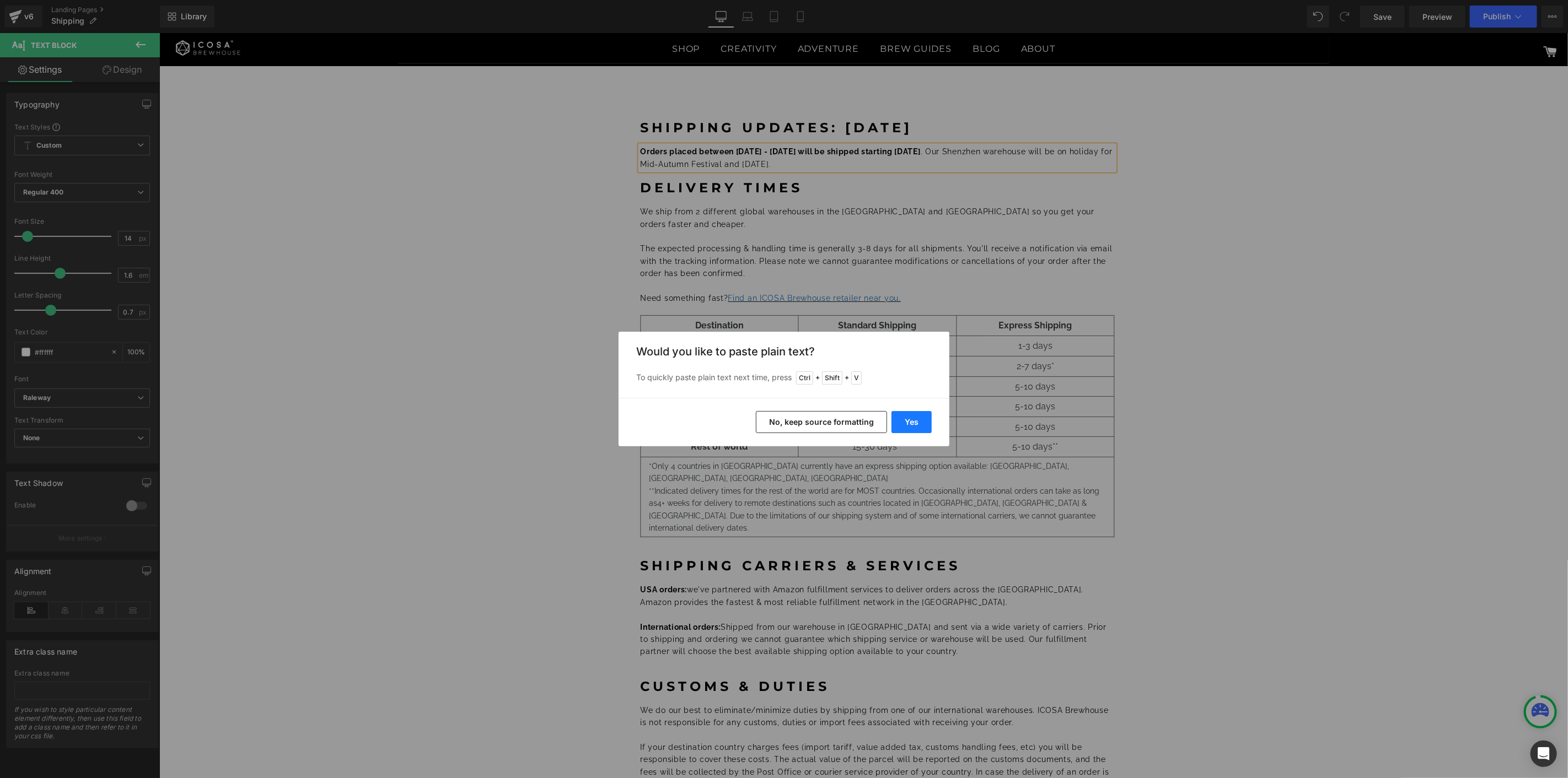
drag, startPoint x: 903, startPoint y: 422, endPoint x: 744, endPoint y: 389, distance: 162.4
click at [903, 422] on button "Yes" at bounding box center [911, 422] width 40 height 22
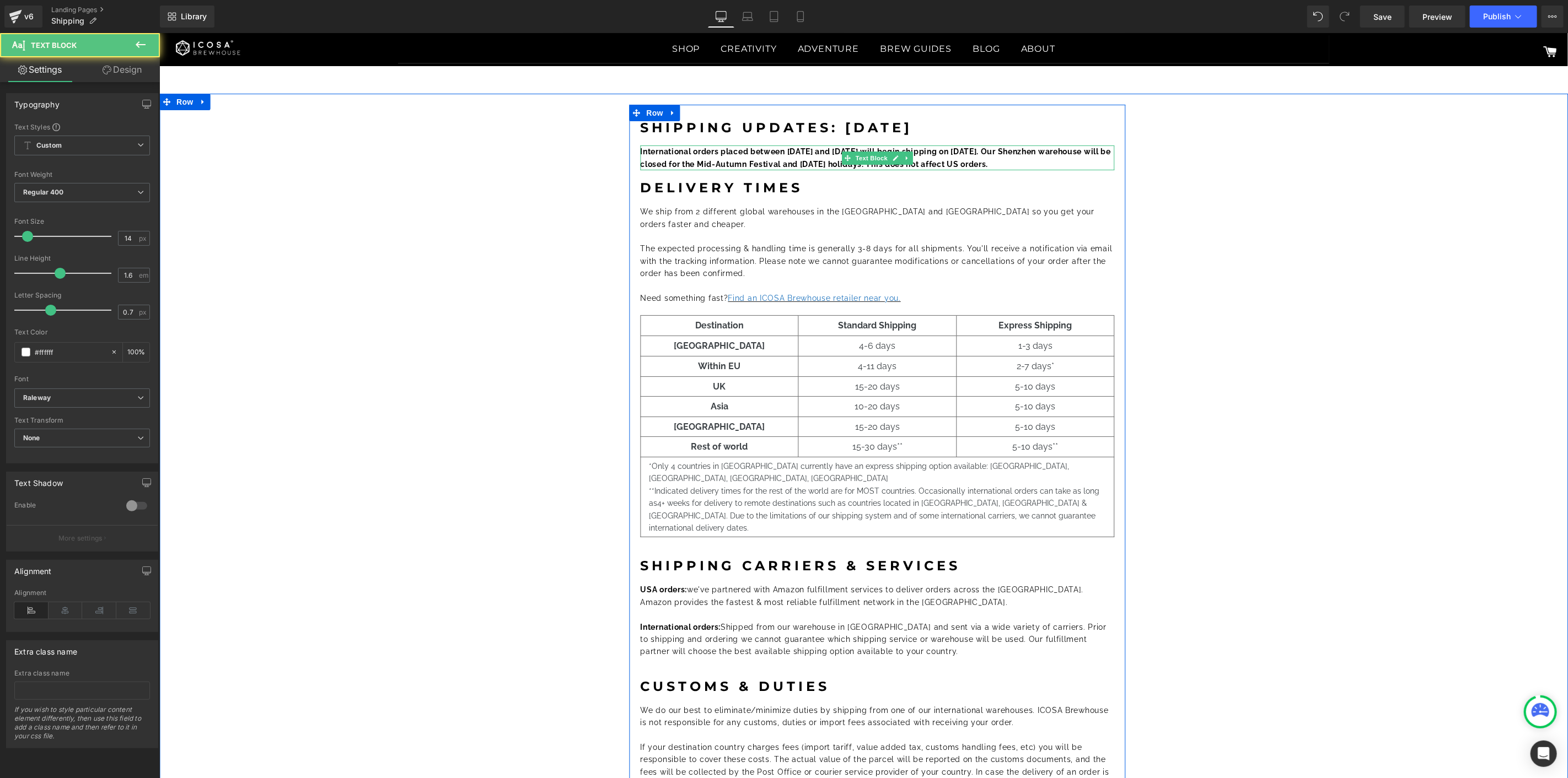
click at [788, 154] on b "International orders placed between October 1 and October 7 will begin shipping…" at bounding box center [875, 157] width 471 height 21
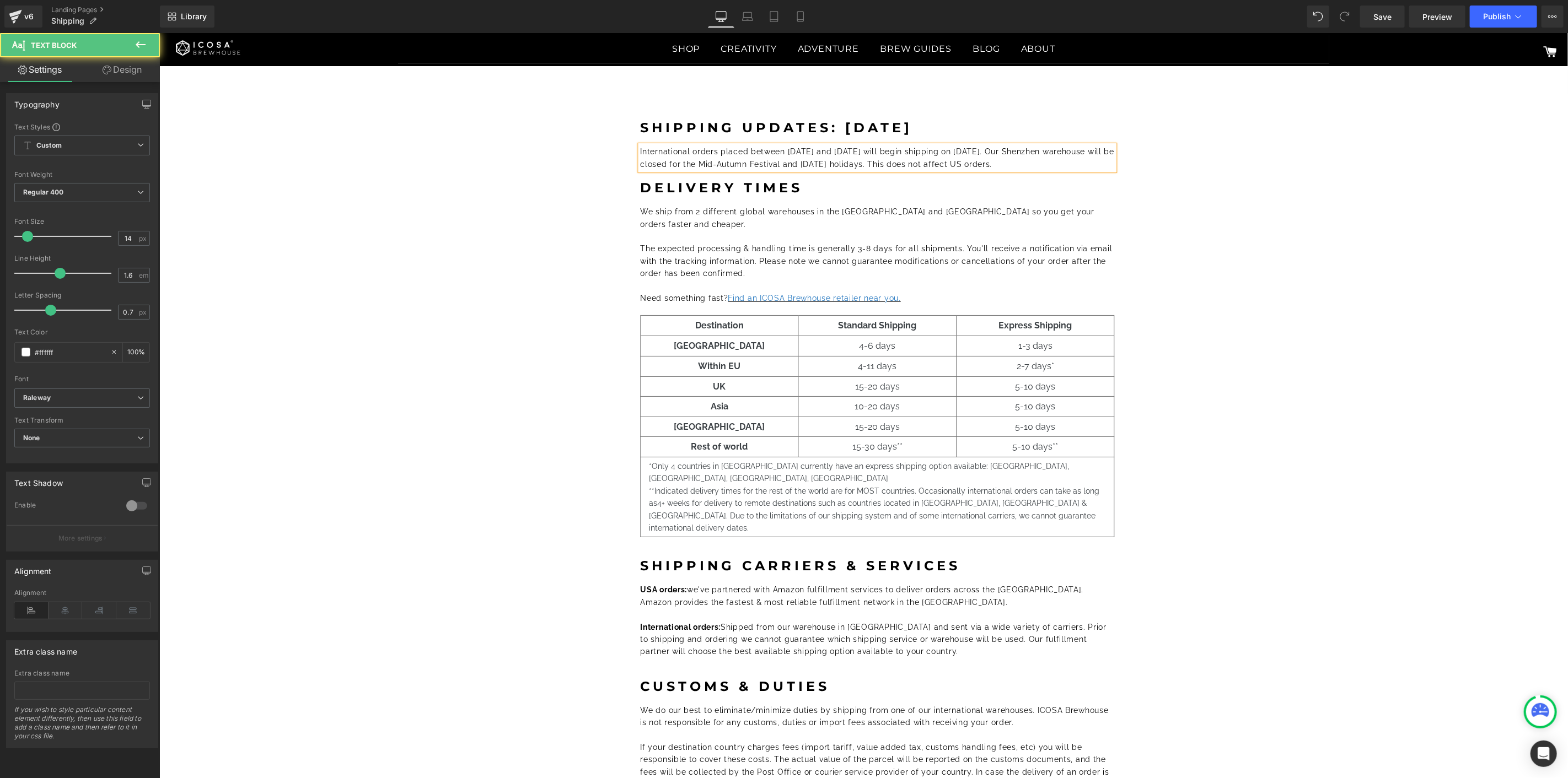
click at [836, 156] on p "International orders placed between October 1 and October 7 will begin shipping…" at bounding box center [877, 157] width 474 height 24
drag, startPoint x: 956, startPoint y: 164, endPoint x: 1090, endPoint y: 165, distance: 134.0
click at [1090, 165] on p "International orders placed between October 1 and October 7 will begin shipping…" at bounding box center [877, 157] width 474 height 24
drag, startPoint x: 854, startPoint y: 149, endPoint x: 802, endPoint y: 148, distance: 52.0
click at [802, 148] on font "International orders placed between October 1 and October 7 will begin shipping…" at bounding box center [877, 157] width 474 height 21
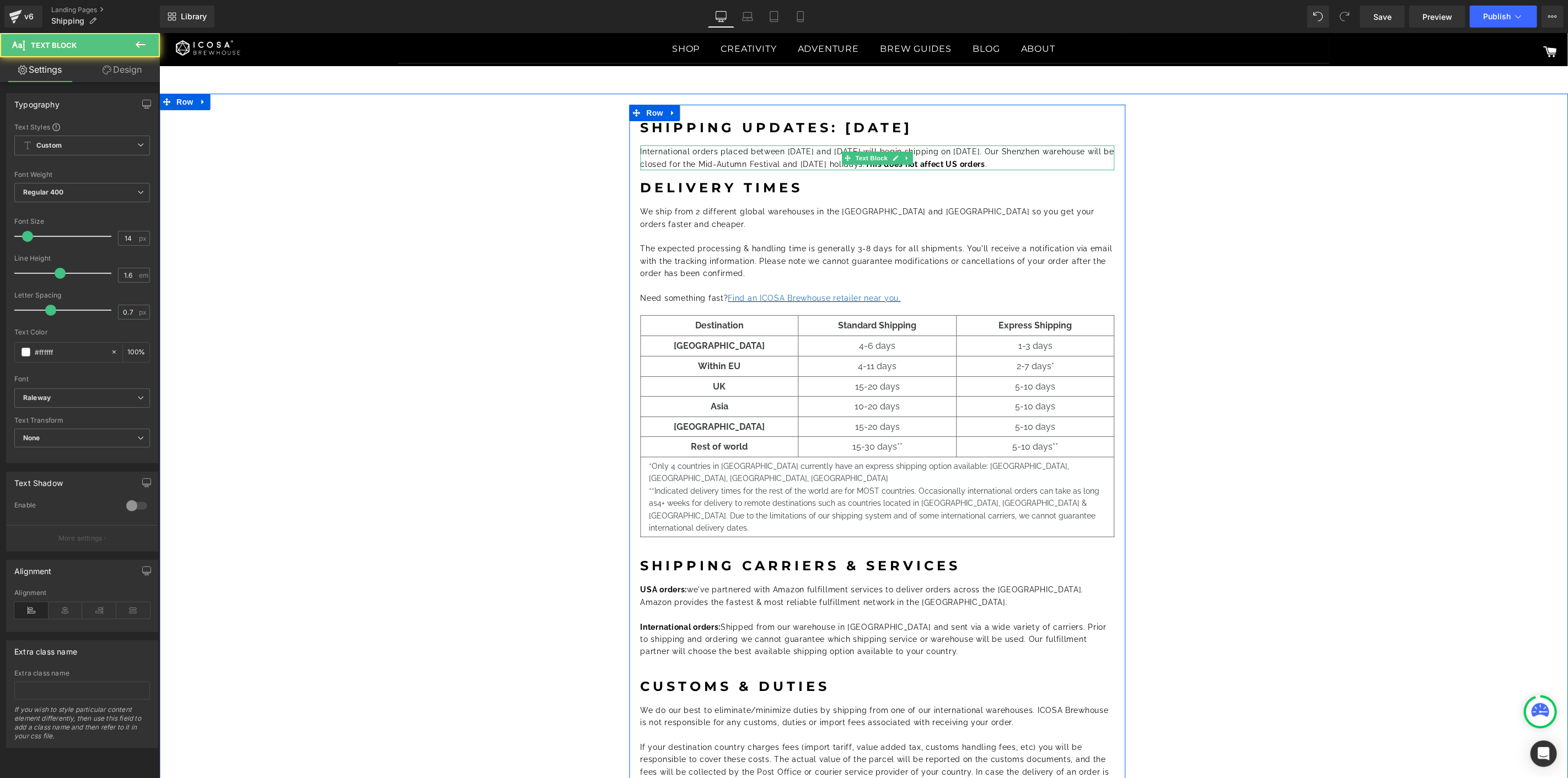
drag, startPoint x: 1006, startPoint y: 150, endPoint x: 939, endPoint y: 154, distance: 67.1
click at [900, 154] on div "International orders placed between October 1 and October 7 will begin shipping…" at bounding box center [877, 157] width 474 height 24
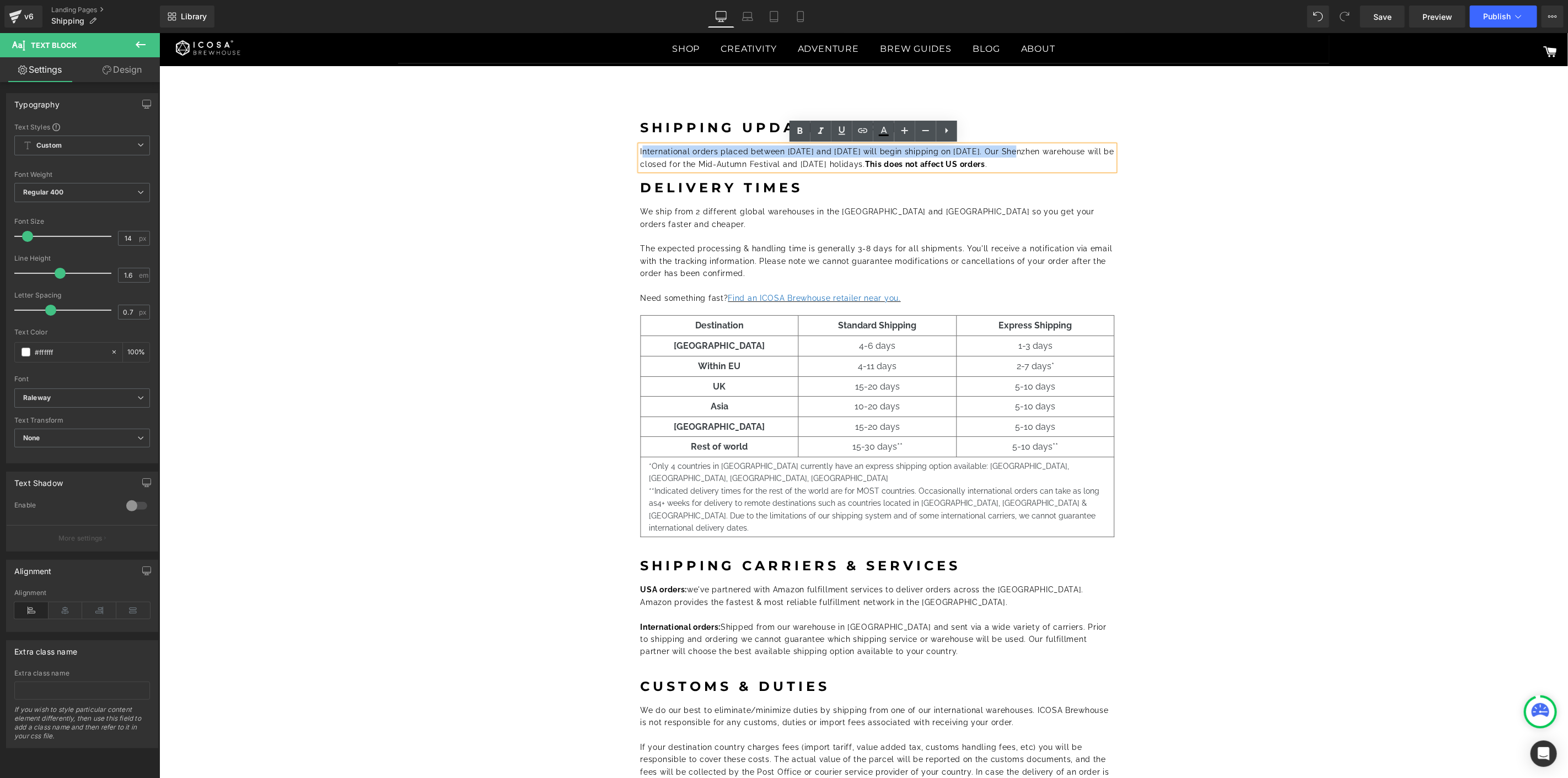
drag, startPoint x: 1004, startPoint y: 150, endPoint x: 639, endPoint y: 149, distance: 365.0
click at [640, 149] on font "International orders placed between October 1 and October 7 will begin shipping…" at bounding box center [877, 157] width 474 height 21
click at [1404, 237] on div "Shipping Updates: Sep 2025 Heading International orders placed between October …" at bounding box center [877, 491] width 1369 height 774
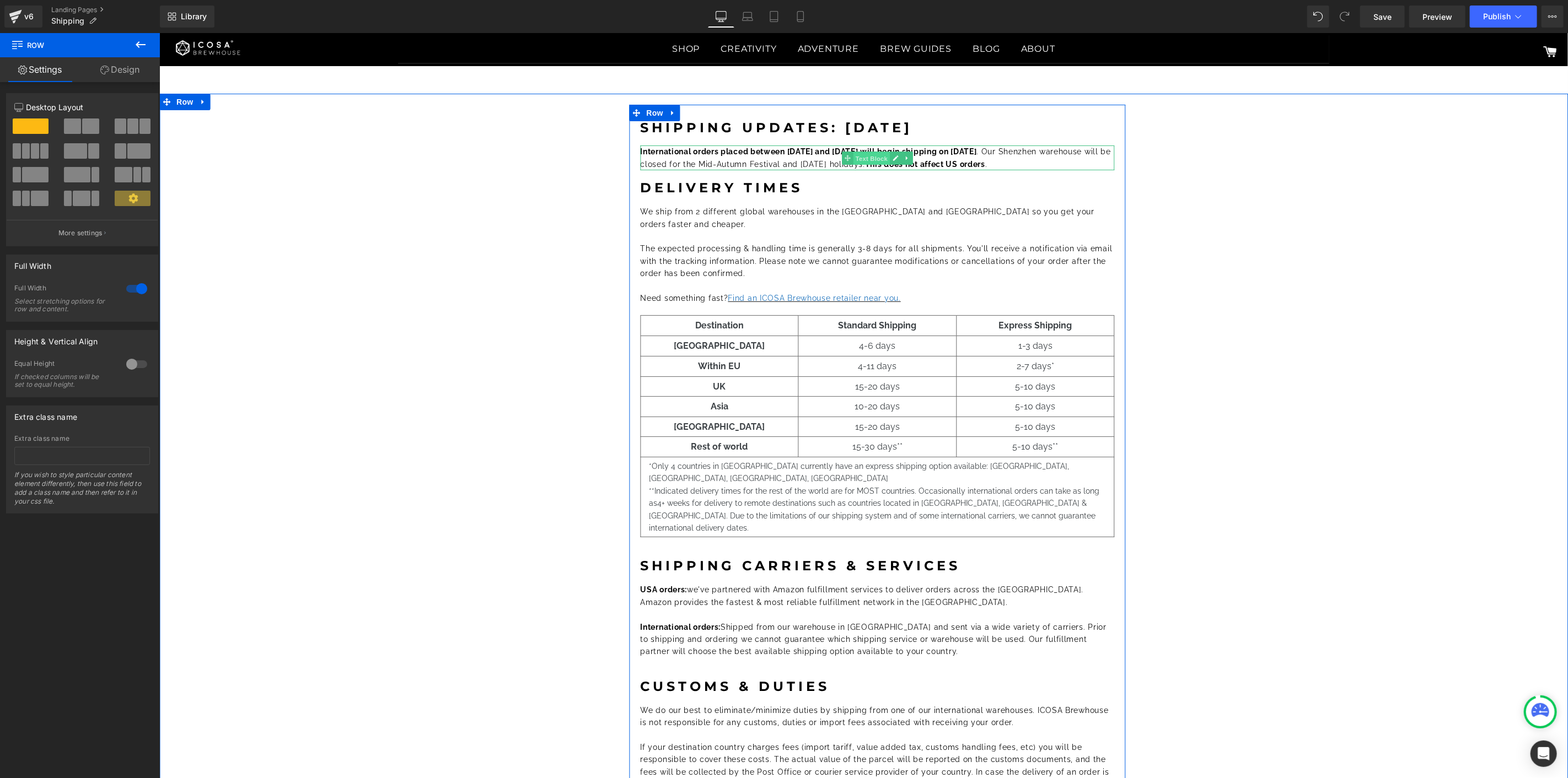
click at [880, 160] on span "Text Block" at bounding box center [870, 158] width 37 height 13
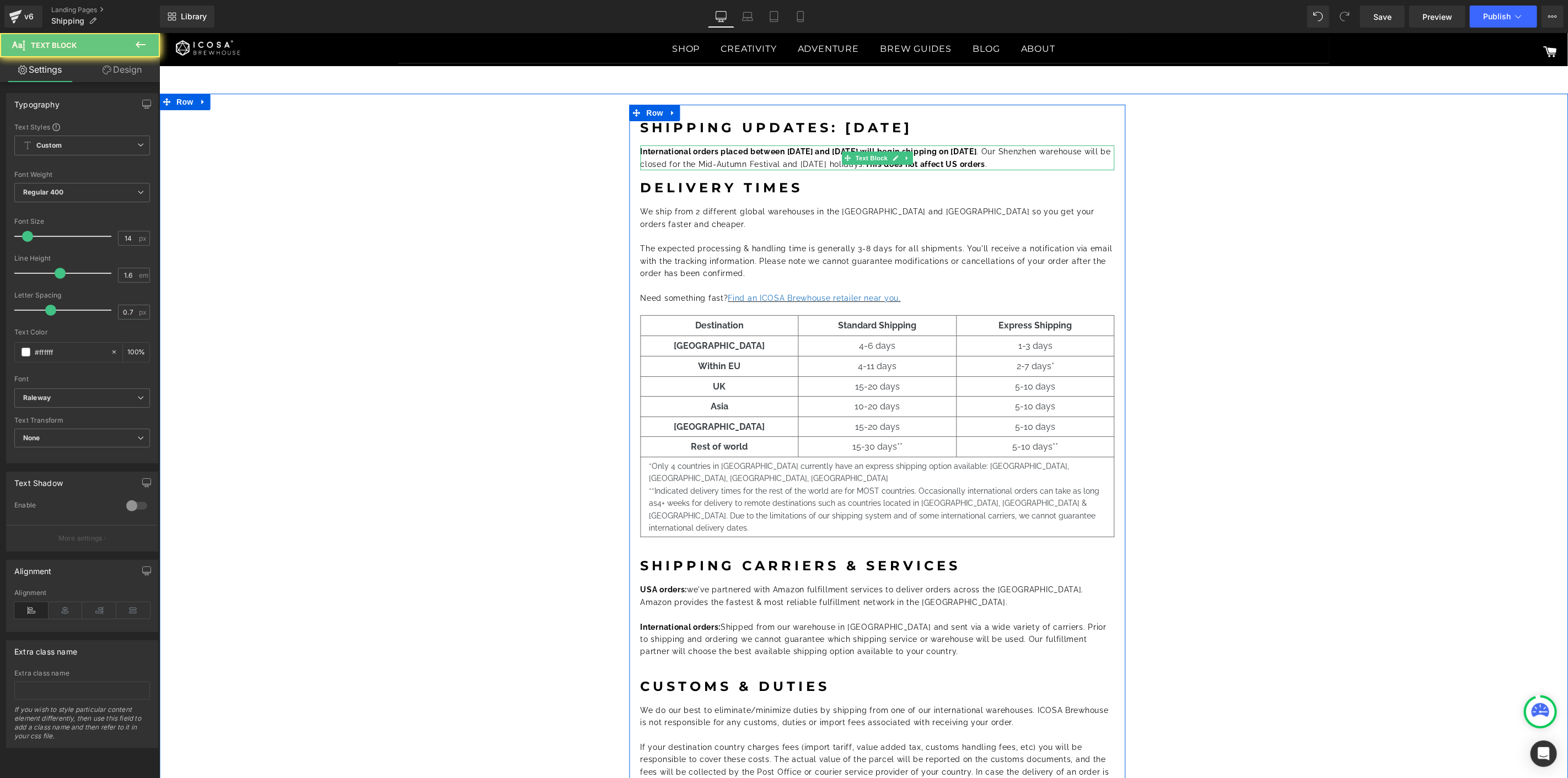
click at [1085, 163] on p "International orders placed between October 1 and October 7 will begin shipping…" at bounding box center [877, 157] width 474 height 24
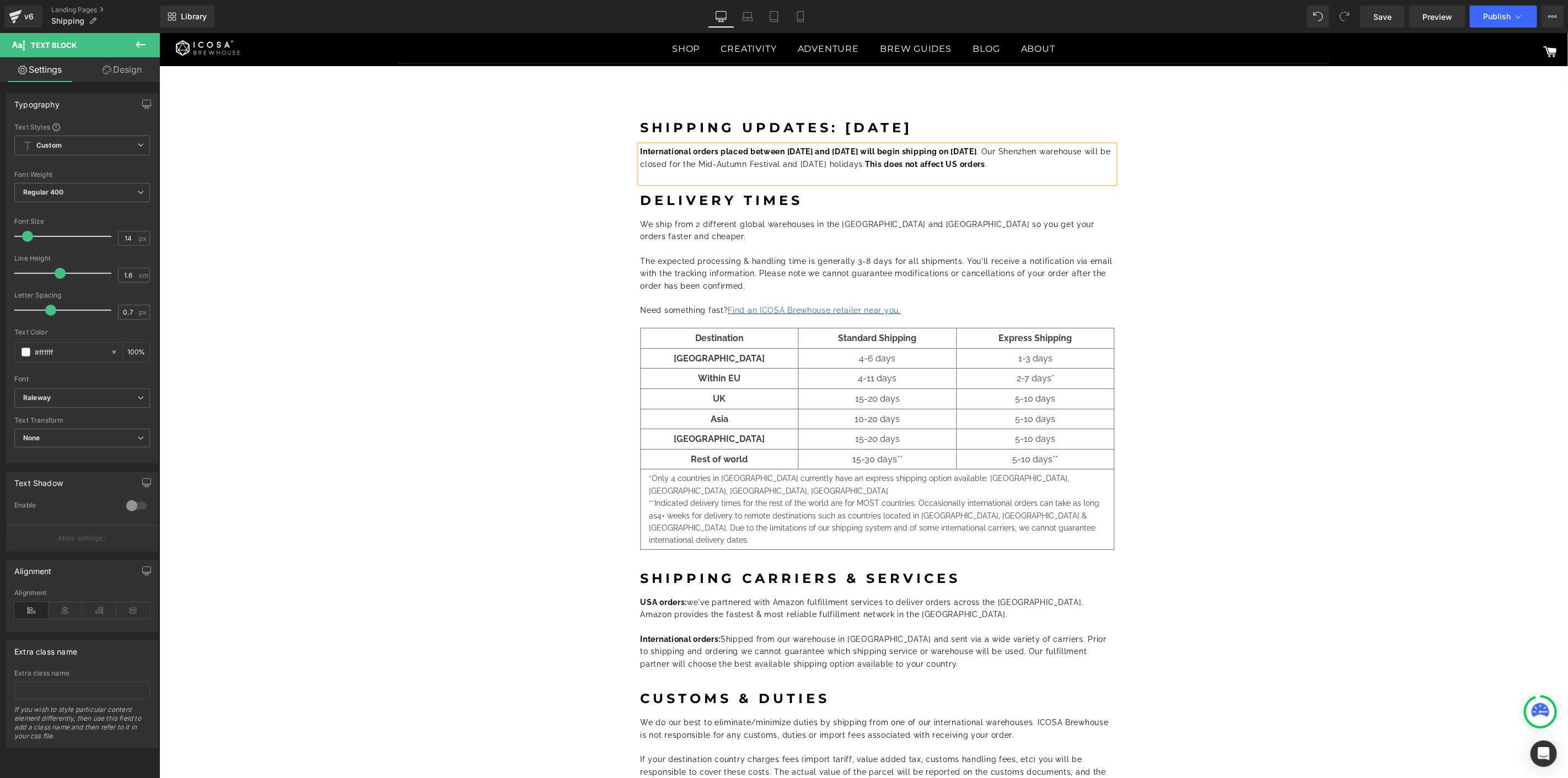
click at [1502, 291] on div "Shipping Updates: Sep 2025 Heading International orders placed between October …" at bounding box center [877, 497] width 1369 height 787
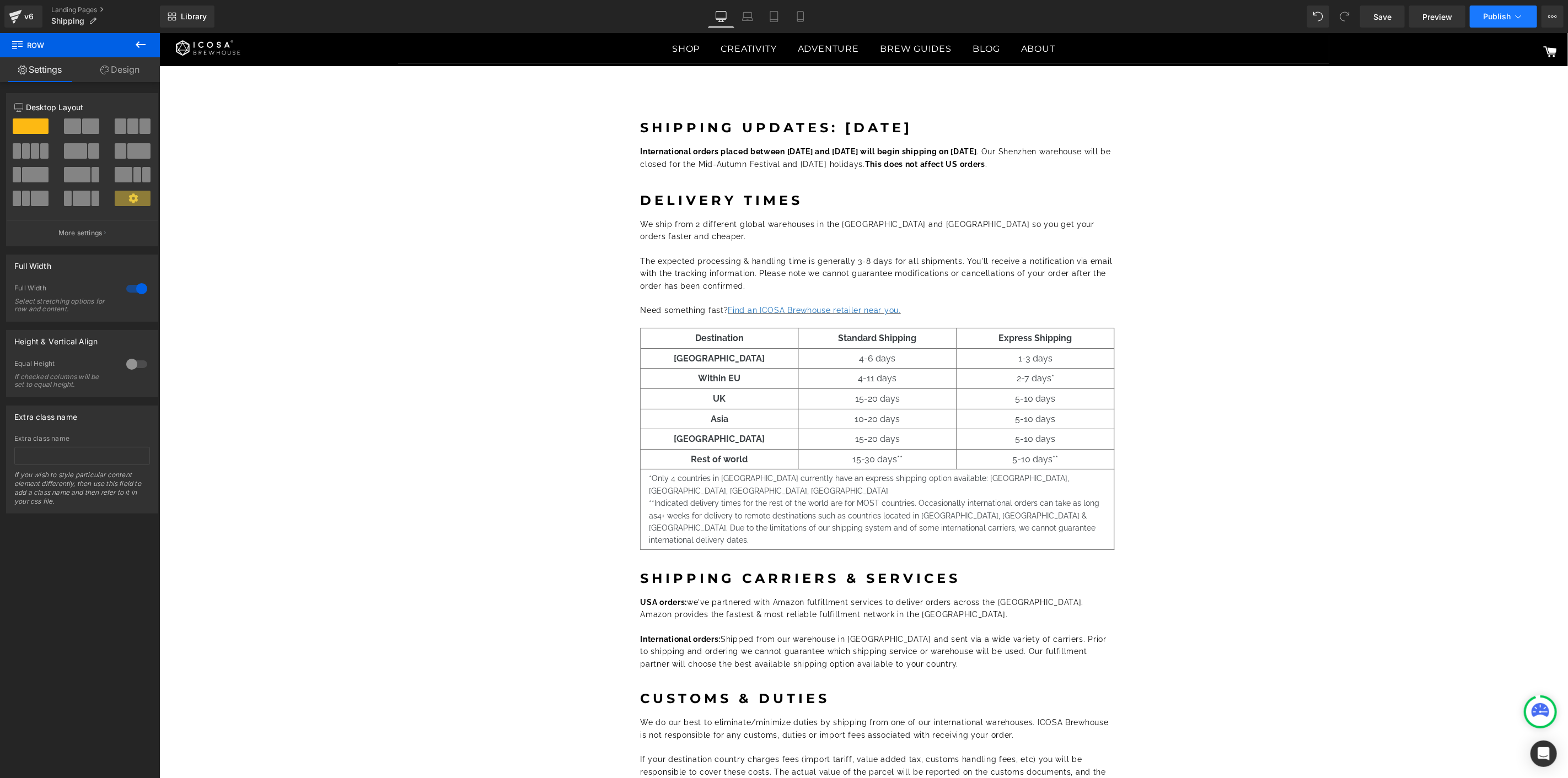
click at [1525, 14] on button "Publish" at bounding box center [1503, 17] width 67 height 22
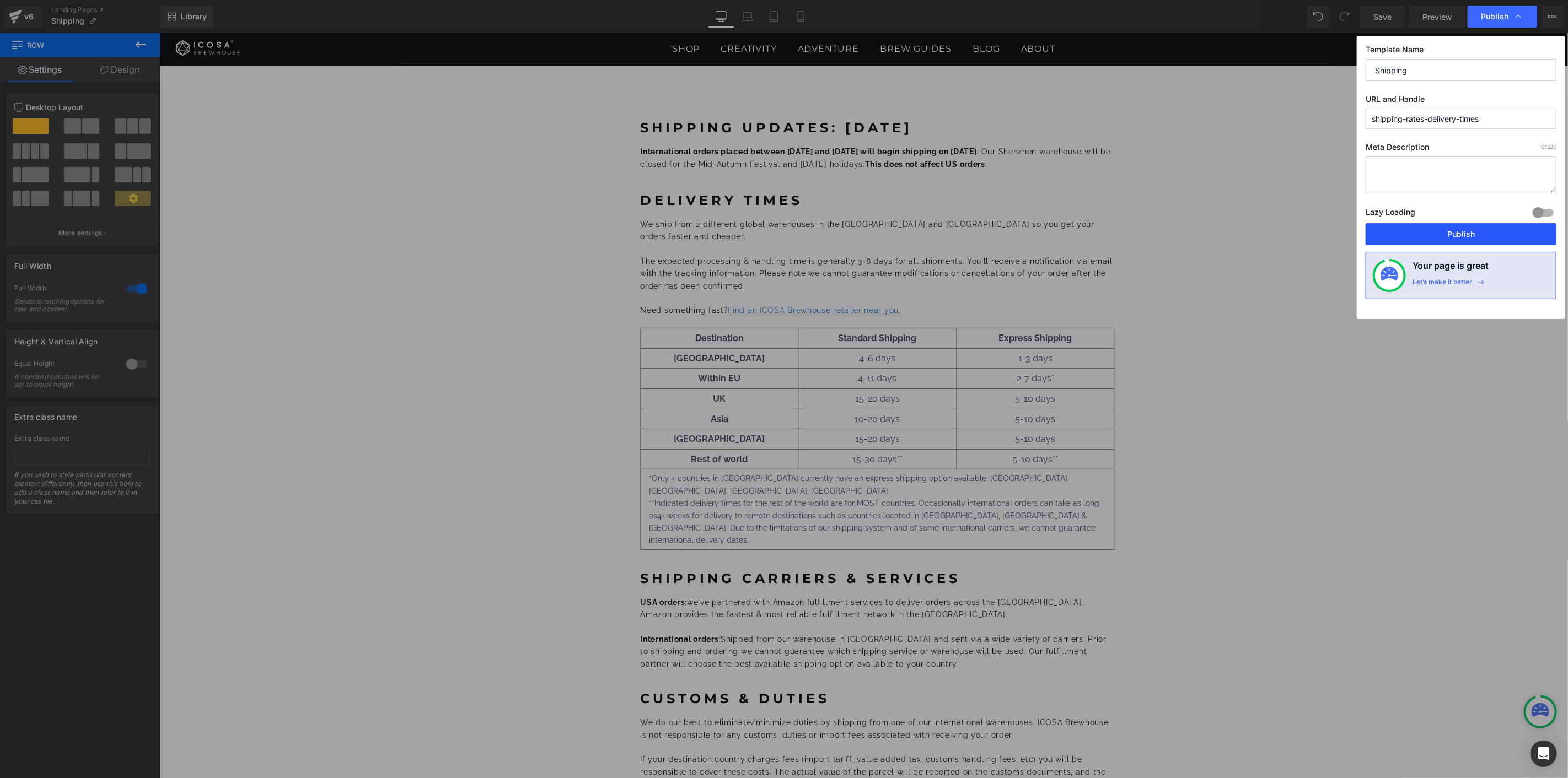
click at [1482, 231] on button "Publish" at bounding box center [1461, 234] width 191 height 22
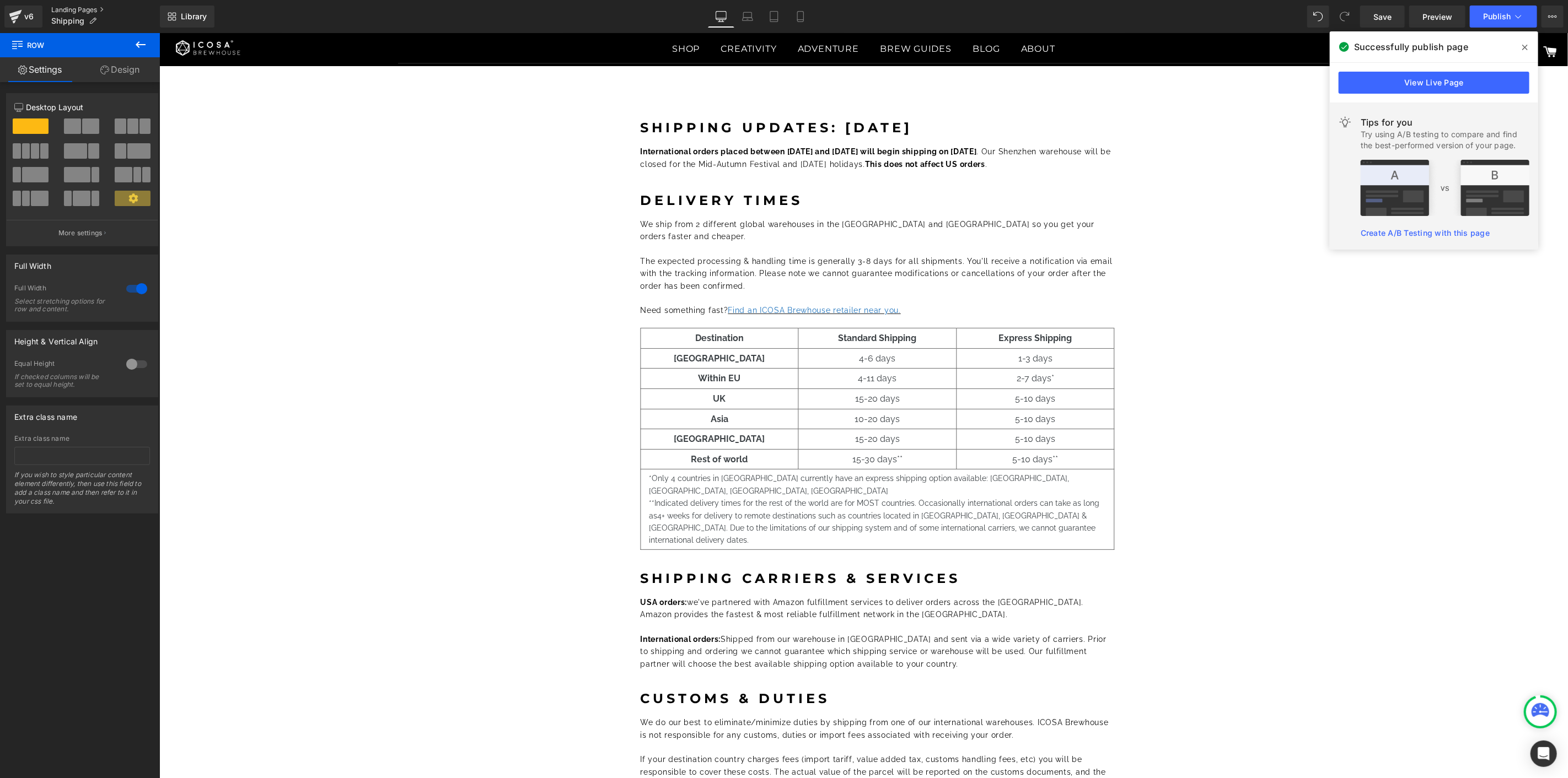
click at [68, 6] on link "Landing Pages" at bounding box center [106, 9] width 109 height 8
